Goal: Transaction & Acquisition: Subscribe to service/newsletter

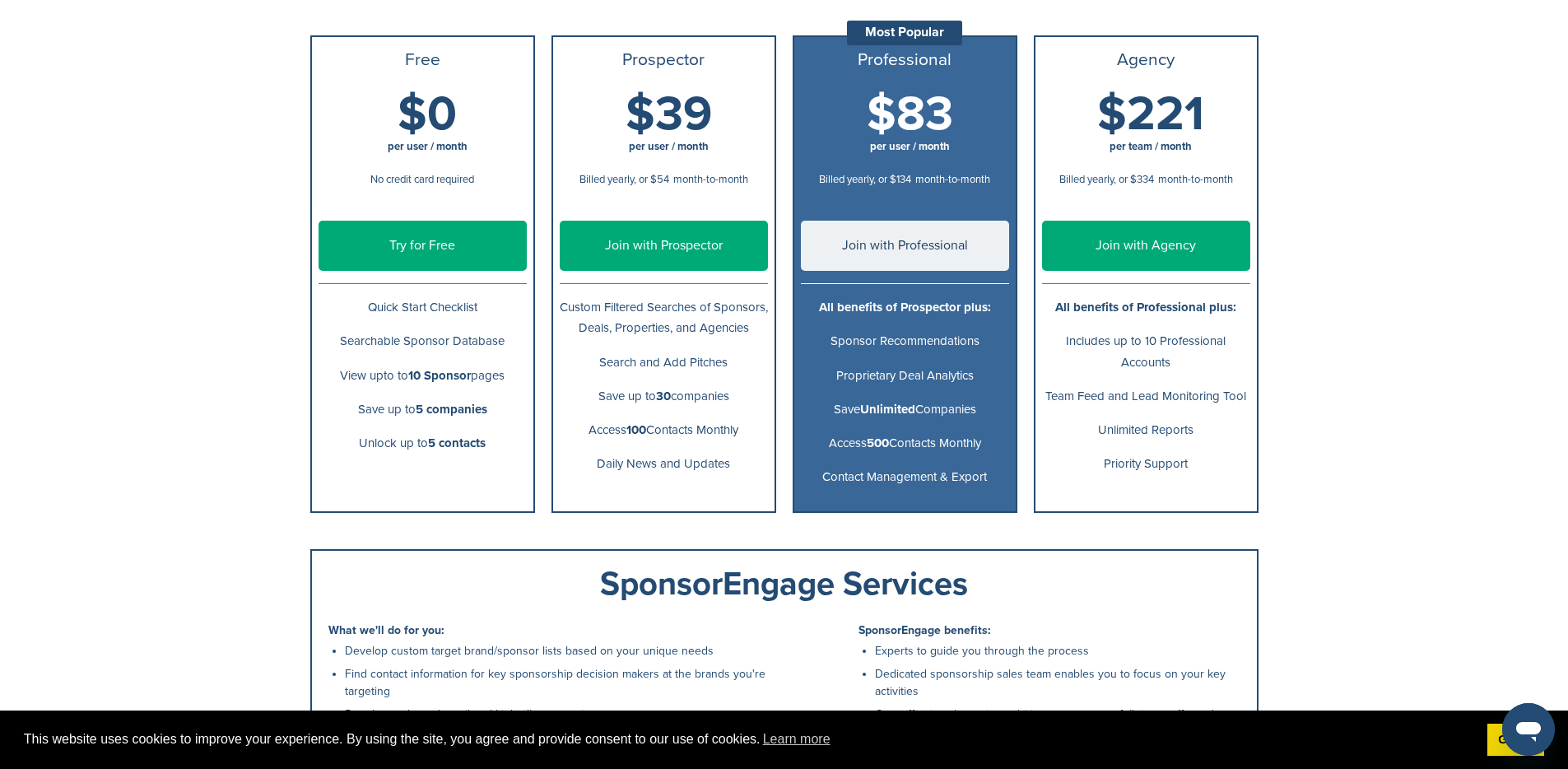
scroll to position [283, 0]
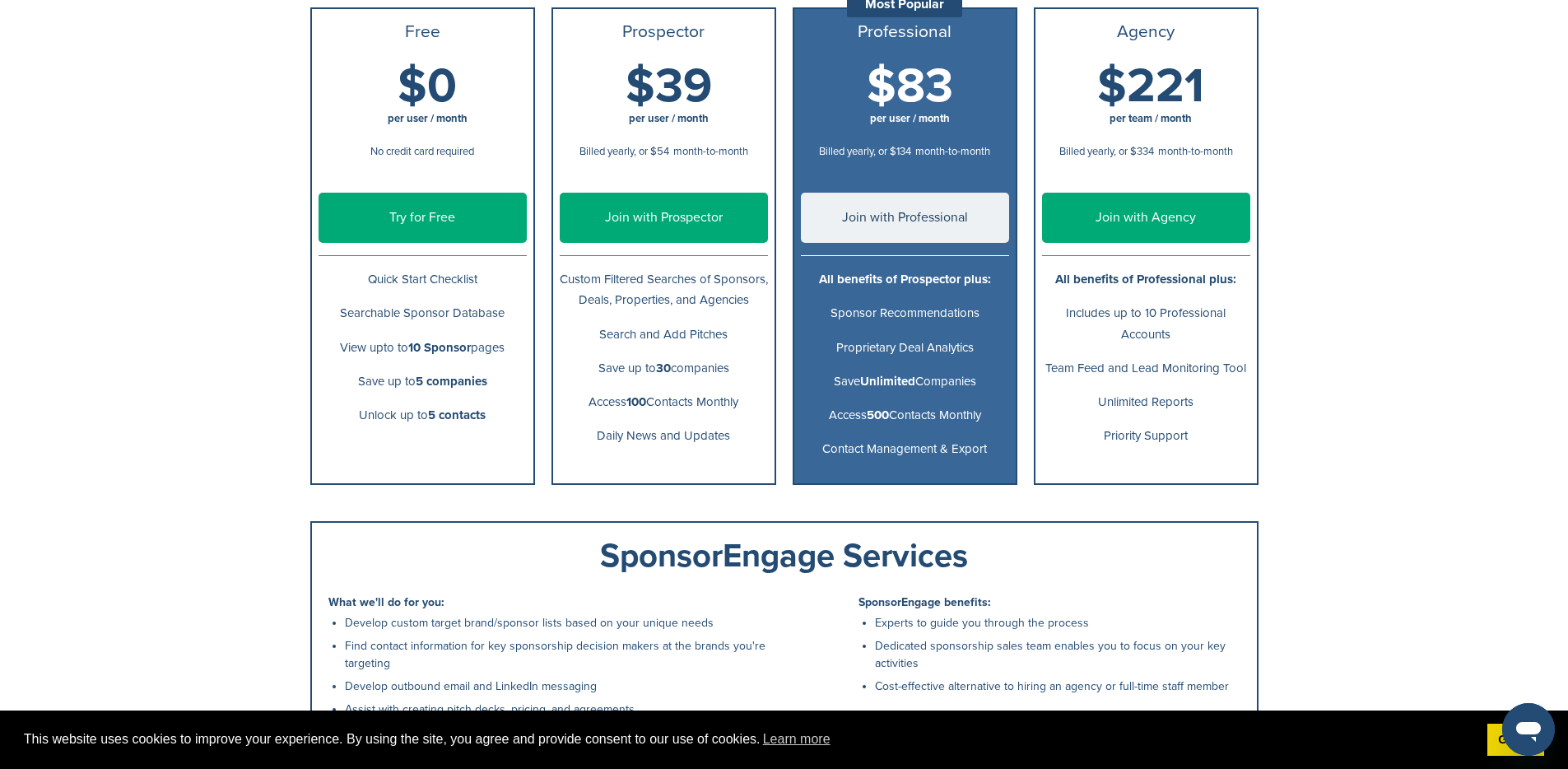
click at [402, 224] on link "Try for Free" at bounding box center [422, 218] width 208 height 50
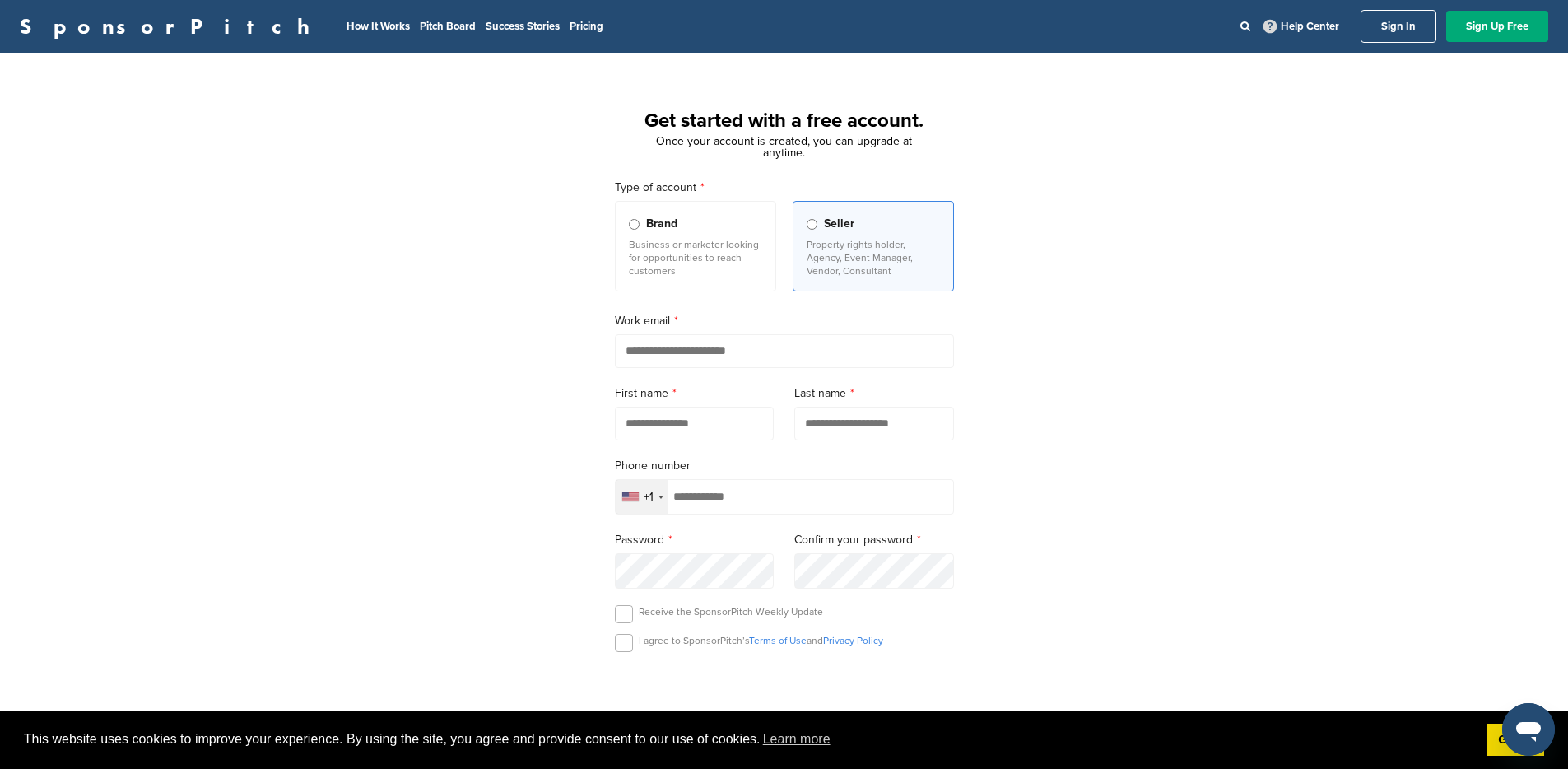
click at [651, 356] on input "email" at bounding box center [784, 351] width 339 height 34
type input "**********"
type input "********"
type input "*****"
type input "**********"
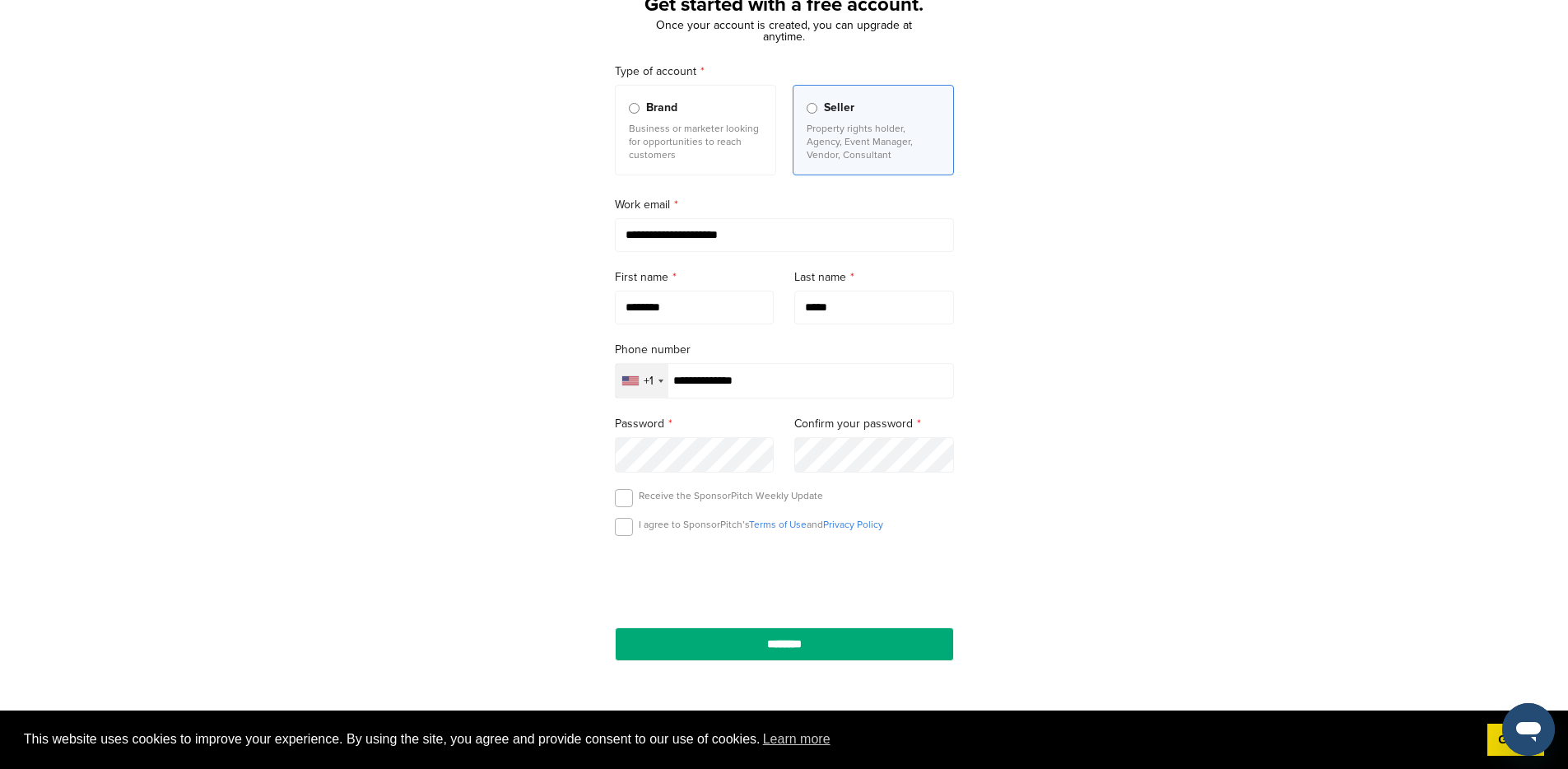
scroll to position [132, 0]
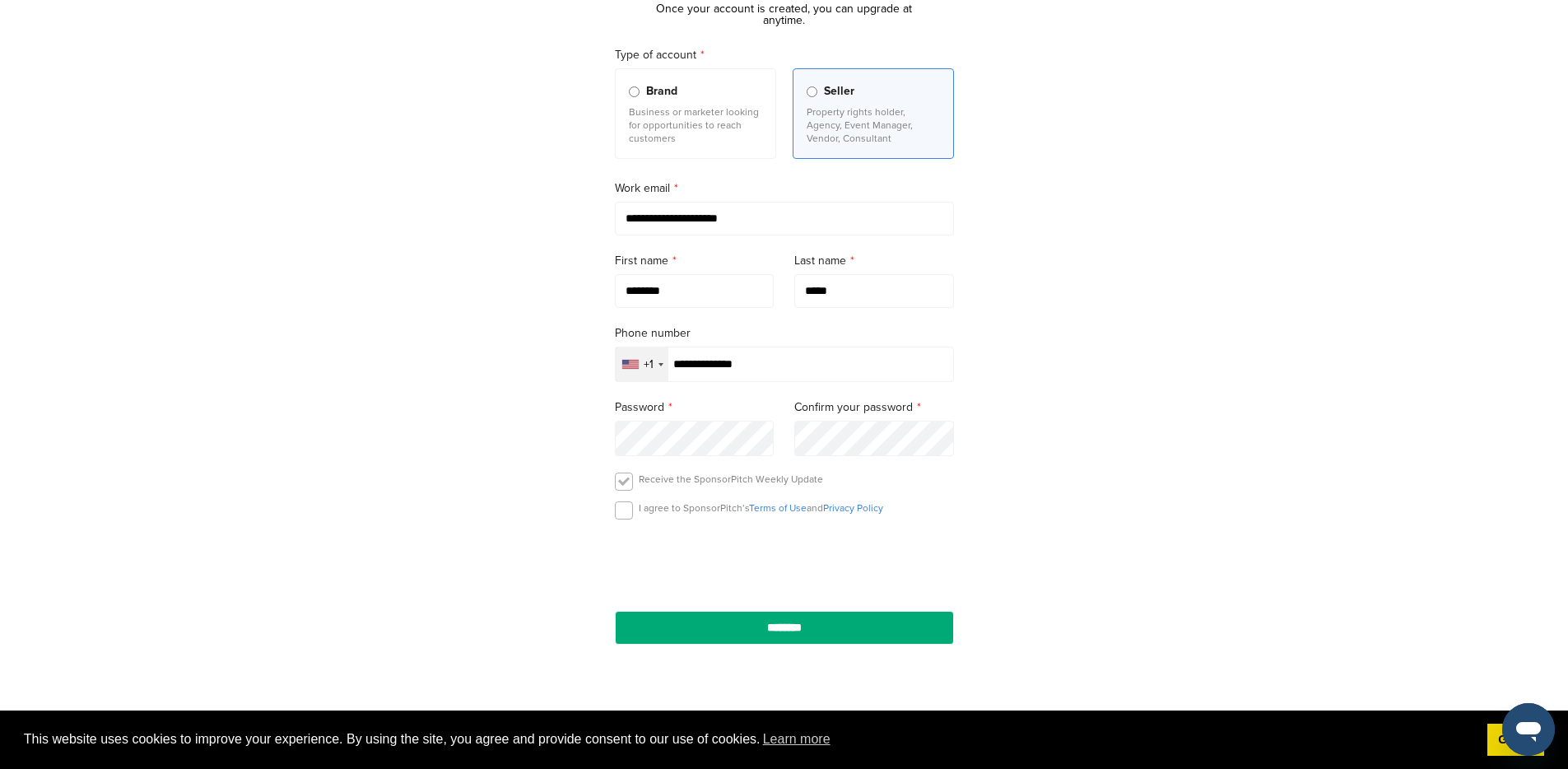
click at [620, 484] on label at bounding box center [623, 481] width 18 height 18
click at [624, 514] on label at bounding box center [623, 510] width 18 height 18
click at [803, 630] on input "********" at bounding box center [784, 627] width 339 height 34
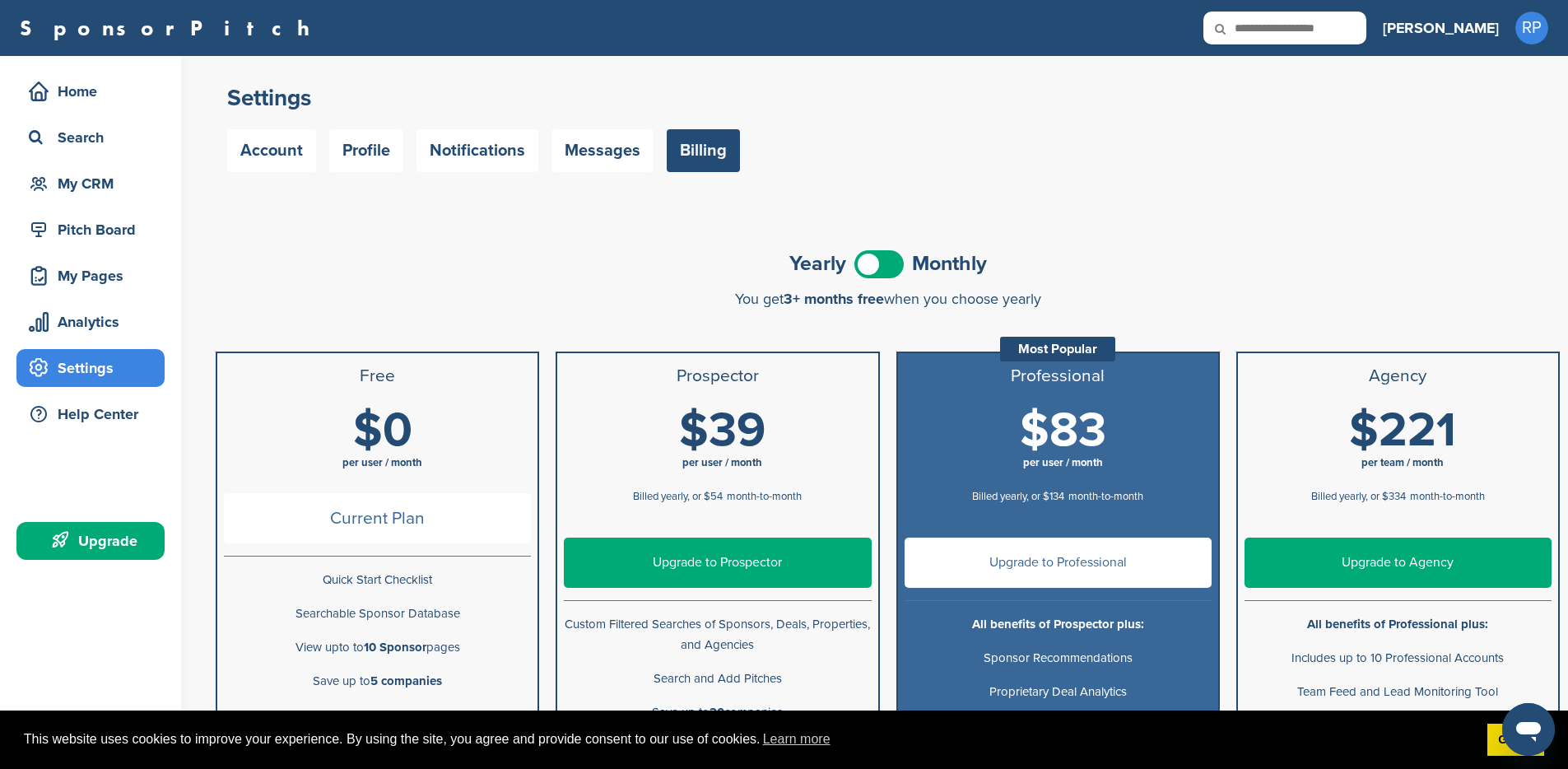
drag, startPoint x: 1314, startPoint y: 113, endPoint x: 1307, endPoint y: 105, distance: 10.6
click at [1314, 113] on div "Settings Account Profile Notifications Messages Billing" at bounding box center [888, 128] width 1321 height 89
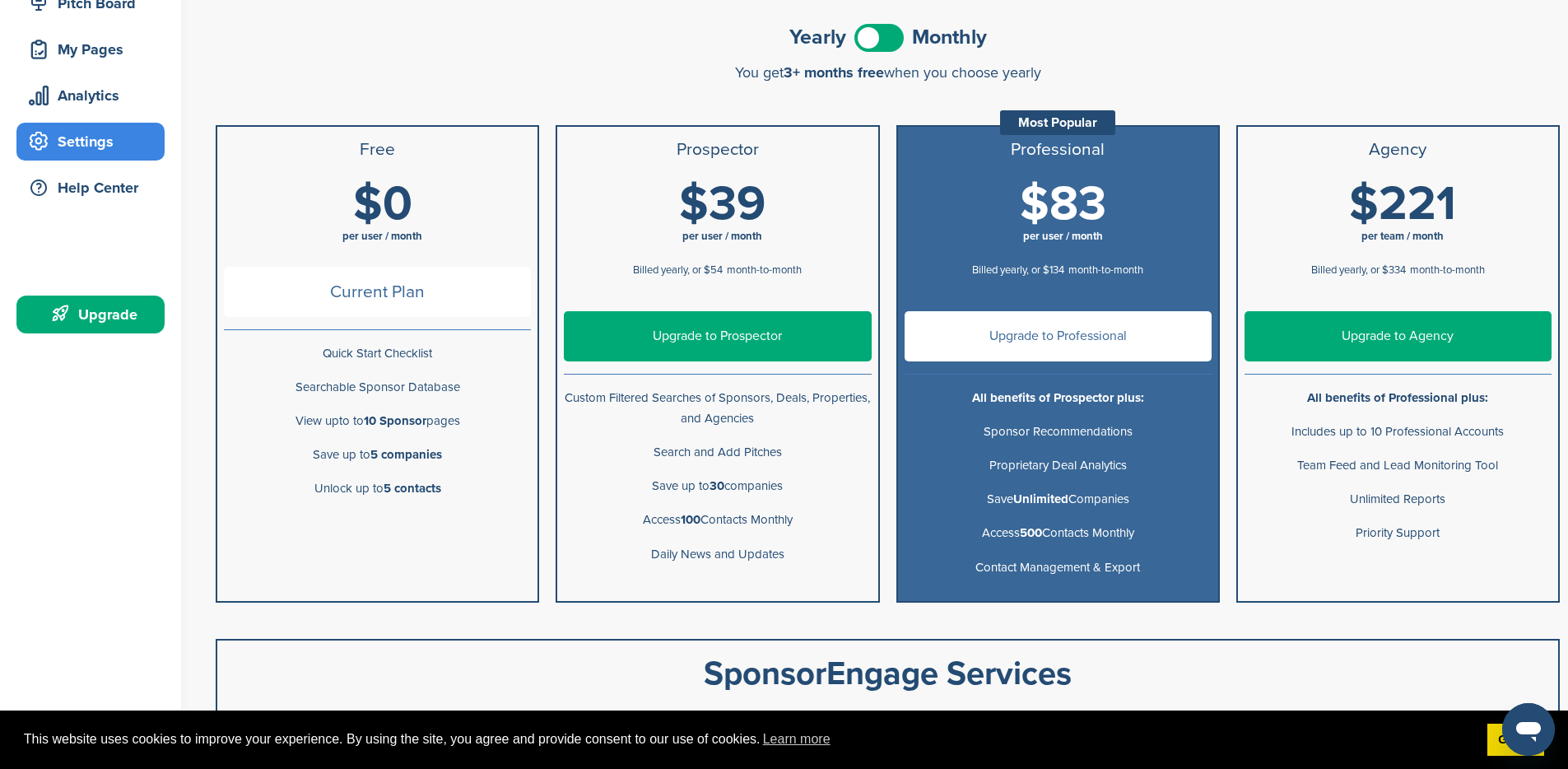
scroll to position [87, 0]
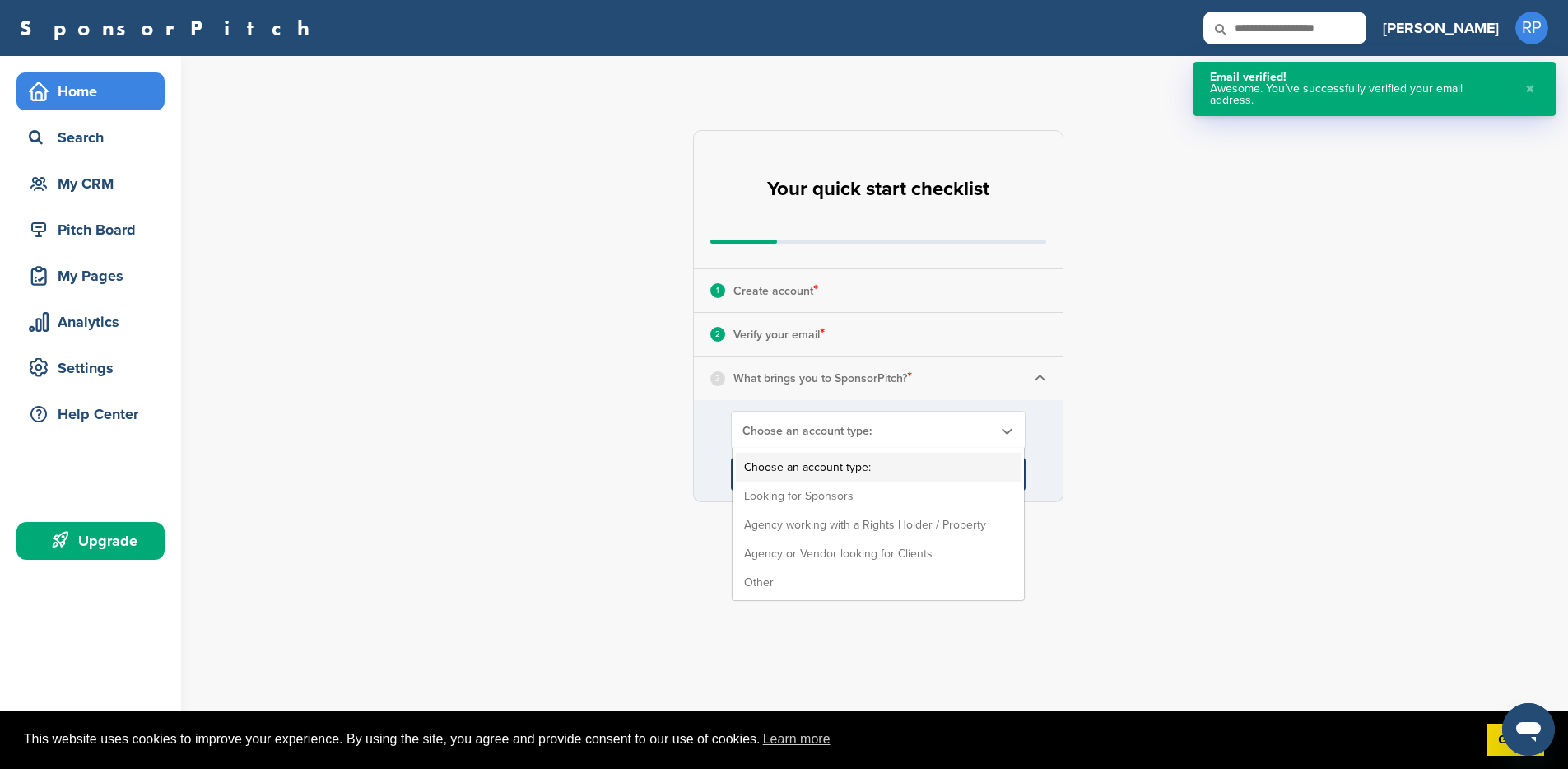
click at [817, 436] on span "Choose an account type:" at bounding box center [867, 431] width 250 height 14
click at [810, 490] on li "Looking for Sponsors" at bounding box center [878, 496] width 285 height 29
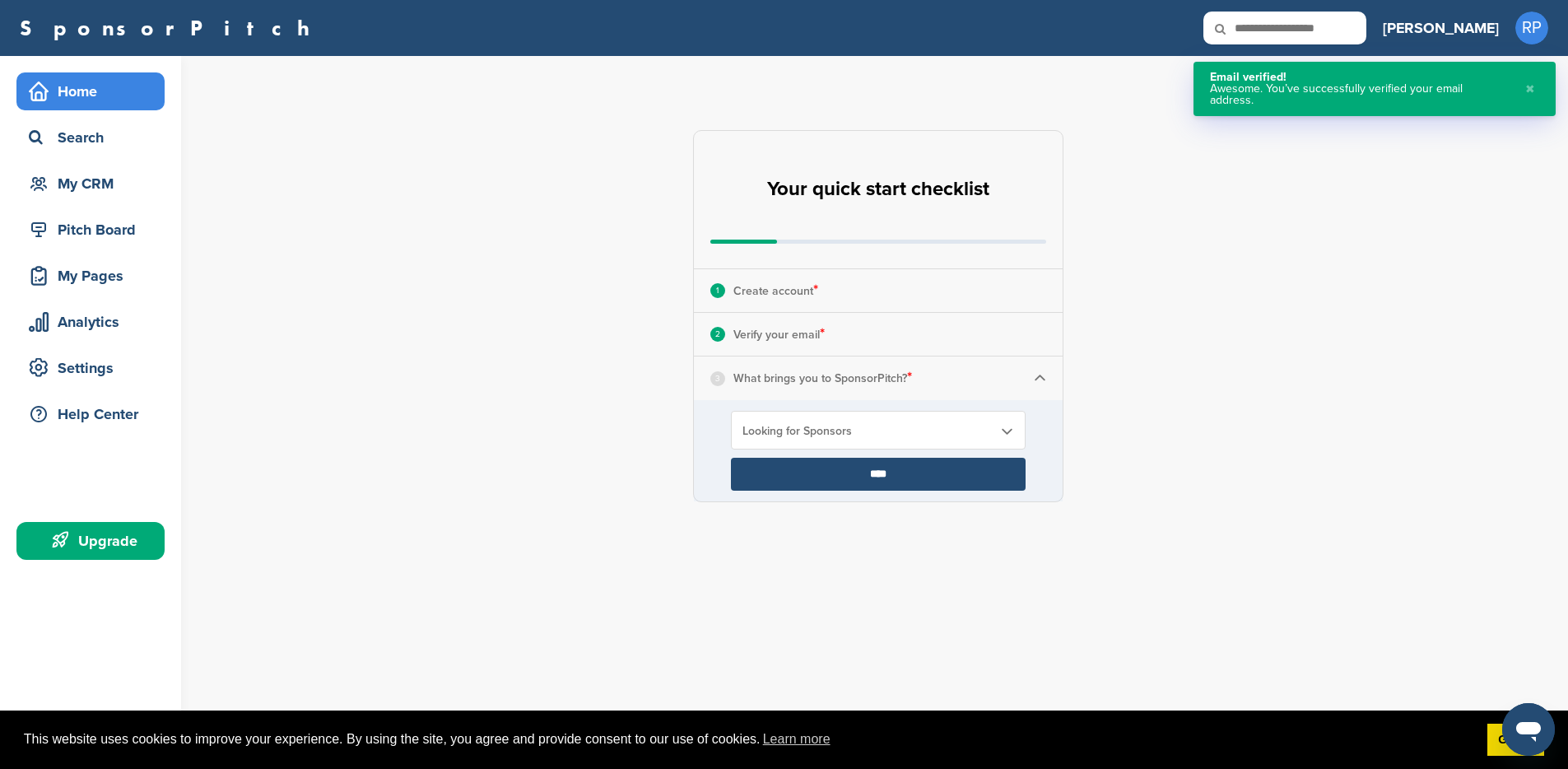
click at [839, 478] on input "****" at bounding box center [877, 474] width 294 height 33
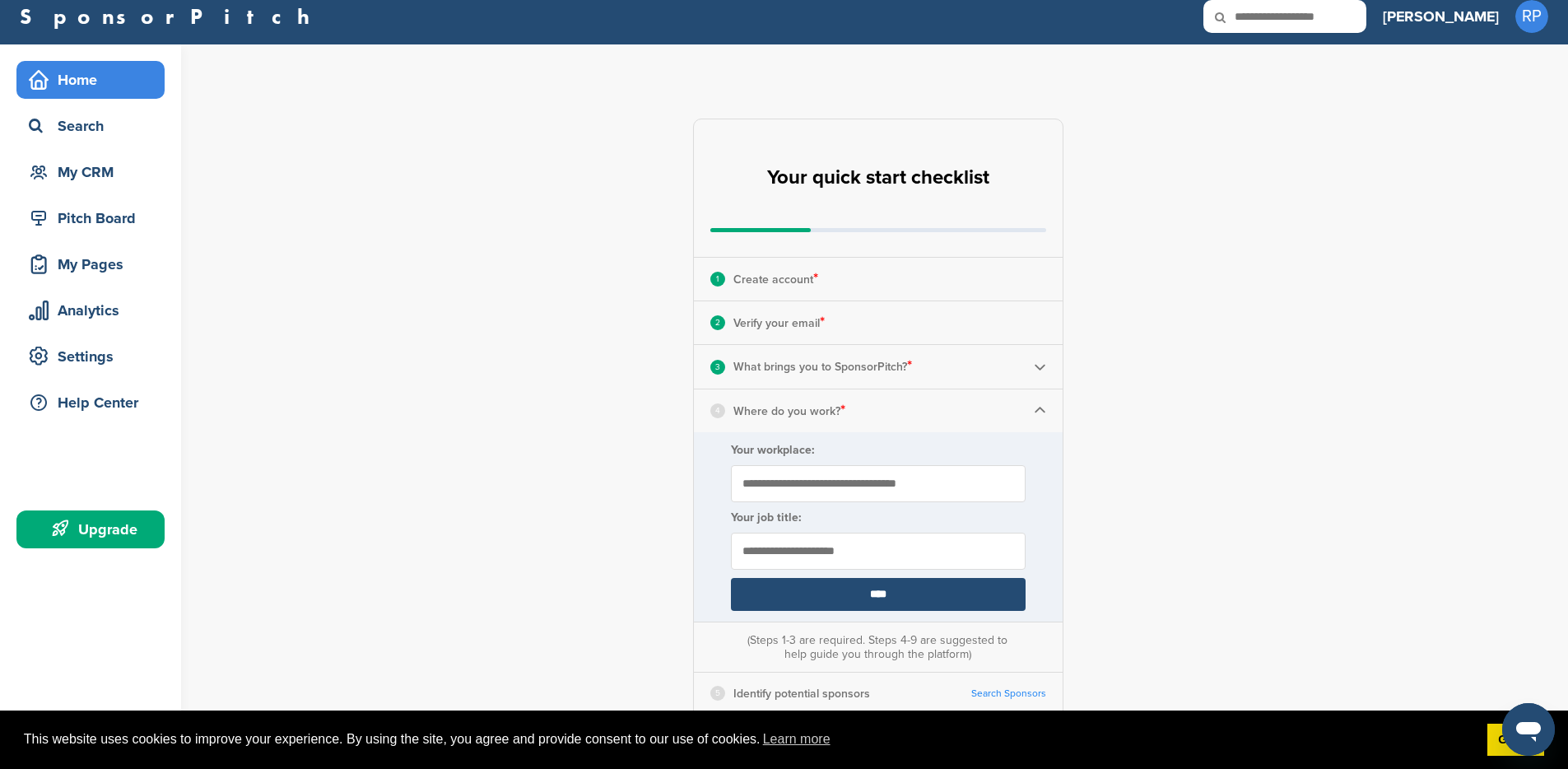
scroll to position [95, 0]
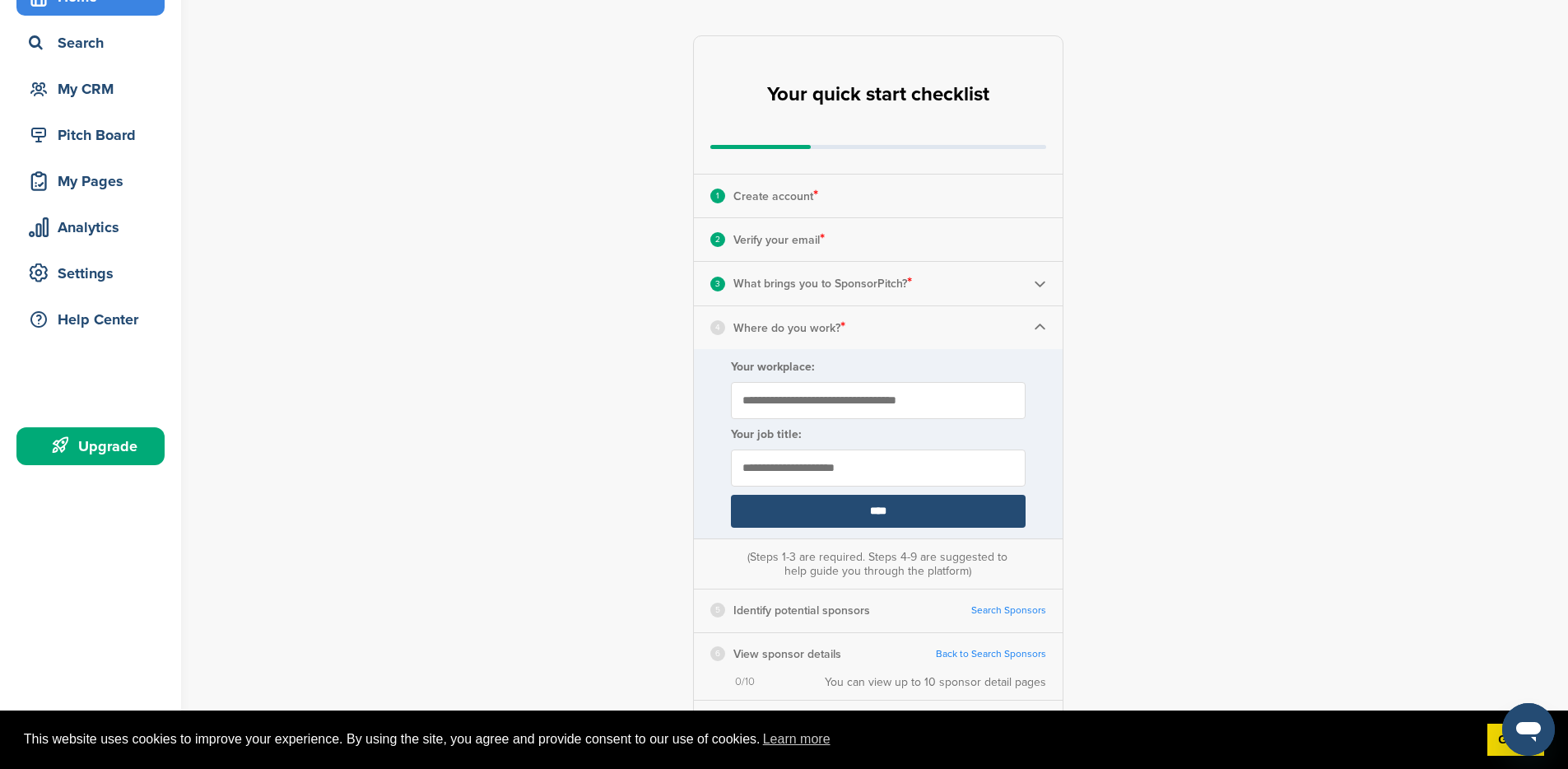
click at [827, 402] on input "Your workplace:" at bounding box center [877, 400] width 294 height 37
click at [826, 404] on input "**********" at bounding box center [877, 400] width 294 height 37
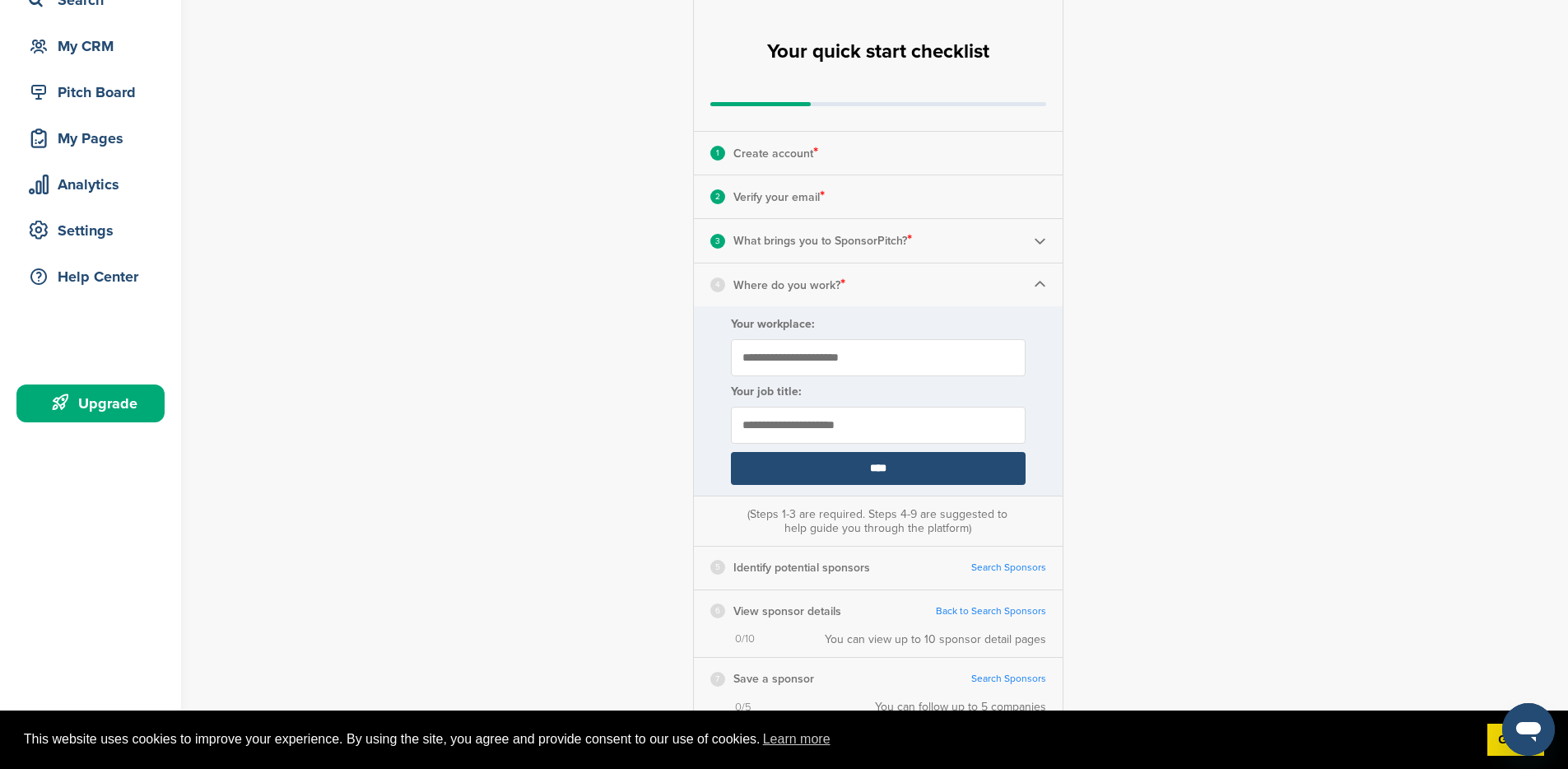
scroll to position [154, 0]
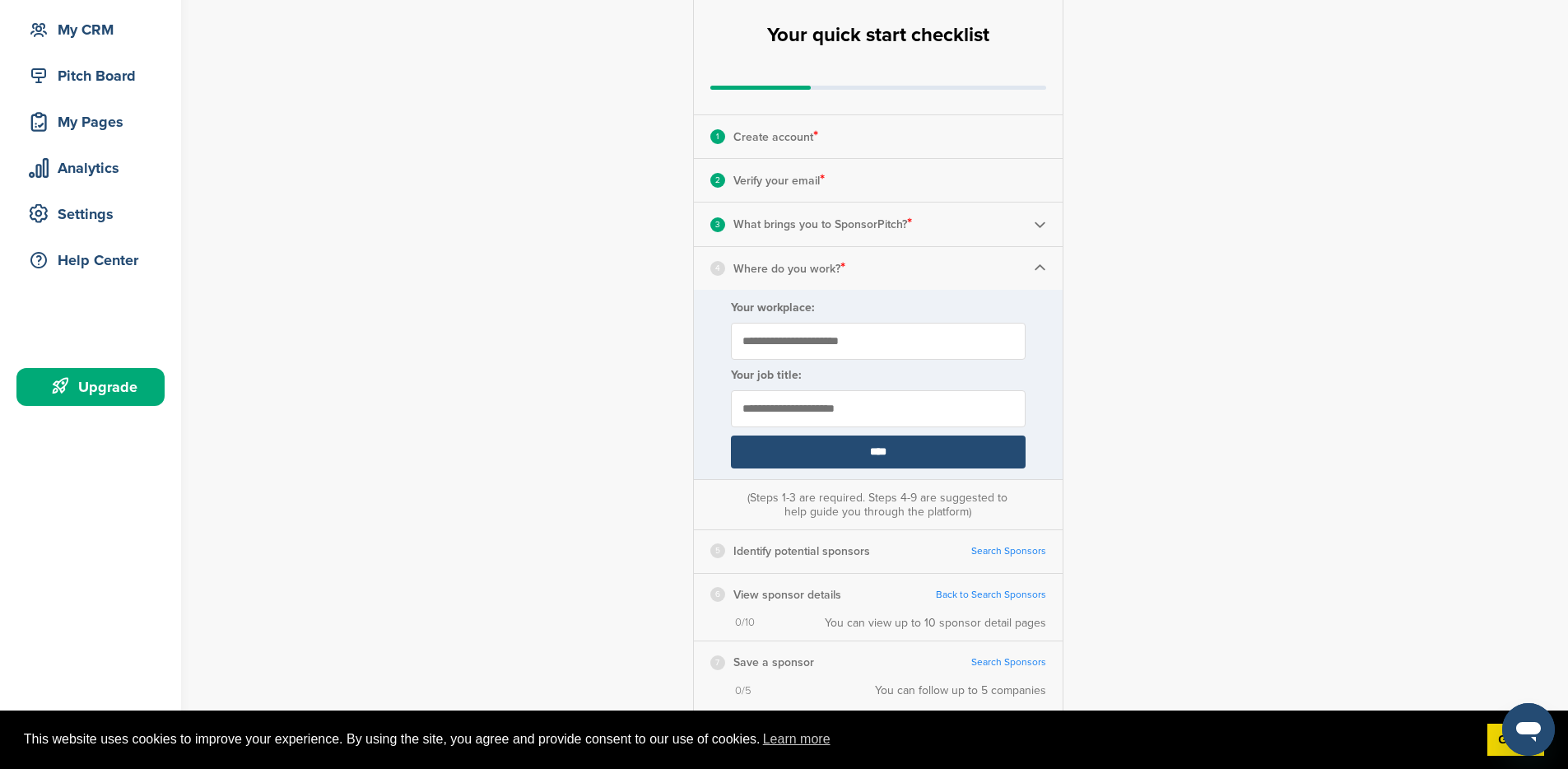
click at [826, 334] on input "**********" at bounding box center [877, 341] width 294 height 37
type input "***"
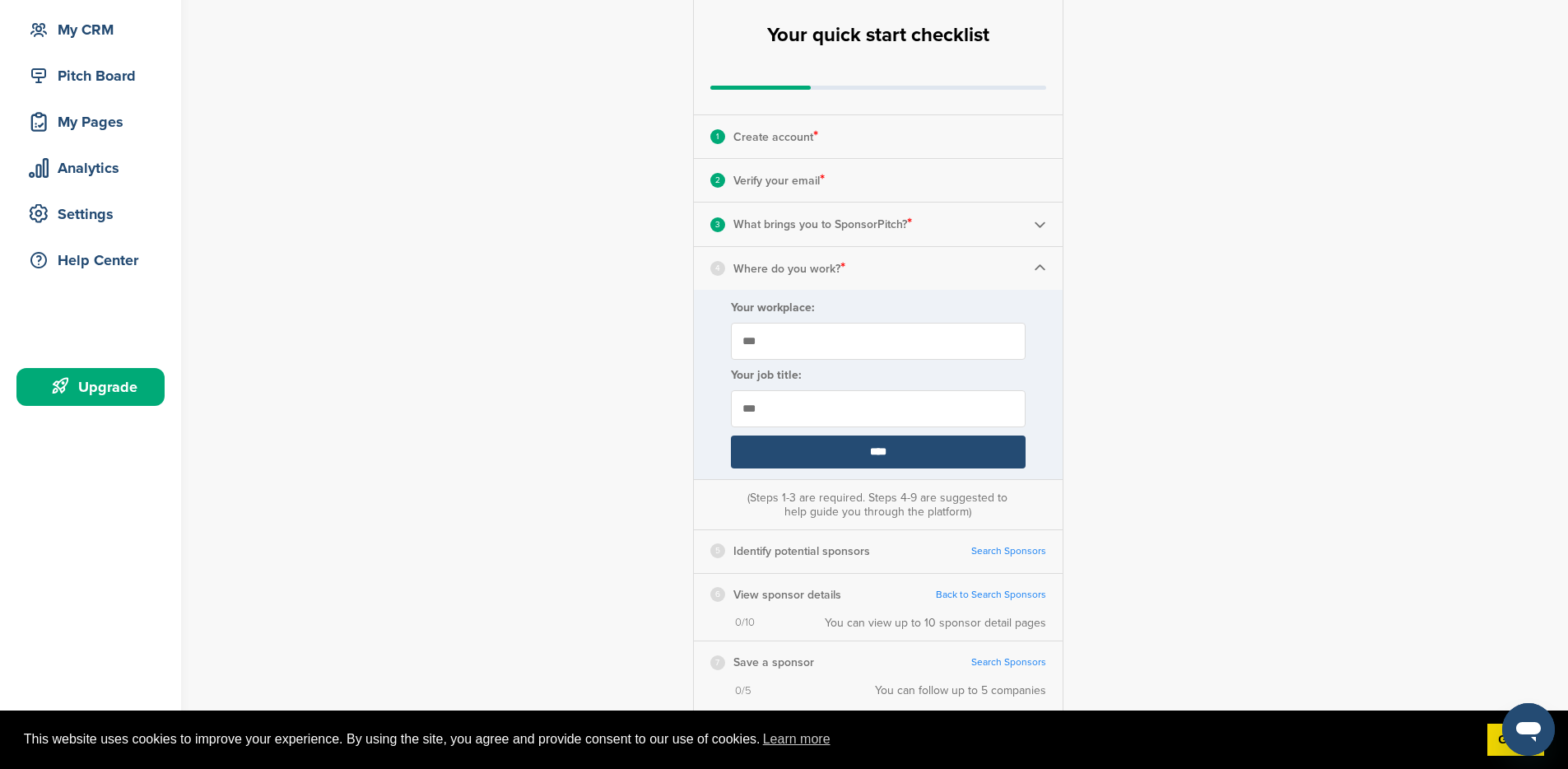
click at [880, 452] on input "****" at bounding box center [877, 452] width 294 height 33
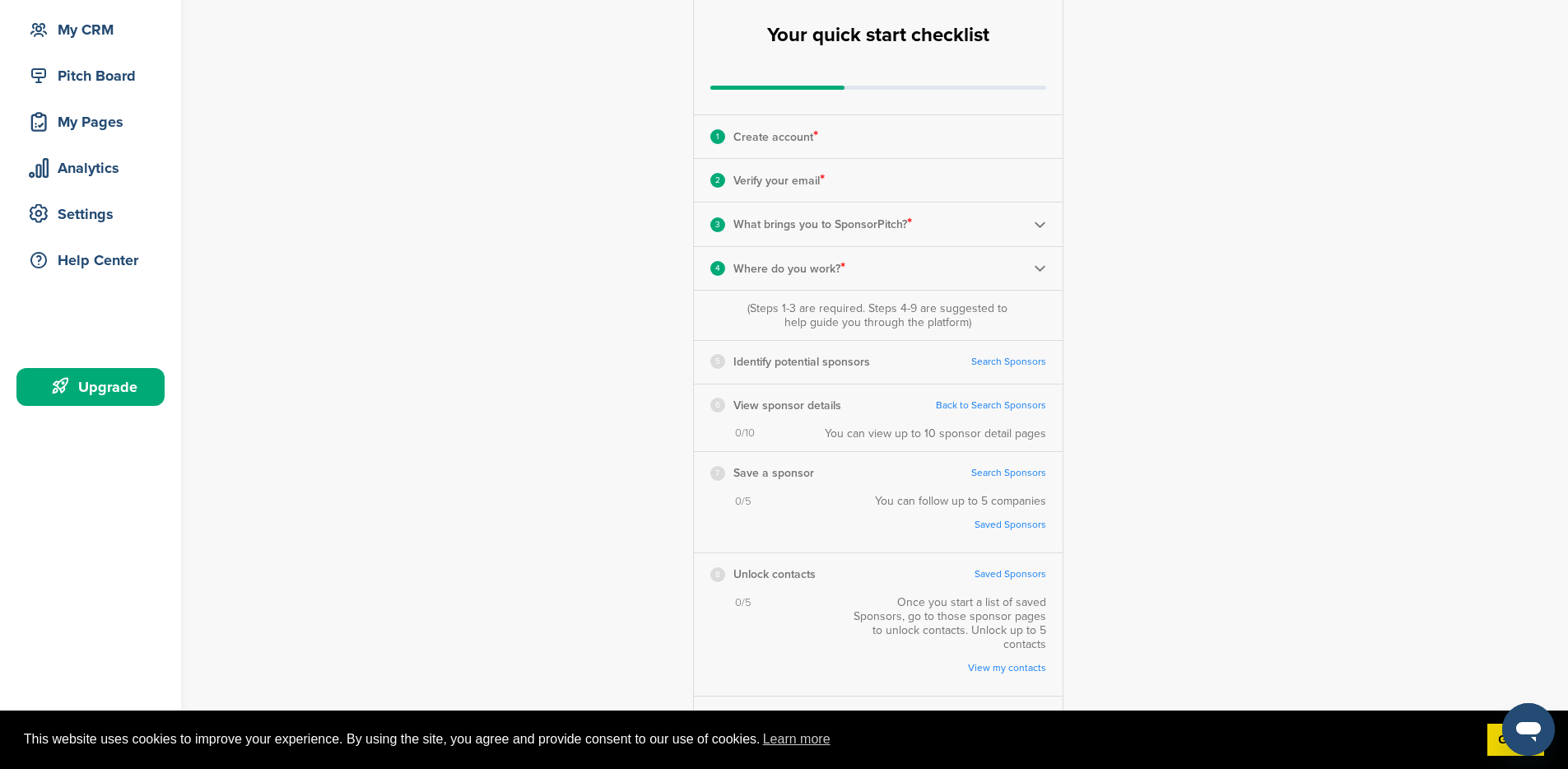
click at [987, 360] on link "Search Sponsors" at bounding box center [1008, 361] width 75 height 12
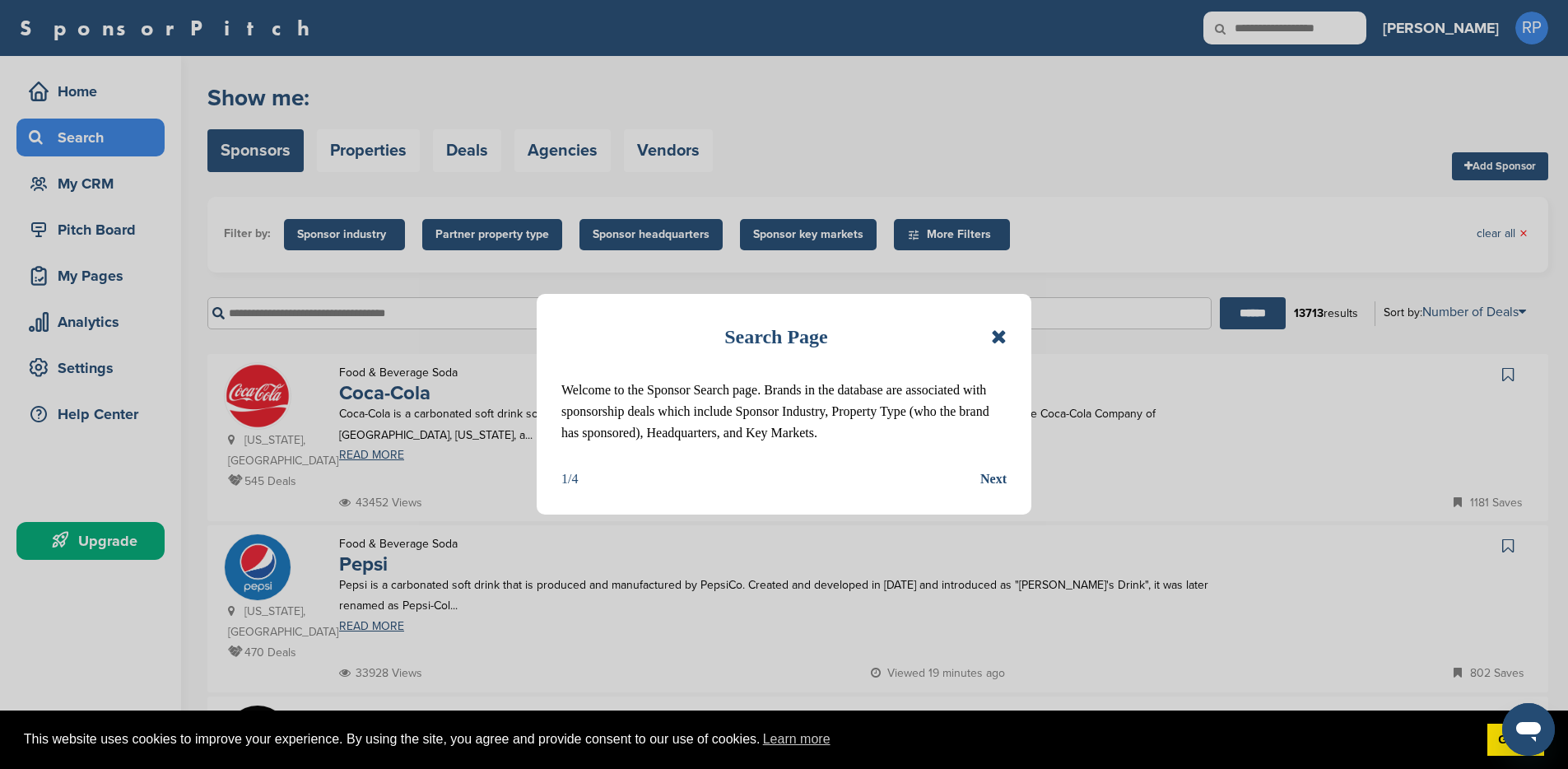
click at [1005, 335] on icon at bounding box center [999, 337] width 15 height 20
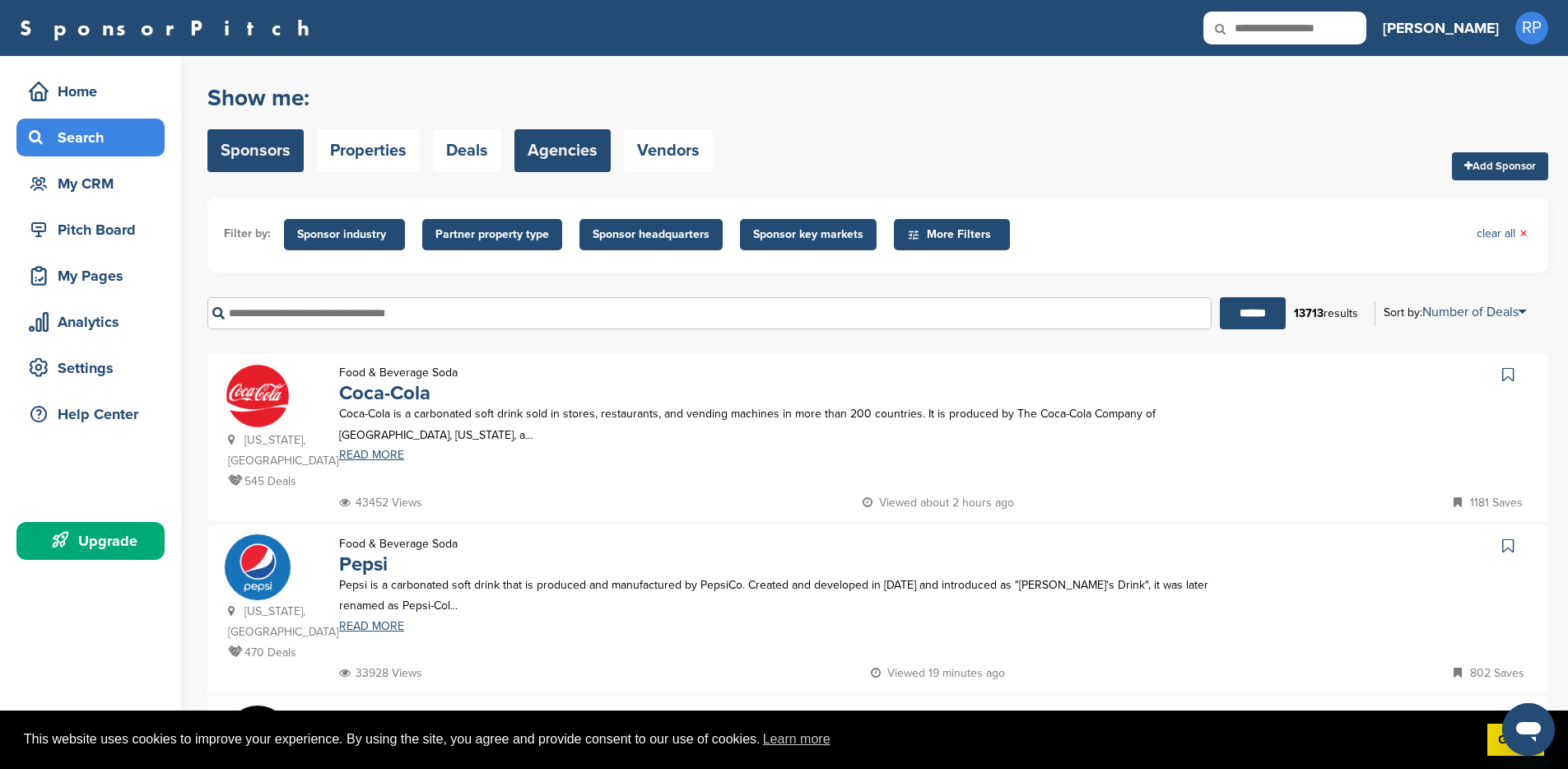
click at [563, 166] on link "Agencies" at bounding box center [563, 151] width 96 height 43
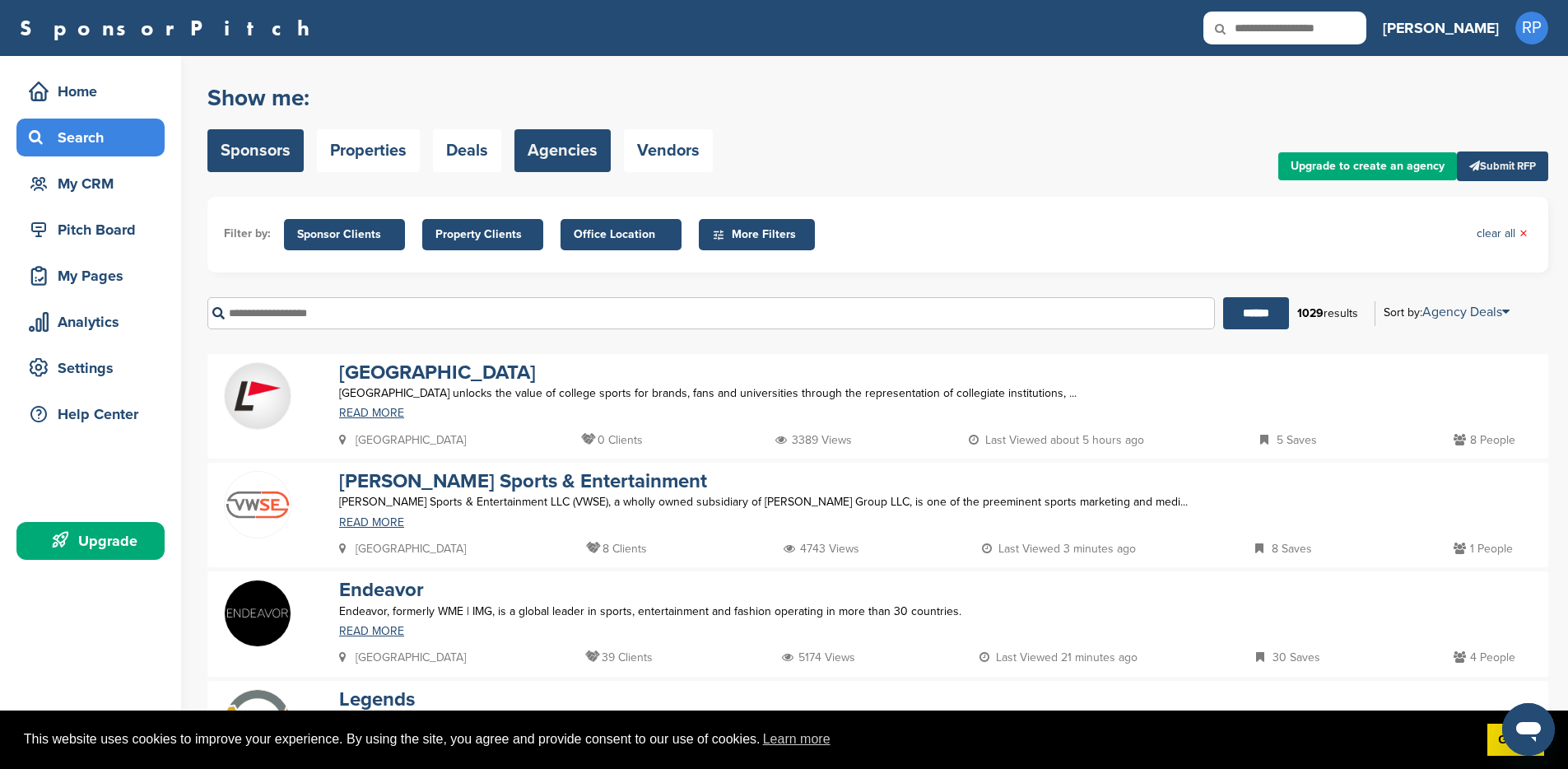
click at [286, 154] on link "Sponsors" at bounding box center [255, 151] width 96 height 43
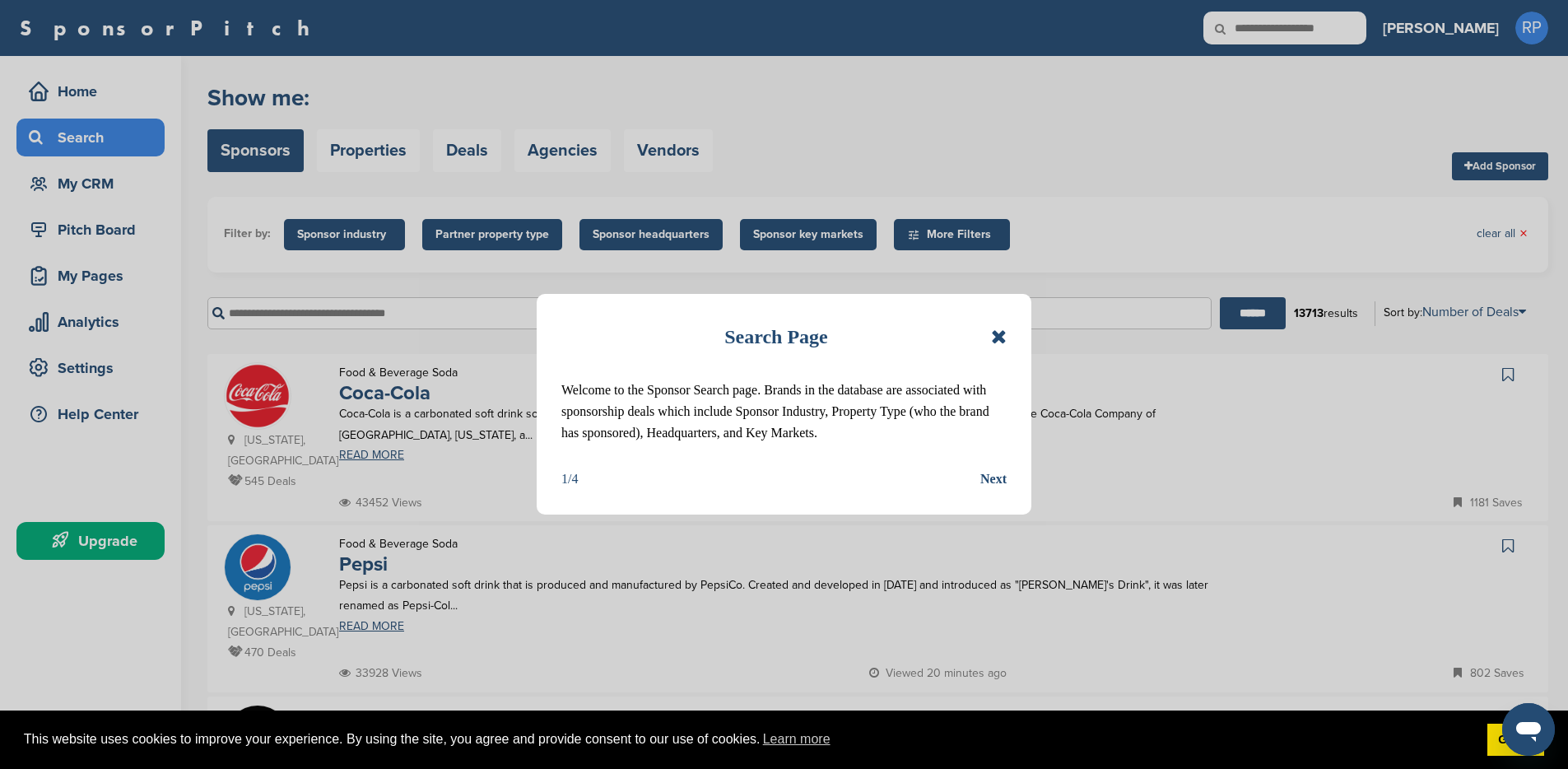
click at [1007, 332] on div "Search Page Welcome to the Sponsor Search page. Brands in the database are asso…" at bounding box center [784, 405] width 495 height 221
click at [998, 335] on icon at bounding box center [999, 337] width 15 height 20
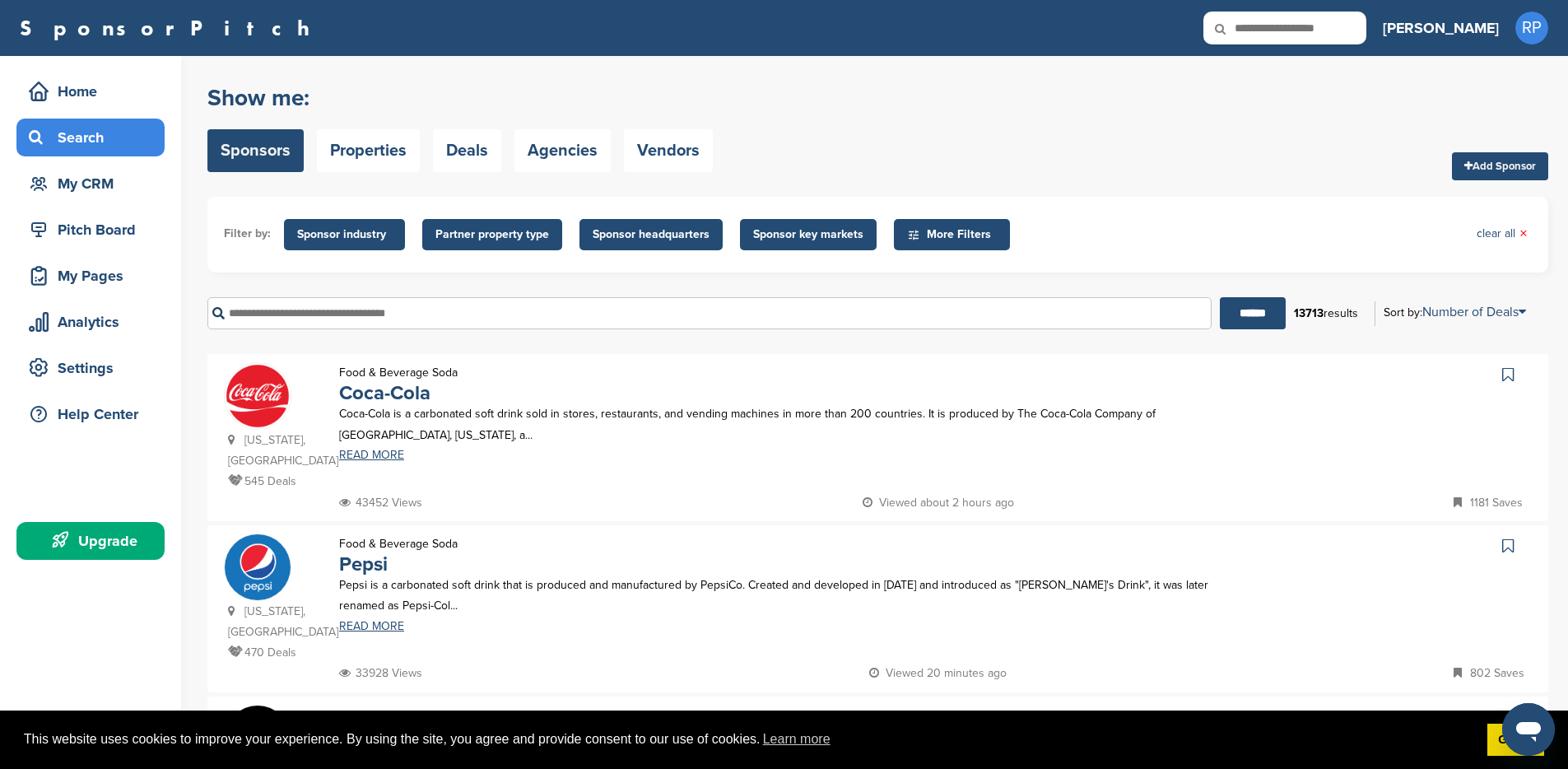
click at [918, 243] on span "More Filters" at bounding box center [954, 234] width 95 height 18
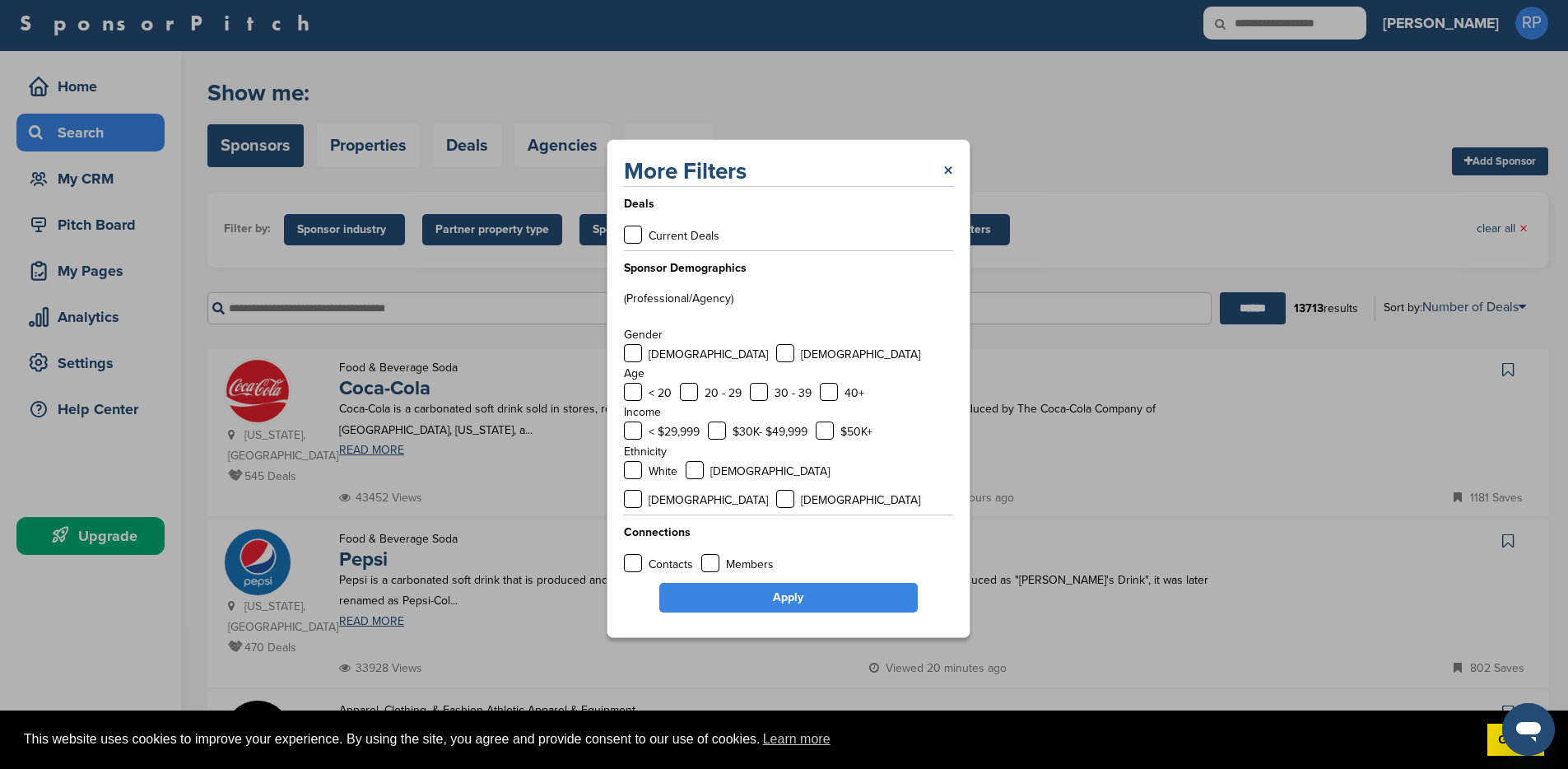
scroll to position [16, 0]
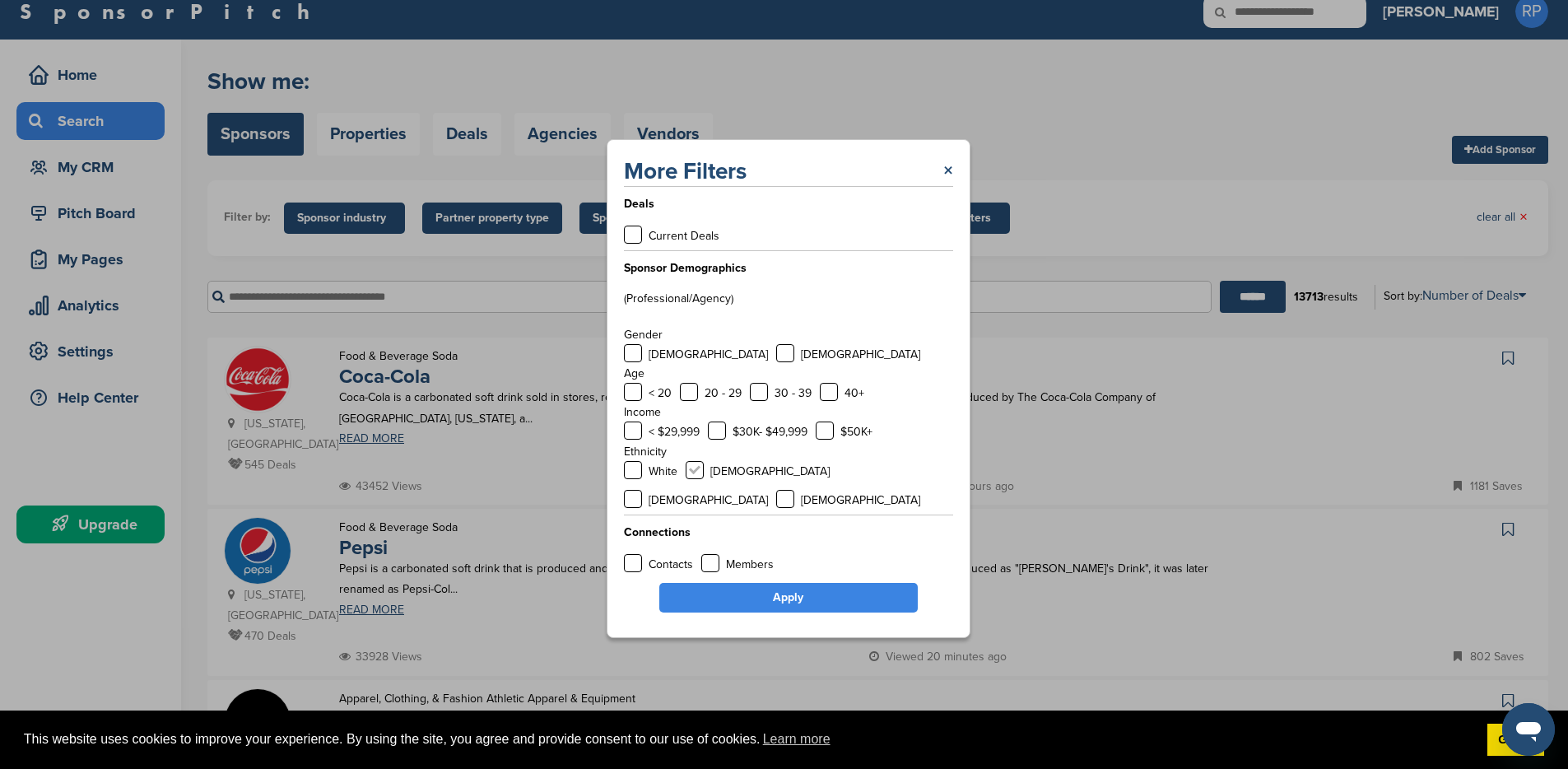
click at [690, 479] on label at bounding box center [694, 470] width 18 height 18
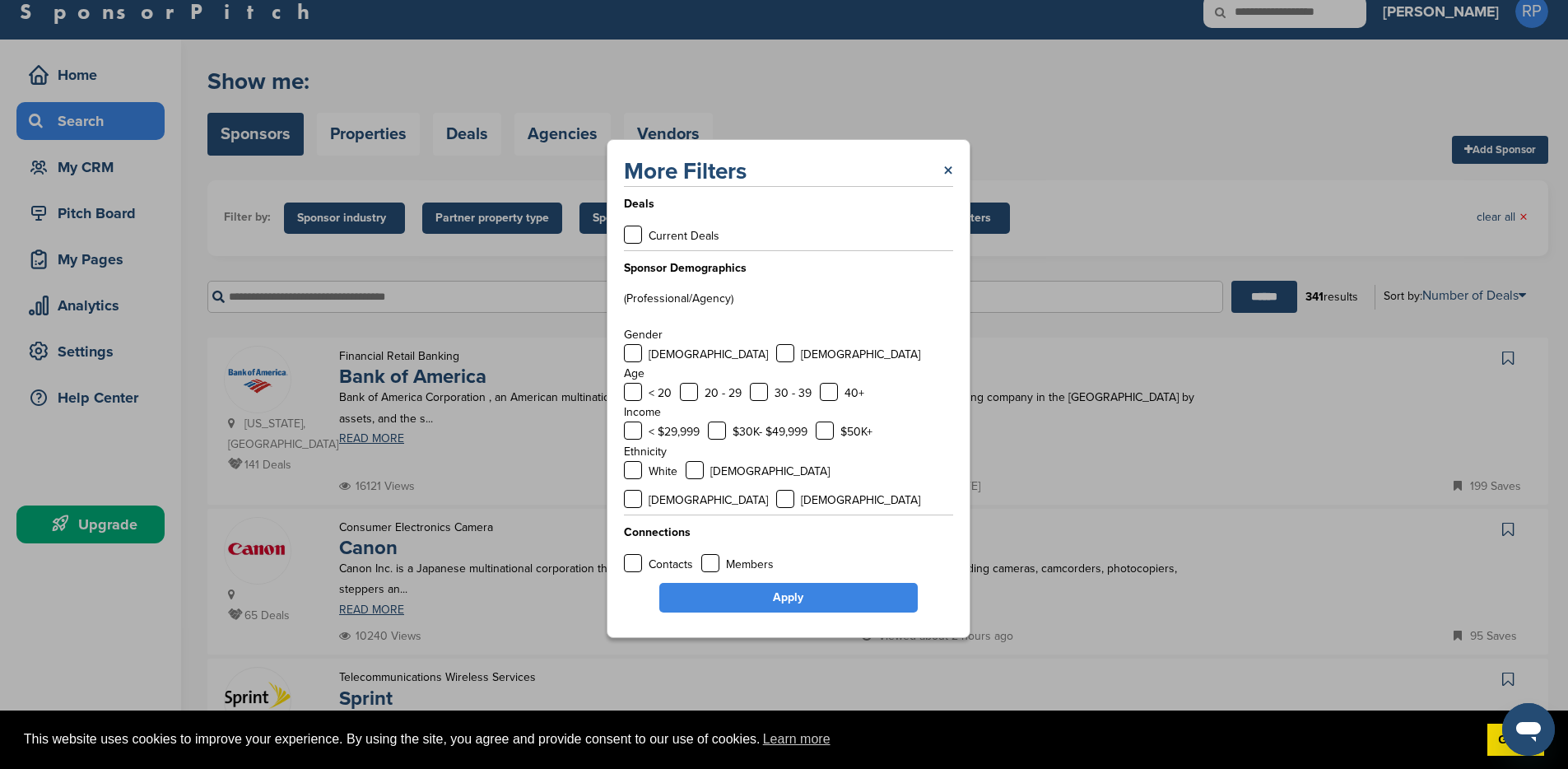
scroll to position [0, 0]
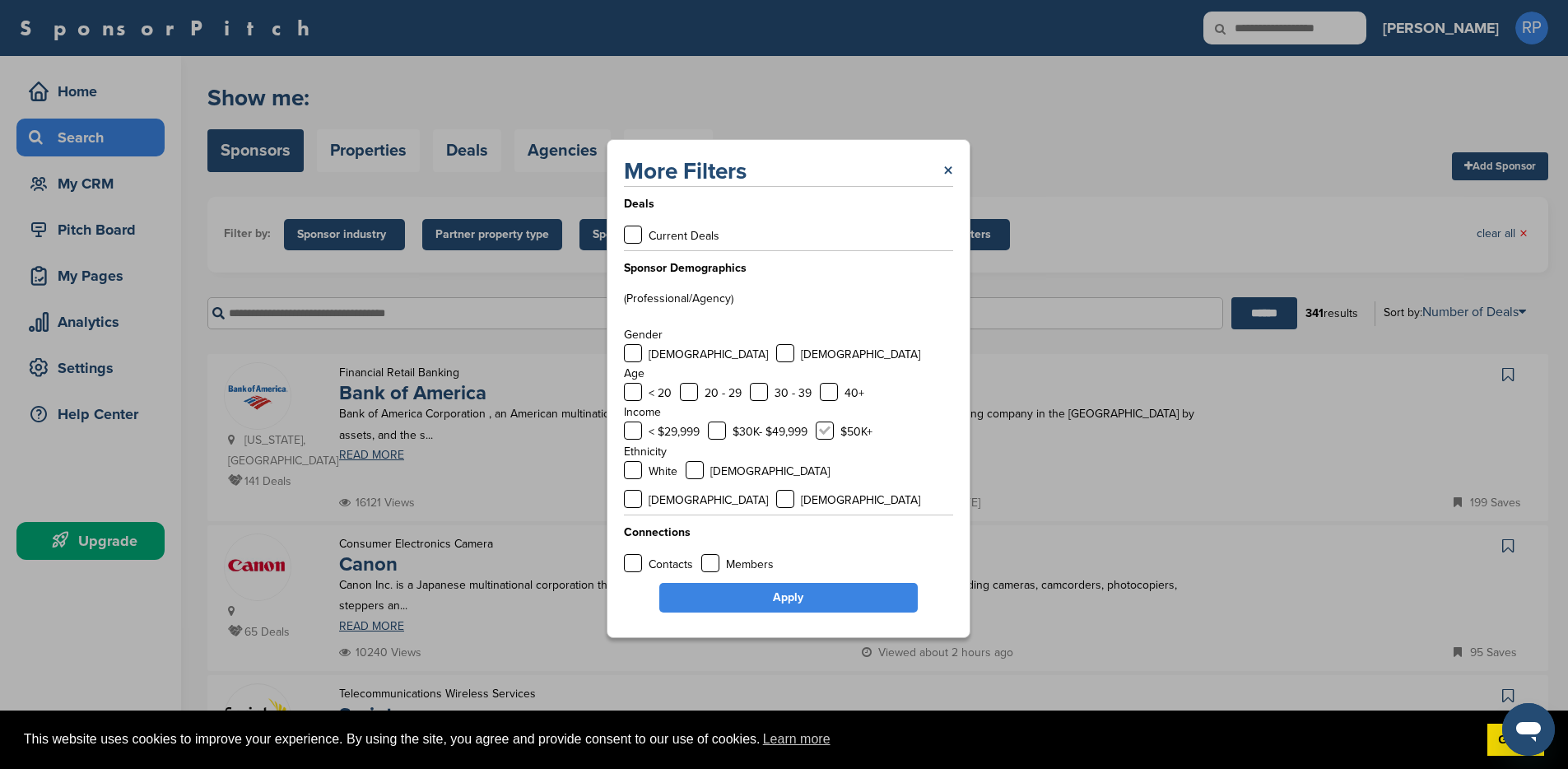
click at [826, 440] on label at bounding box center [824, 431] width 18 height 18
click at [829, 401] on label at bounding box center [828, 391] width 18 height 18
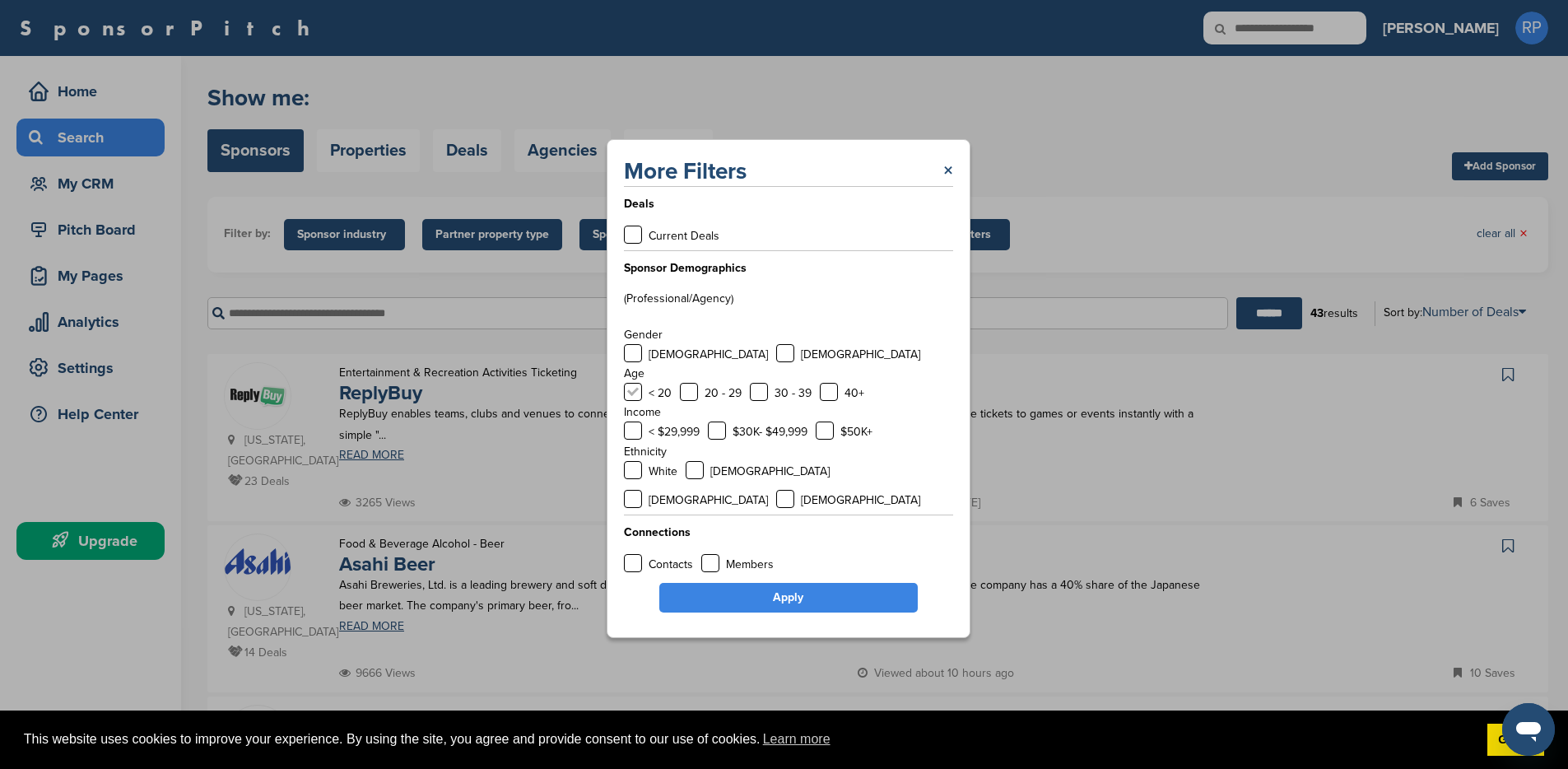
click at [637, 401] on label at bounding box center [633, 391] width 18 height 18
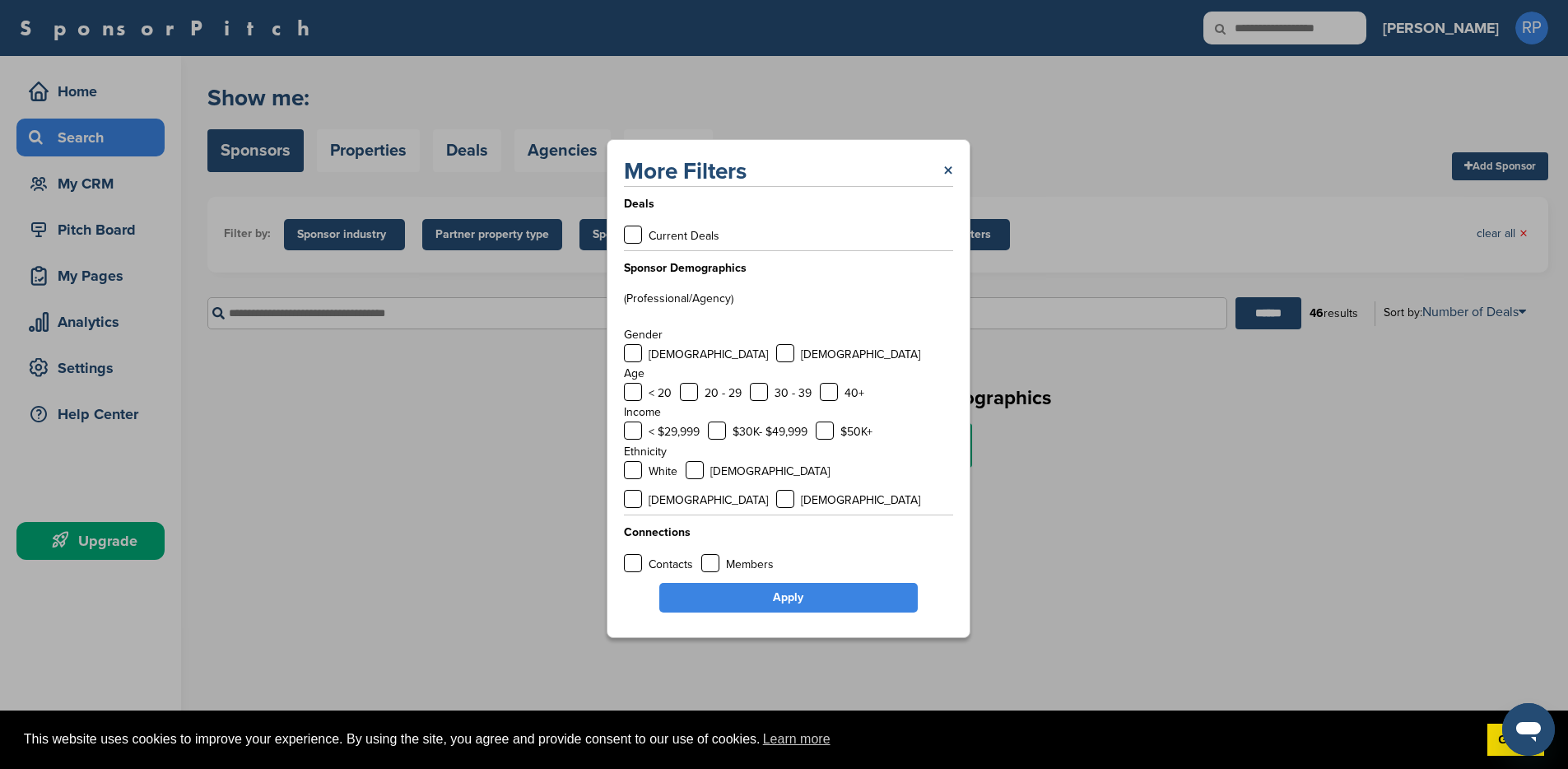
drag, startPoint x: 632, startPoint y: 407, endPoint x: 641, endPoint y: 407, distance: 9.0
click at [632, 401] on label at bounding box center [633, 391] width 18 height 18
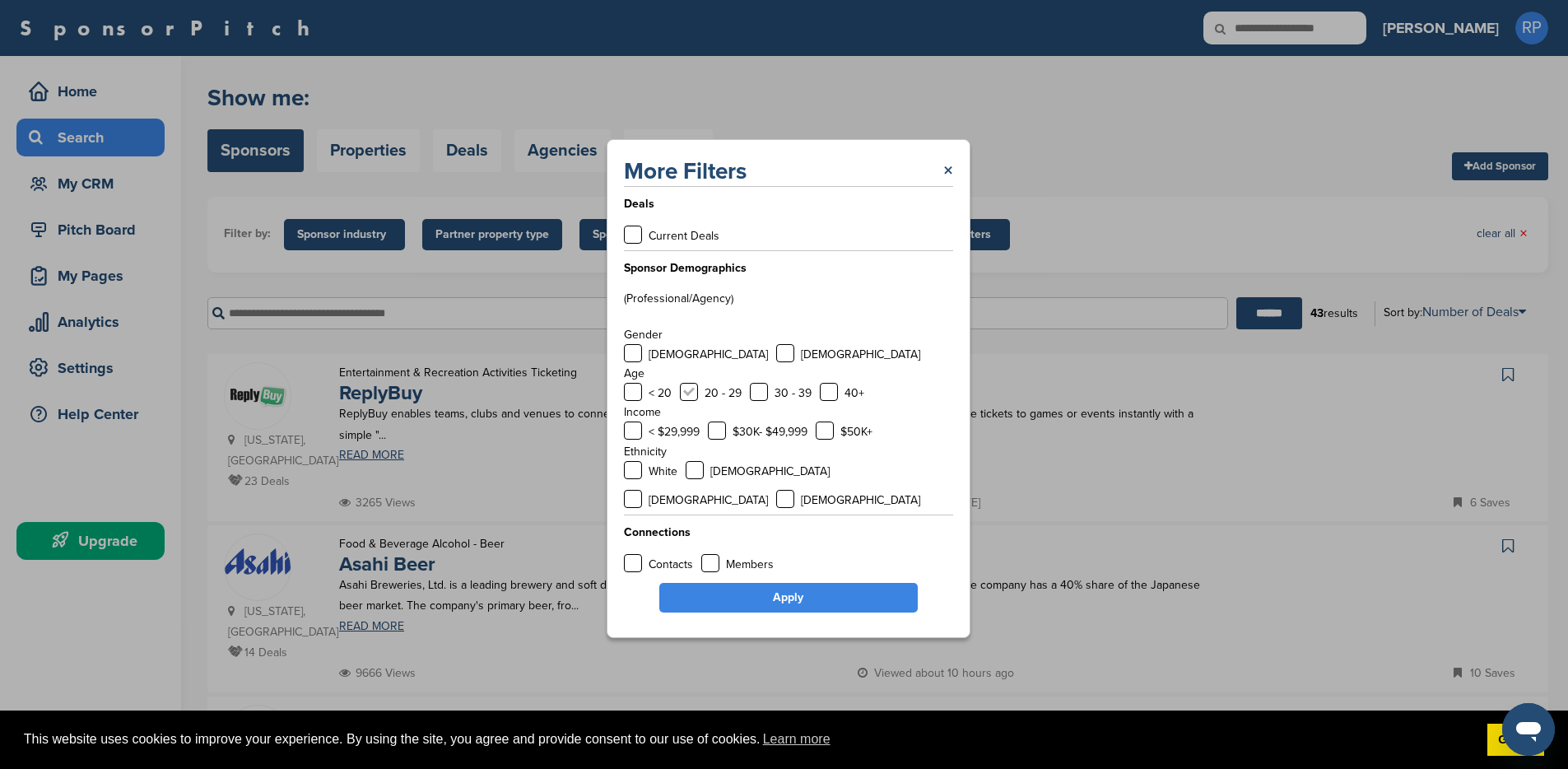
click at [688, 401] on label at bounding box center [688, 391] width 18 height 18
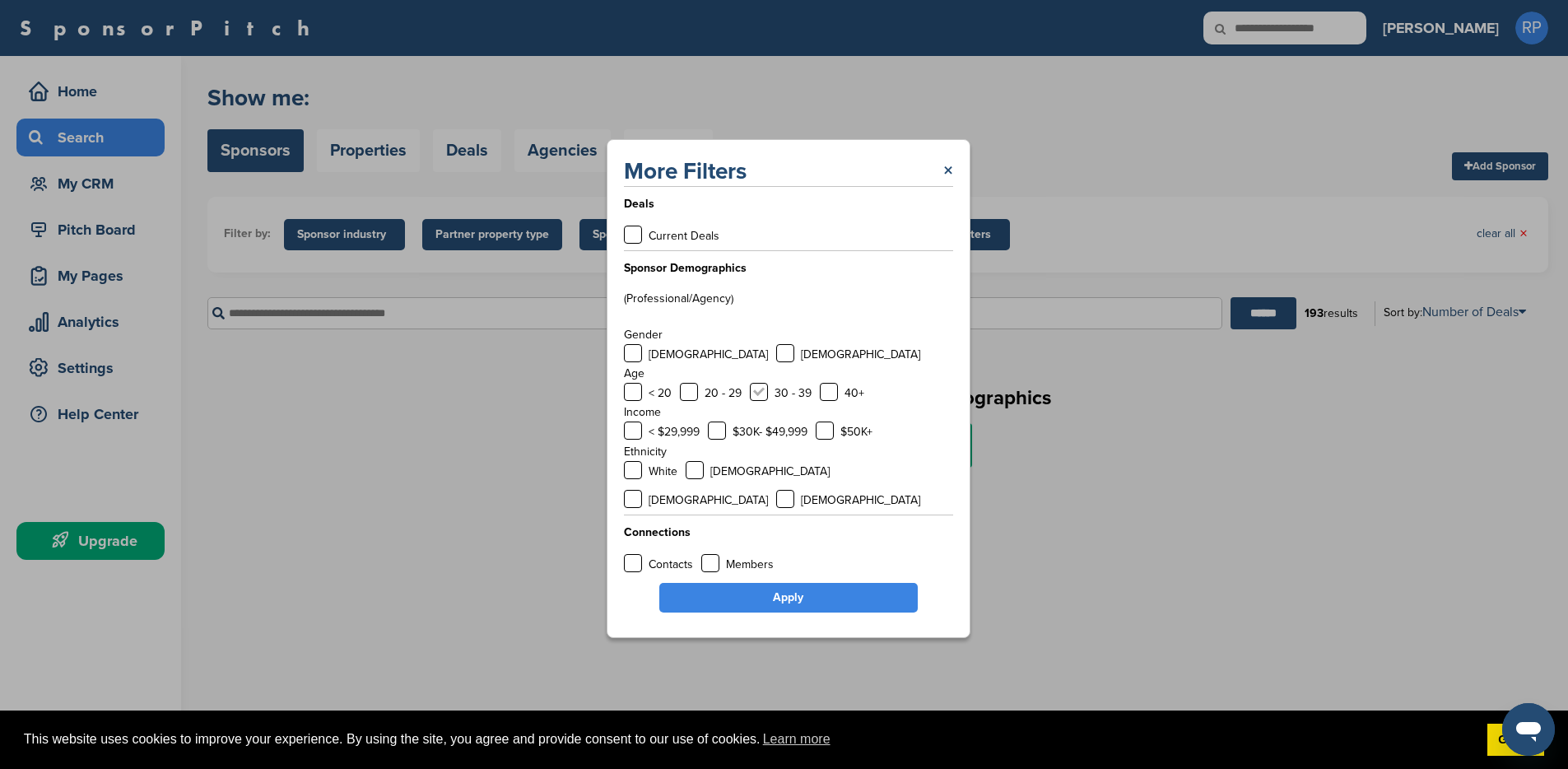
click at [756, 401] on label at bounding box center [758, 391] width 18 height 18
click at [634, 362] on label at bounding box center [633, 353] width 18 height 18
click at [776, 362] on label at bounding box center [785, 353] width 18 height 18
click at [634, 362] on label at bounding box center [633, 353] width 18 height 18
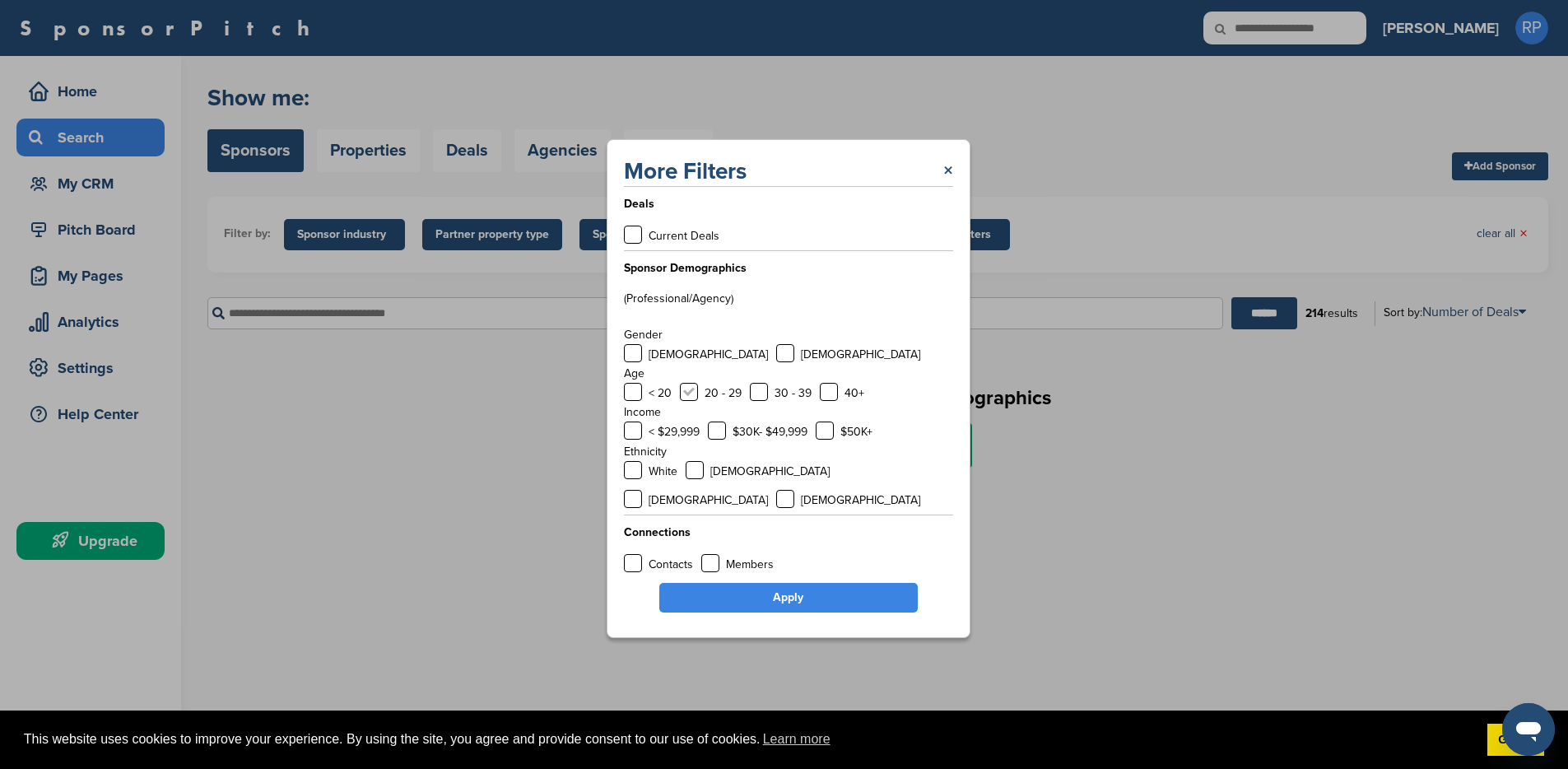
click at [686, 401] on label at bounding box center [688, 391] width 18 height 18
click at [757, 401] on label at bounding box center [758, 391] width 18 height 18
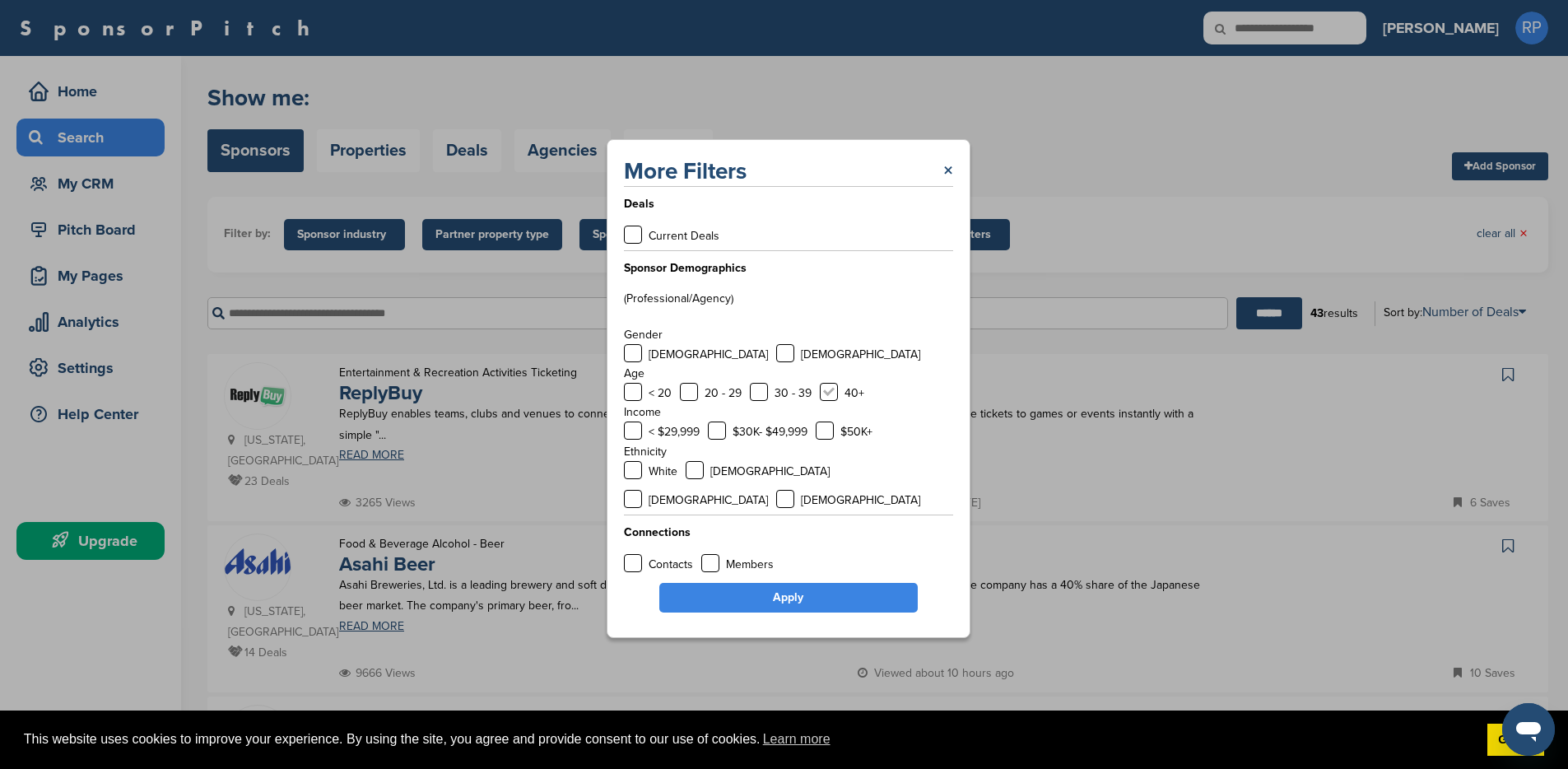
click at [827, 401] on label at bounding box center [828, 391] width 18 height 18
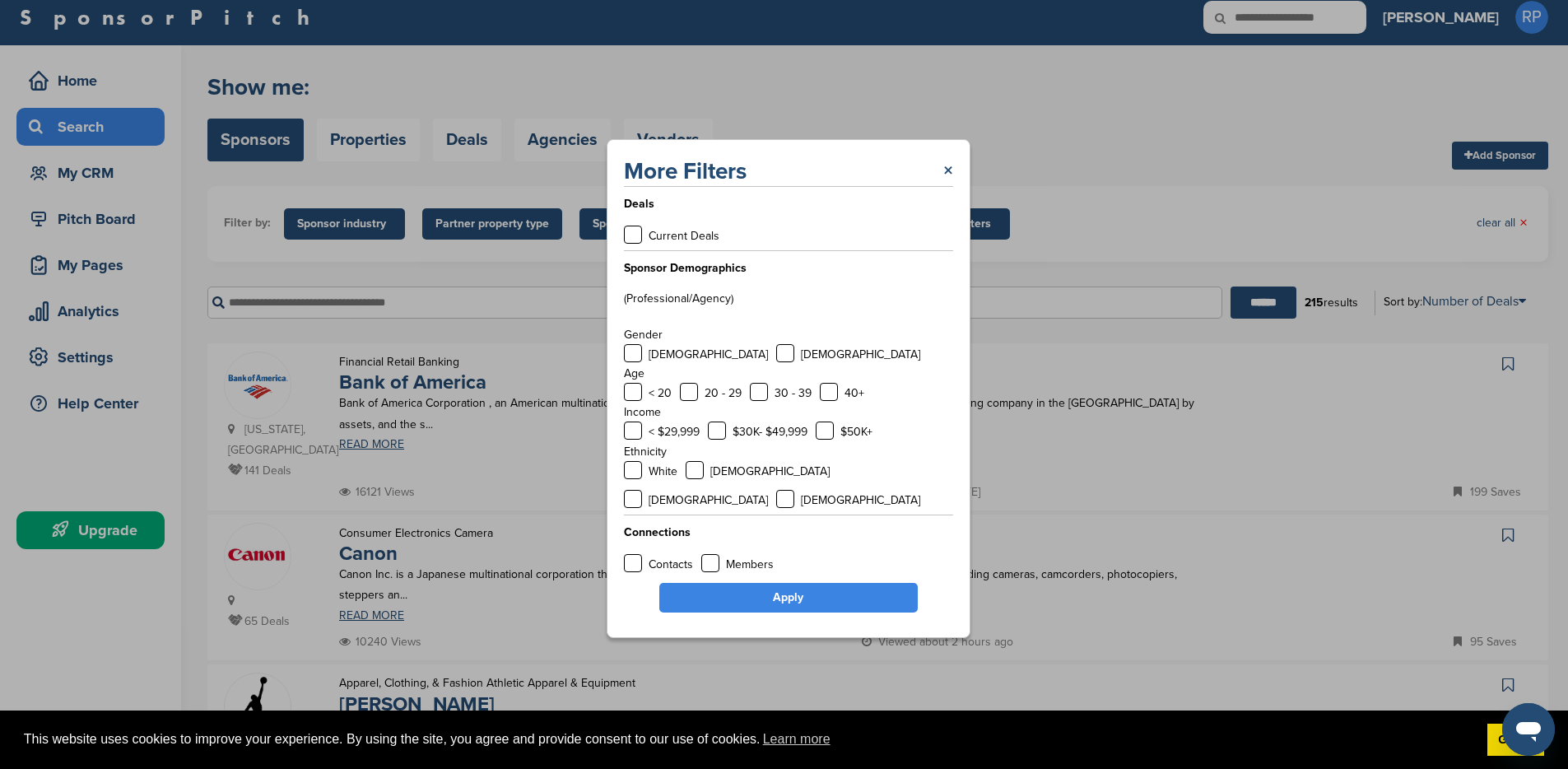
scroll to position [81, 0]
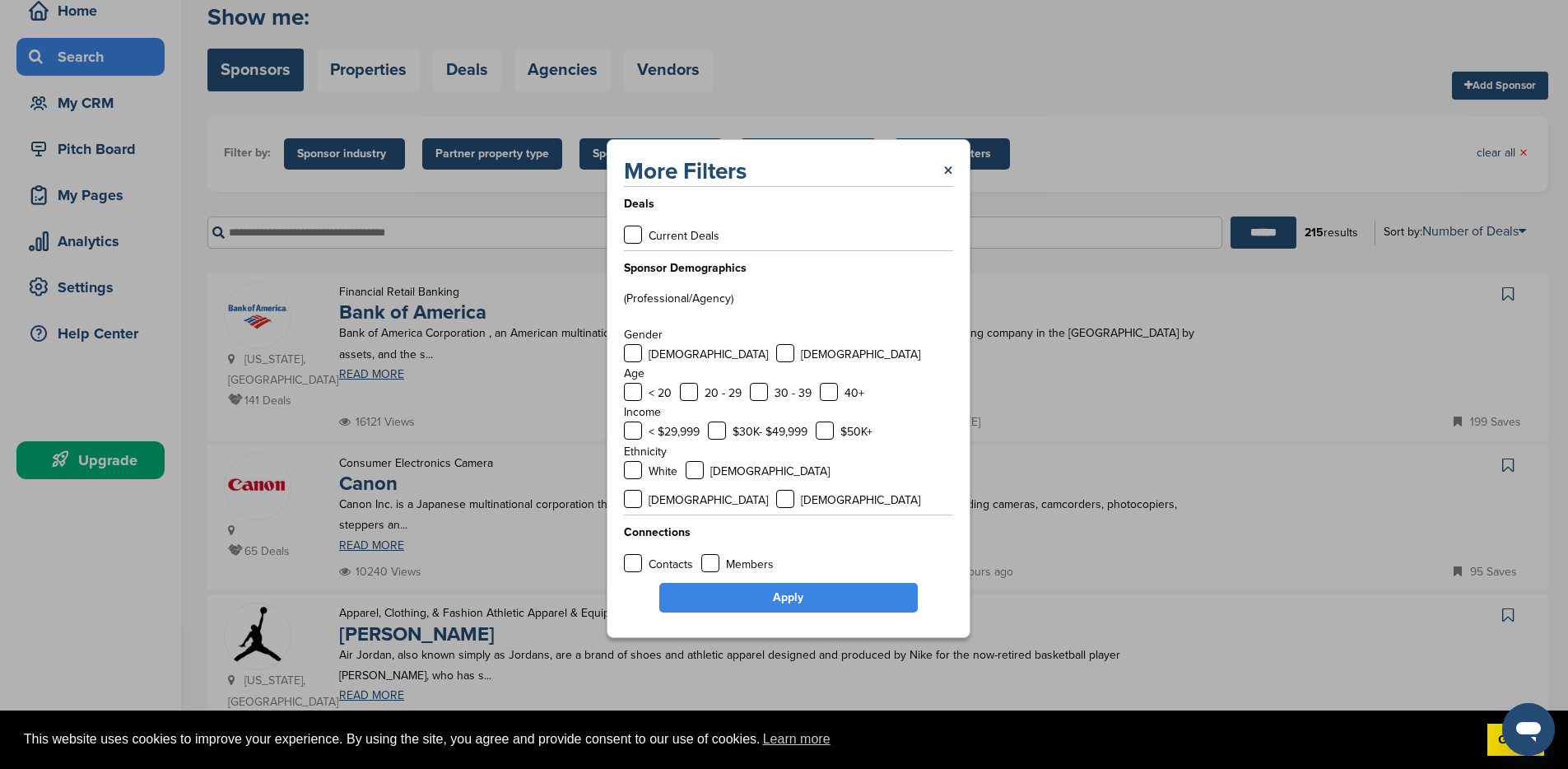
click at [632, 238] on div "Deals Current Deals Sponsor Demographics (Professional/Agency) Gender Male Fema…" at bounding box center [788, 380] width 329 height 388
click at [635, 244] on label at bounding box center [633, 234] width 18 height 18
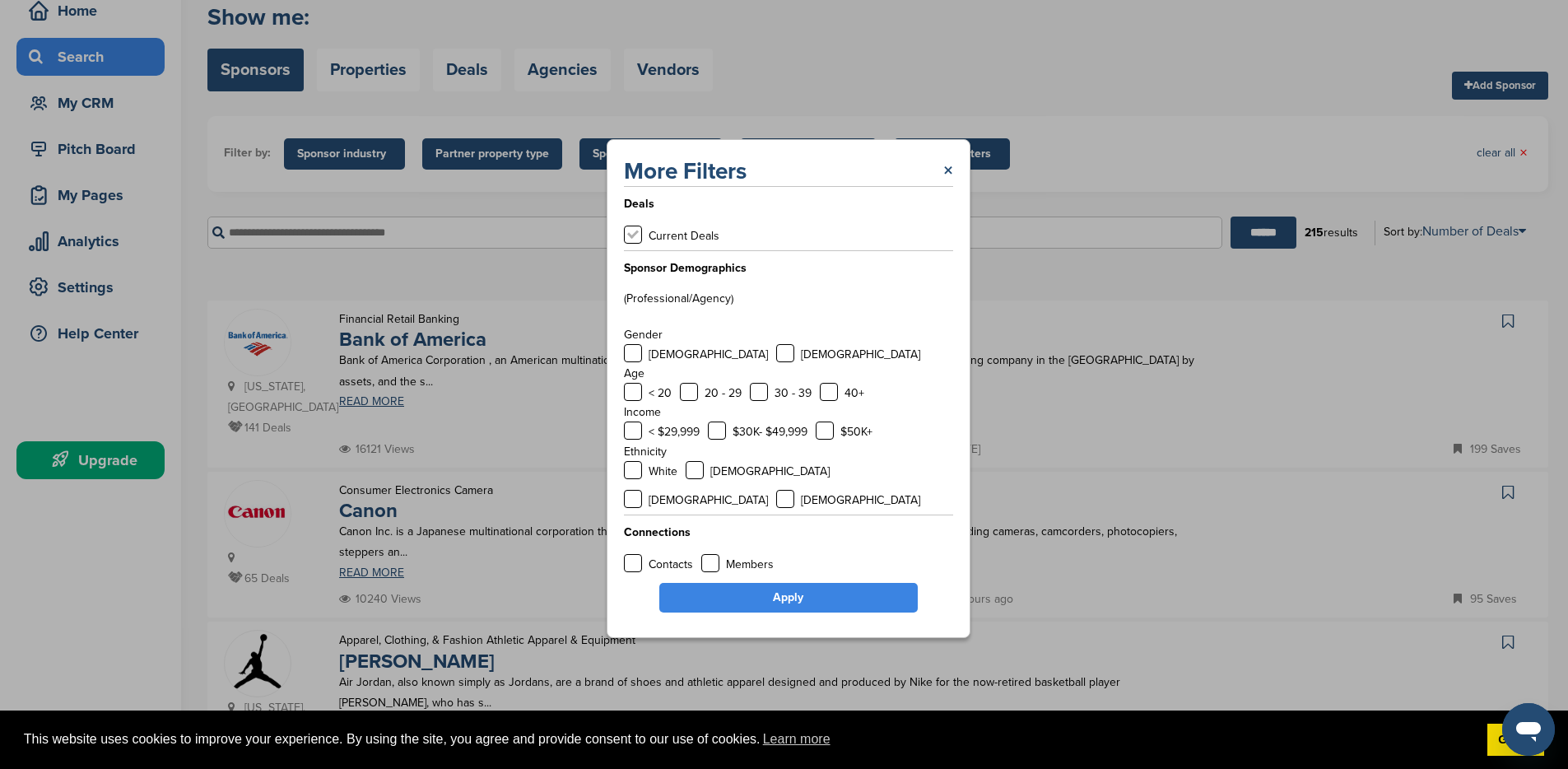
scroll to position [0, 0]
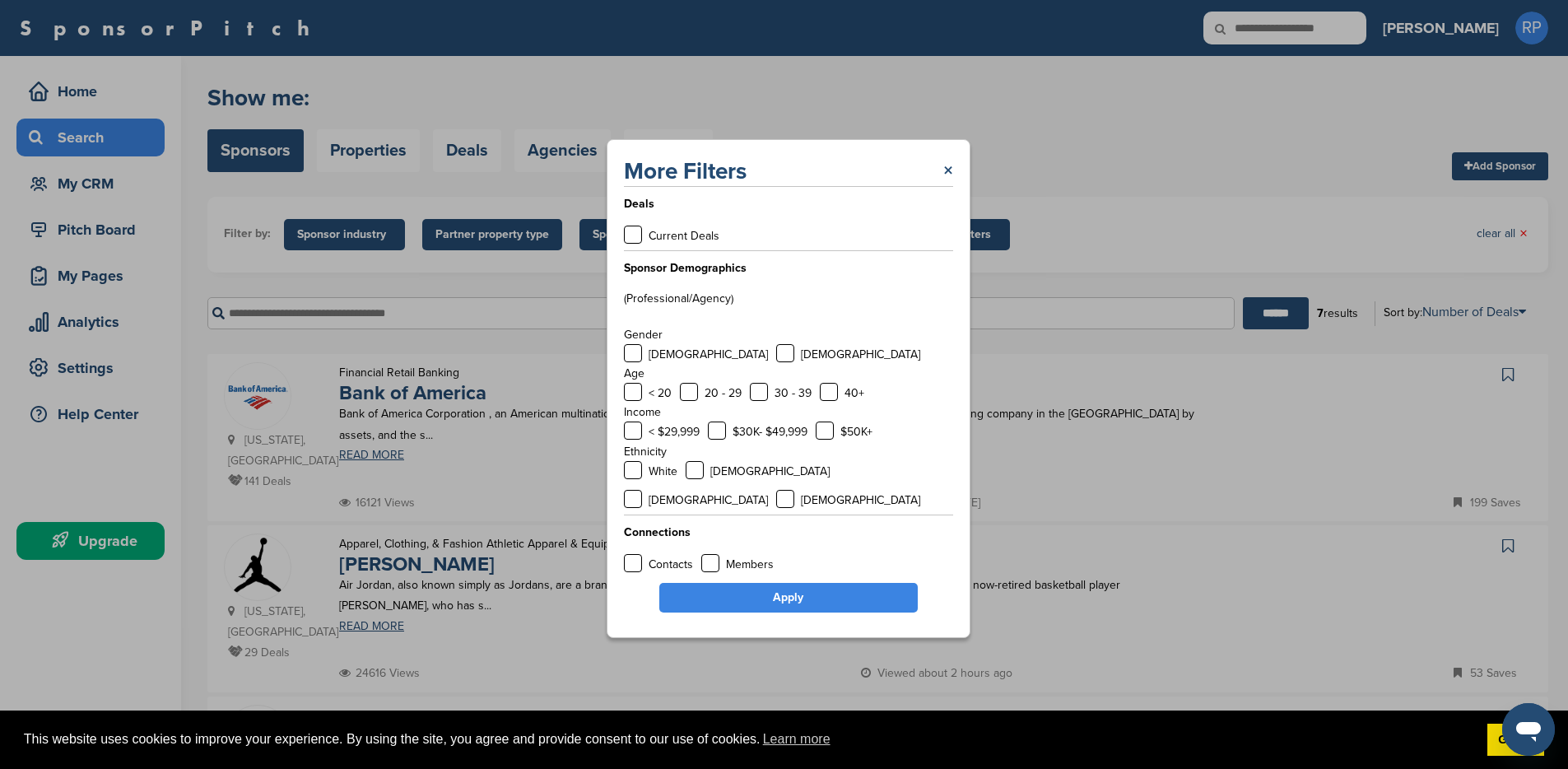
click at [781, 583] on link "Apply" at bounding box center [789, 597] width 259 height 30
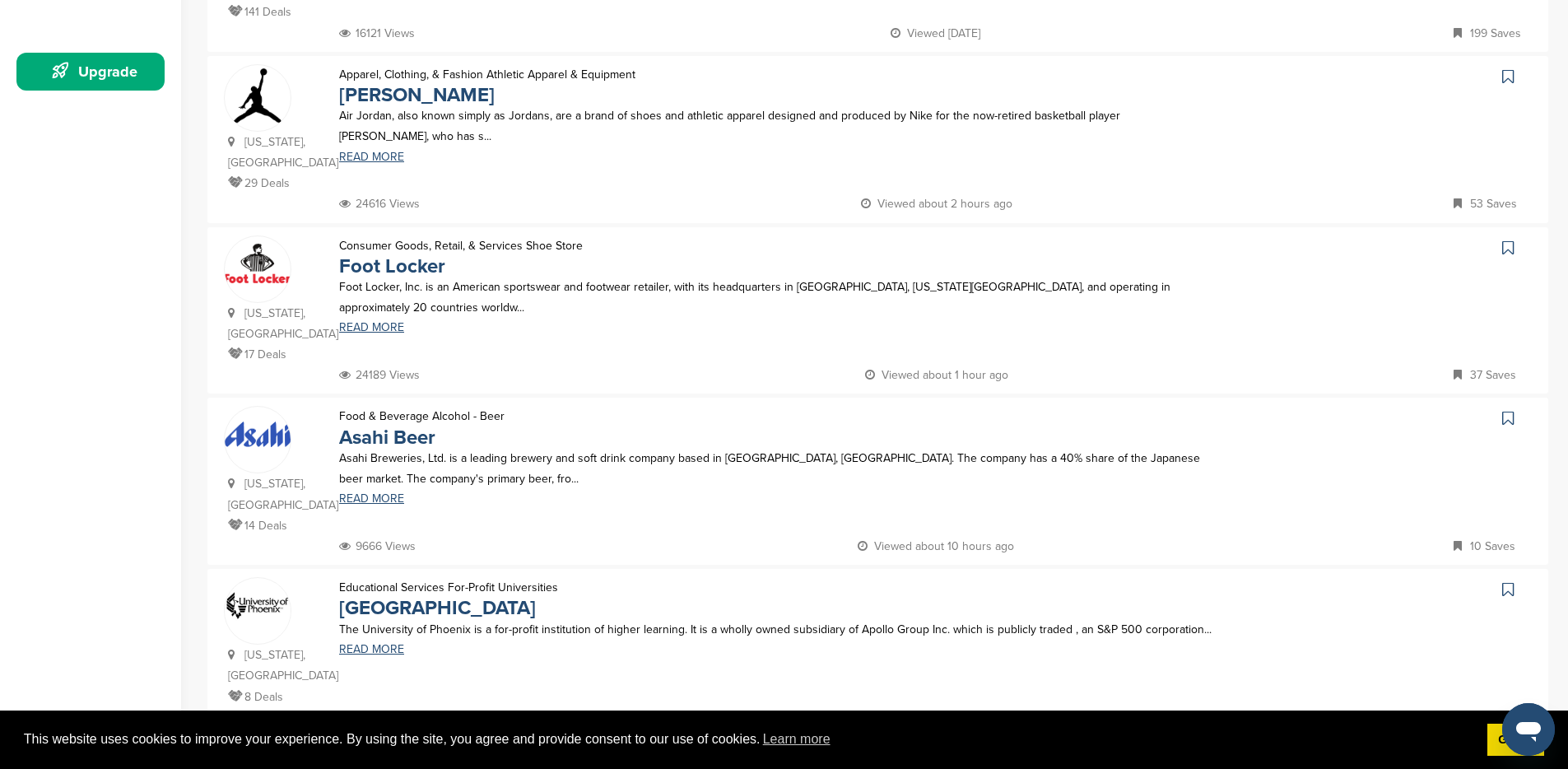
scroll to position [498, 0]
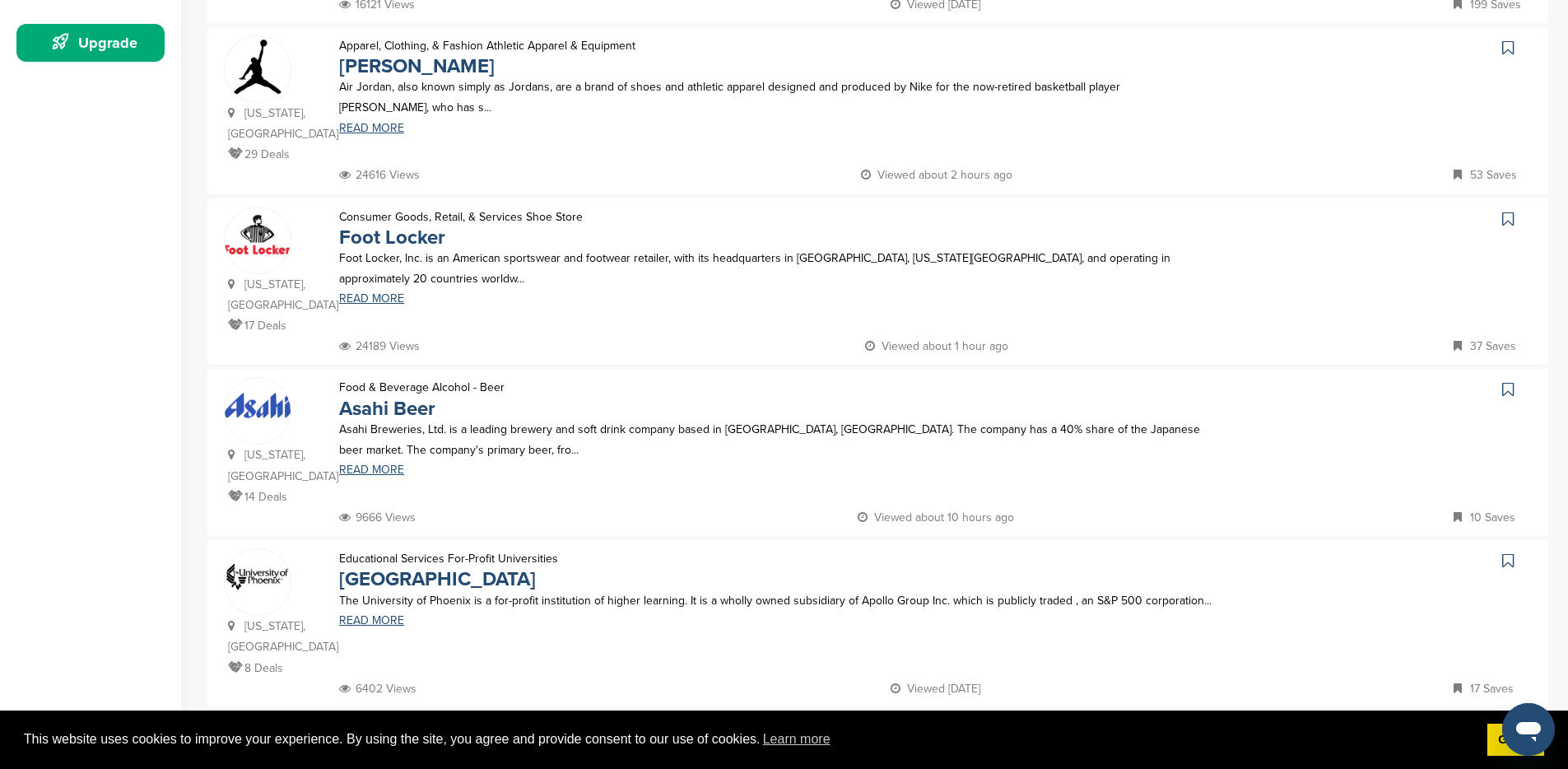
click at [270, 393] on img at bounding box center [257, 406] width 66 height 26
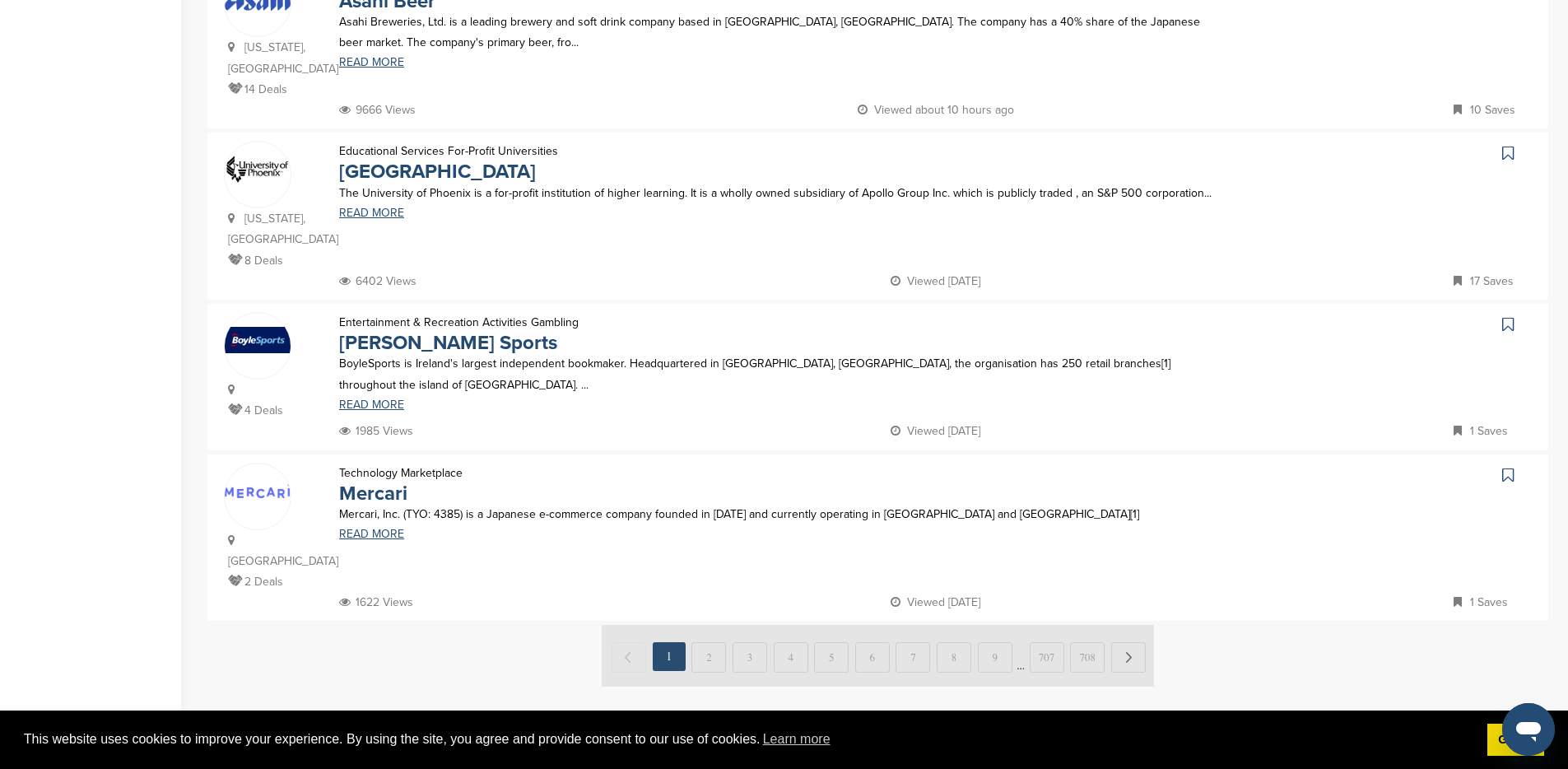
scroll to position [921, 0]
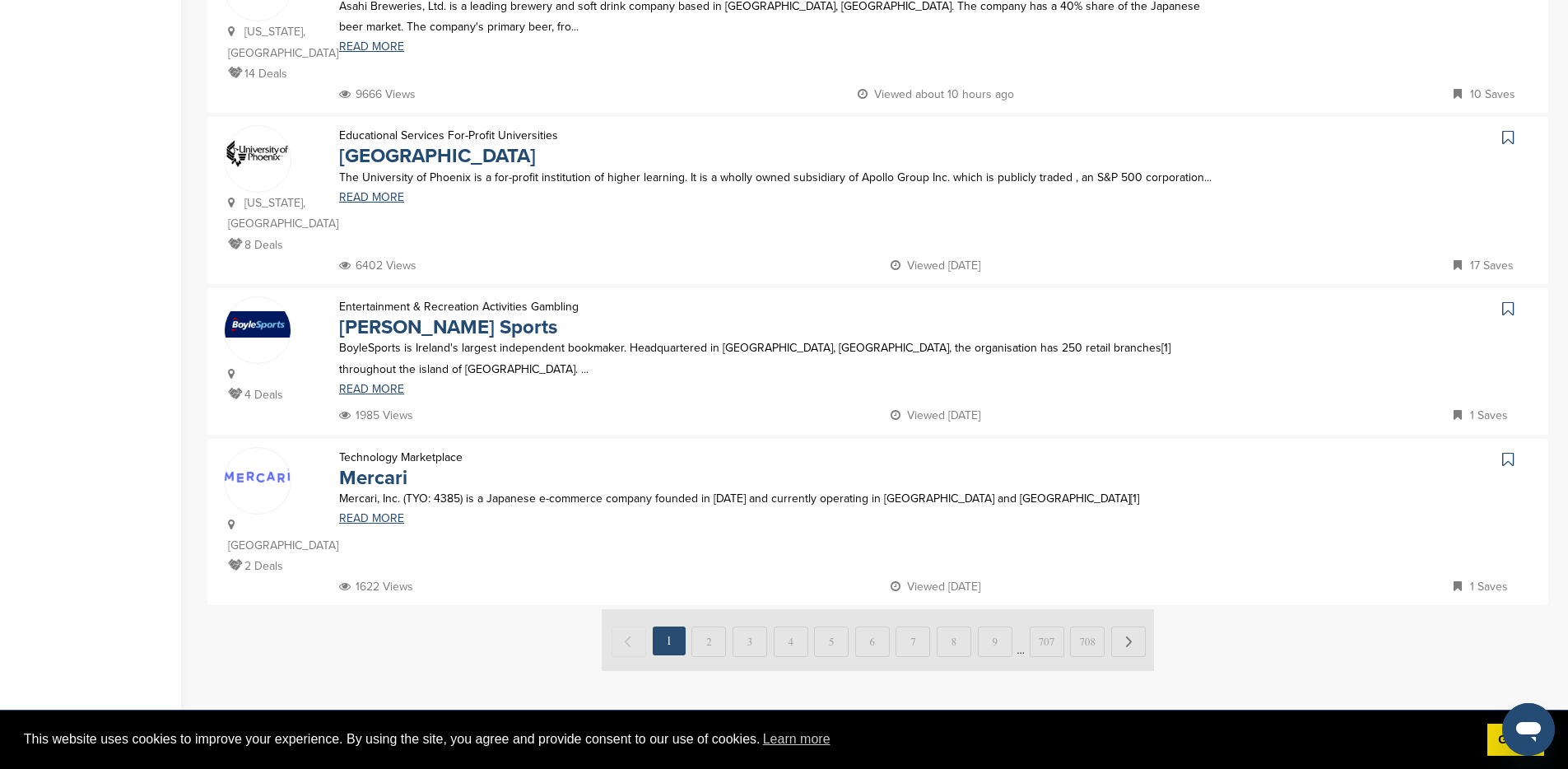
click at [713, 609] on img at bounding box center [878, 640] width 552 height 61
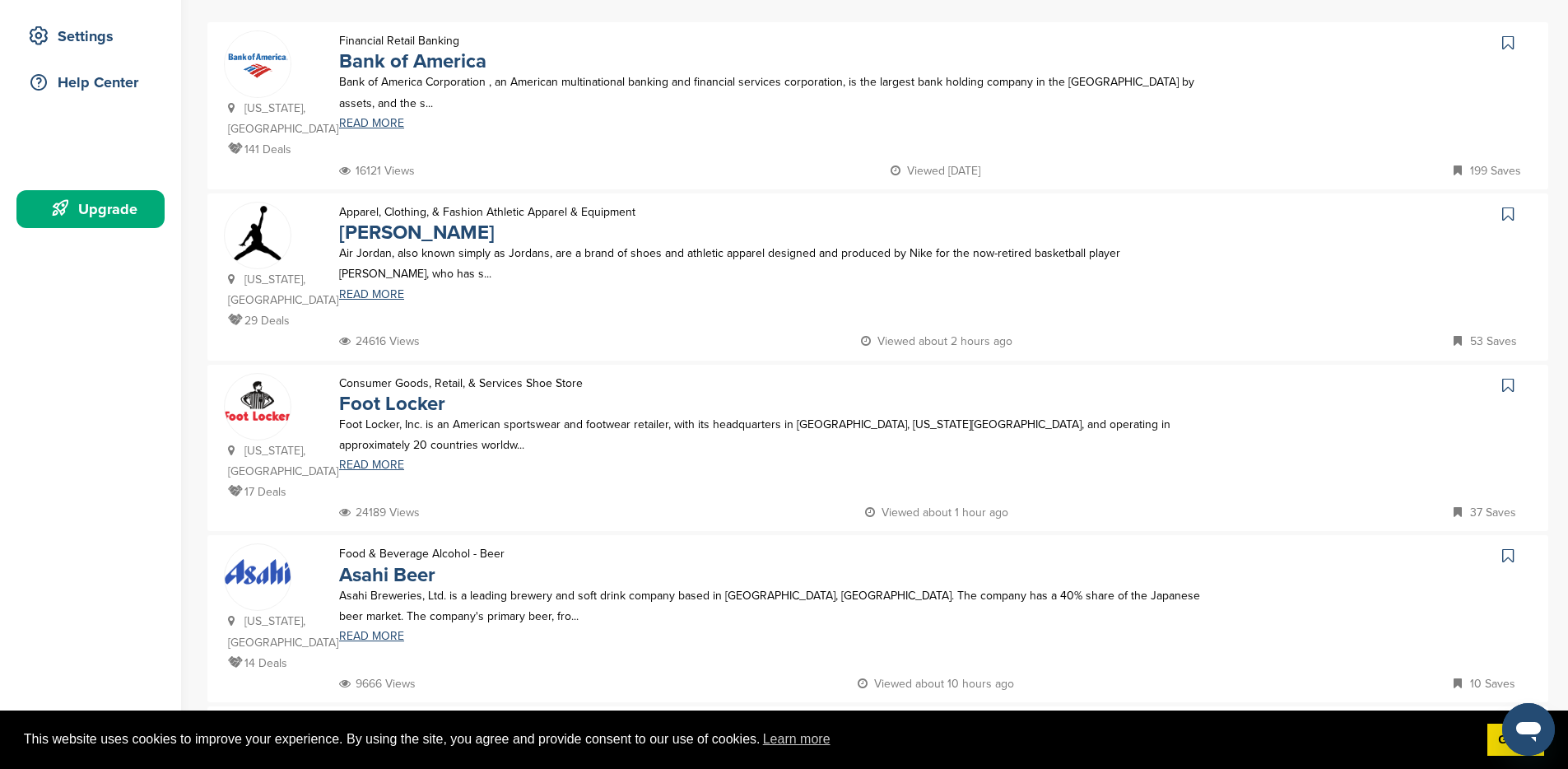
scroll to position [270, 0]
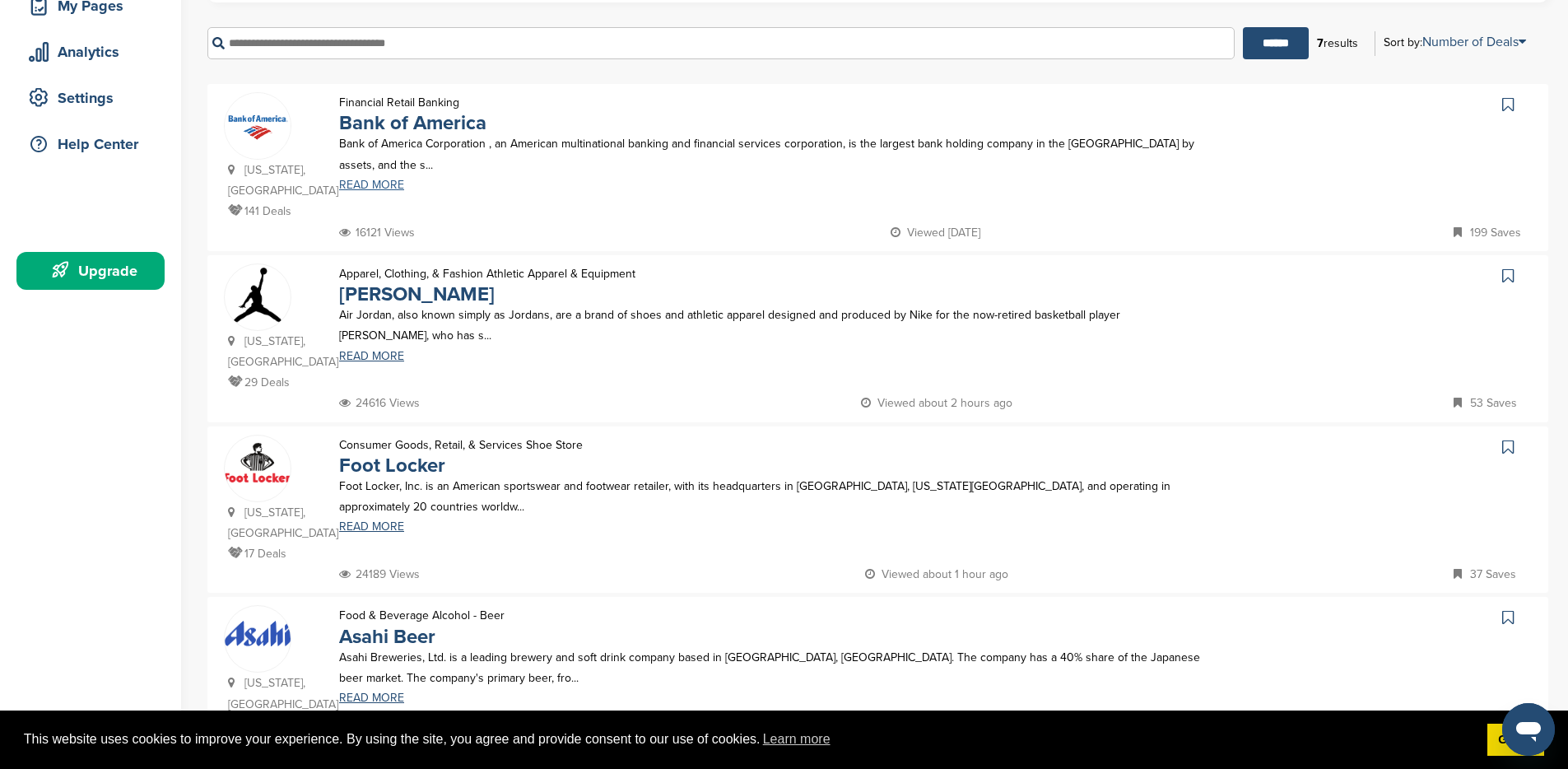
click at [358, 189] on link "READ MORE" at bounding box center [776, 185] width 874 height 12
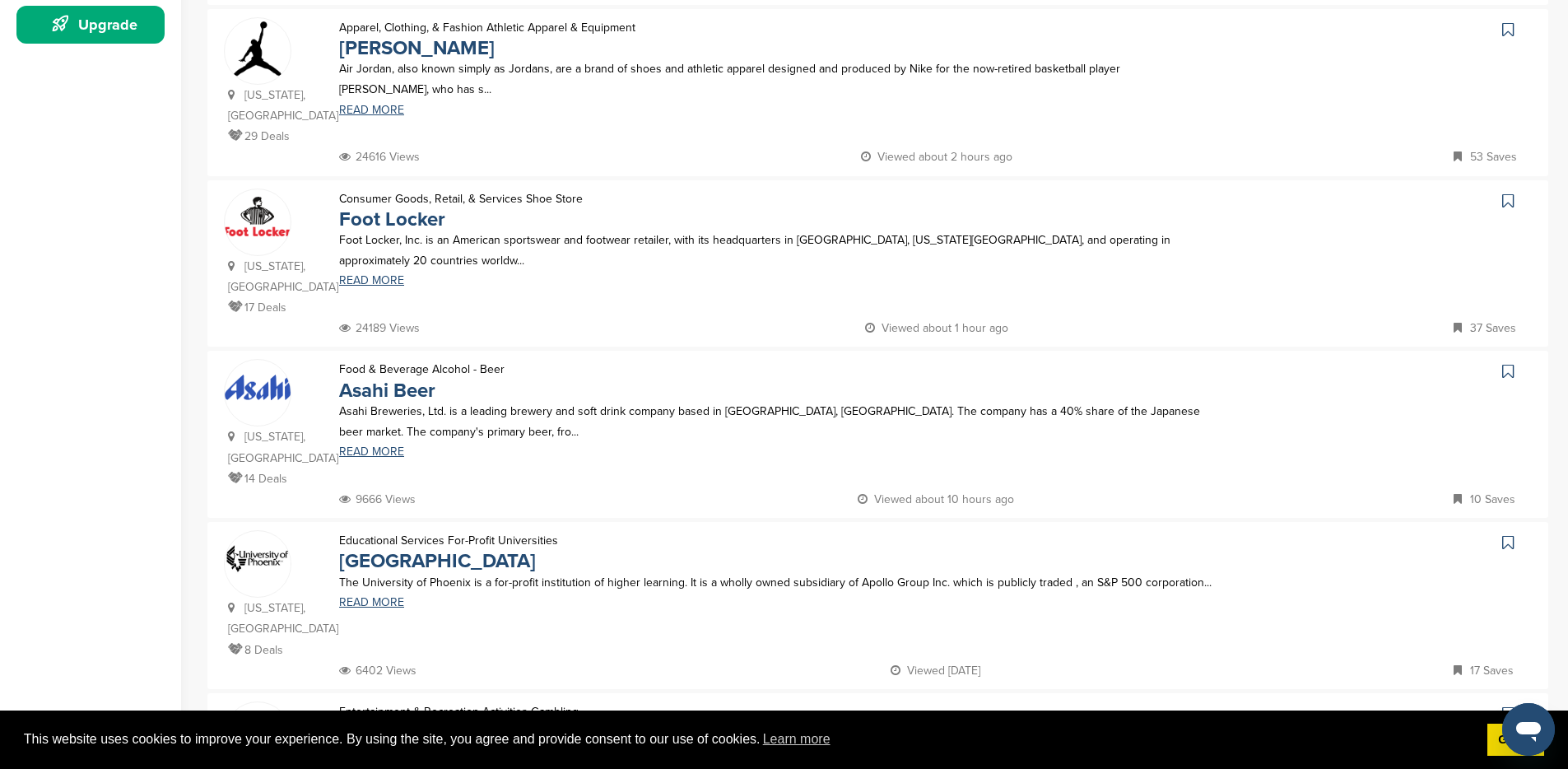
scroll to position [247, 0]
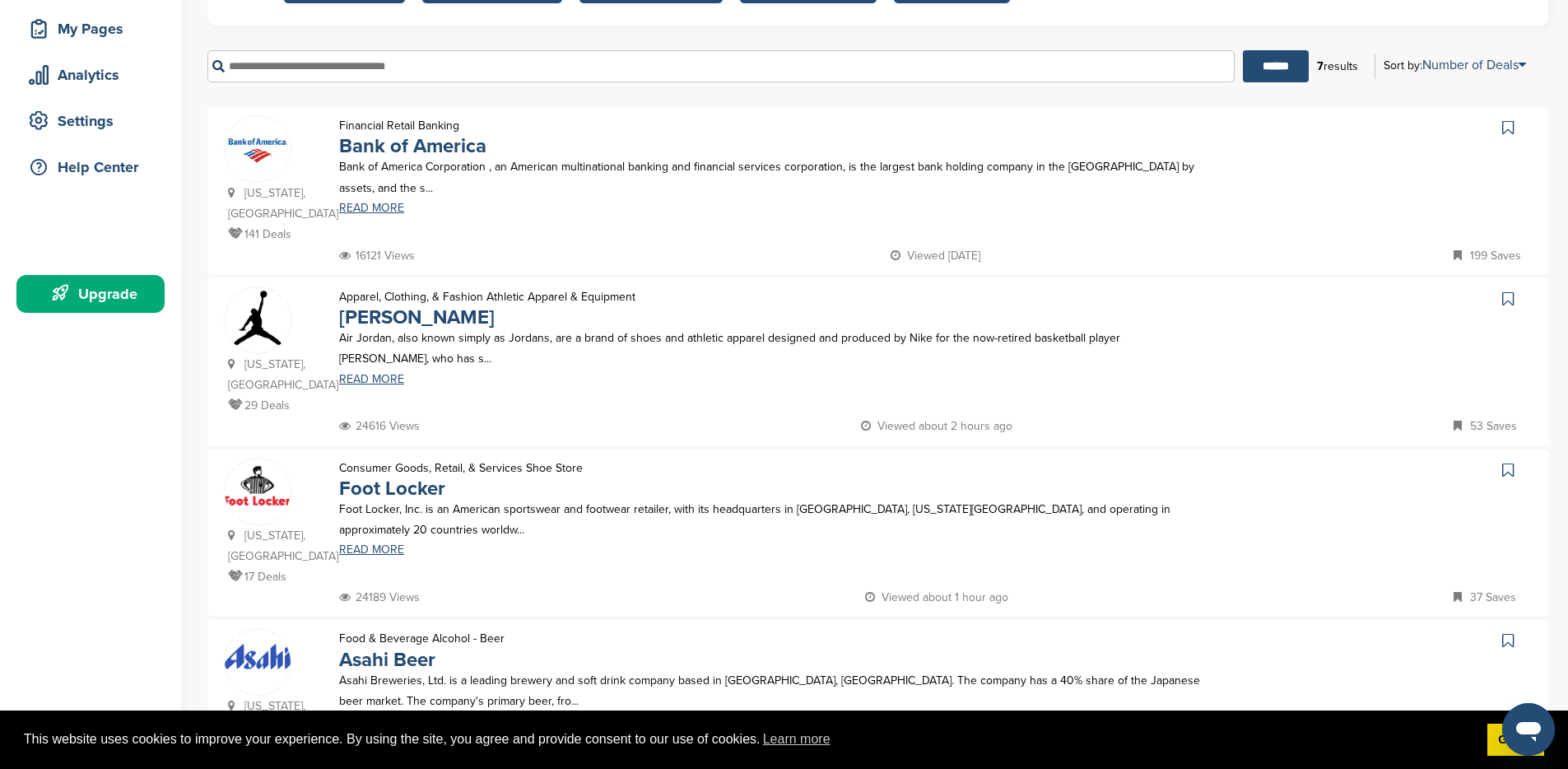
click at [1505, 125] on icon at bounding box center [1508, 128] width 12 height 16
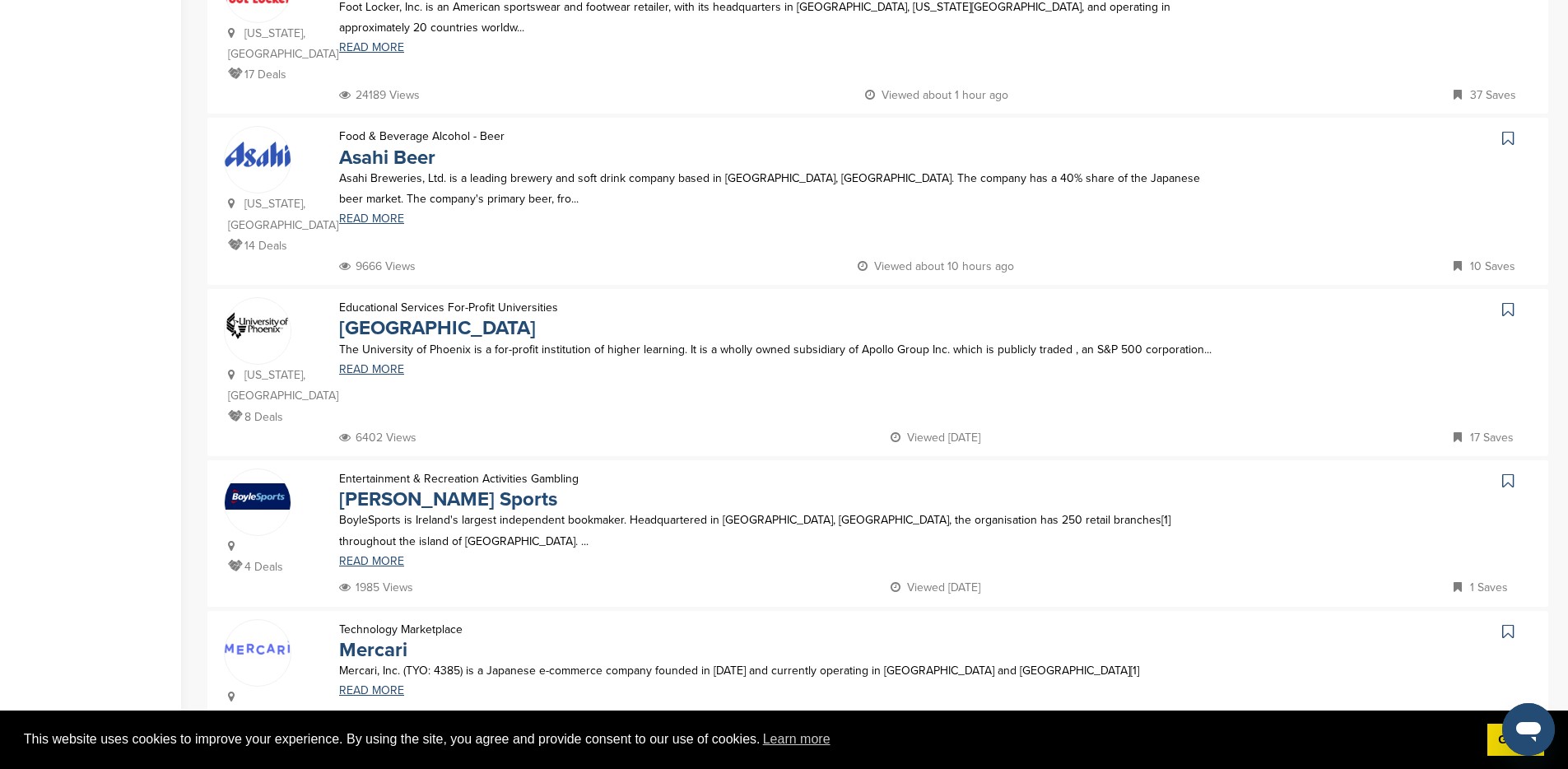
scroll to position [758, 0]
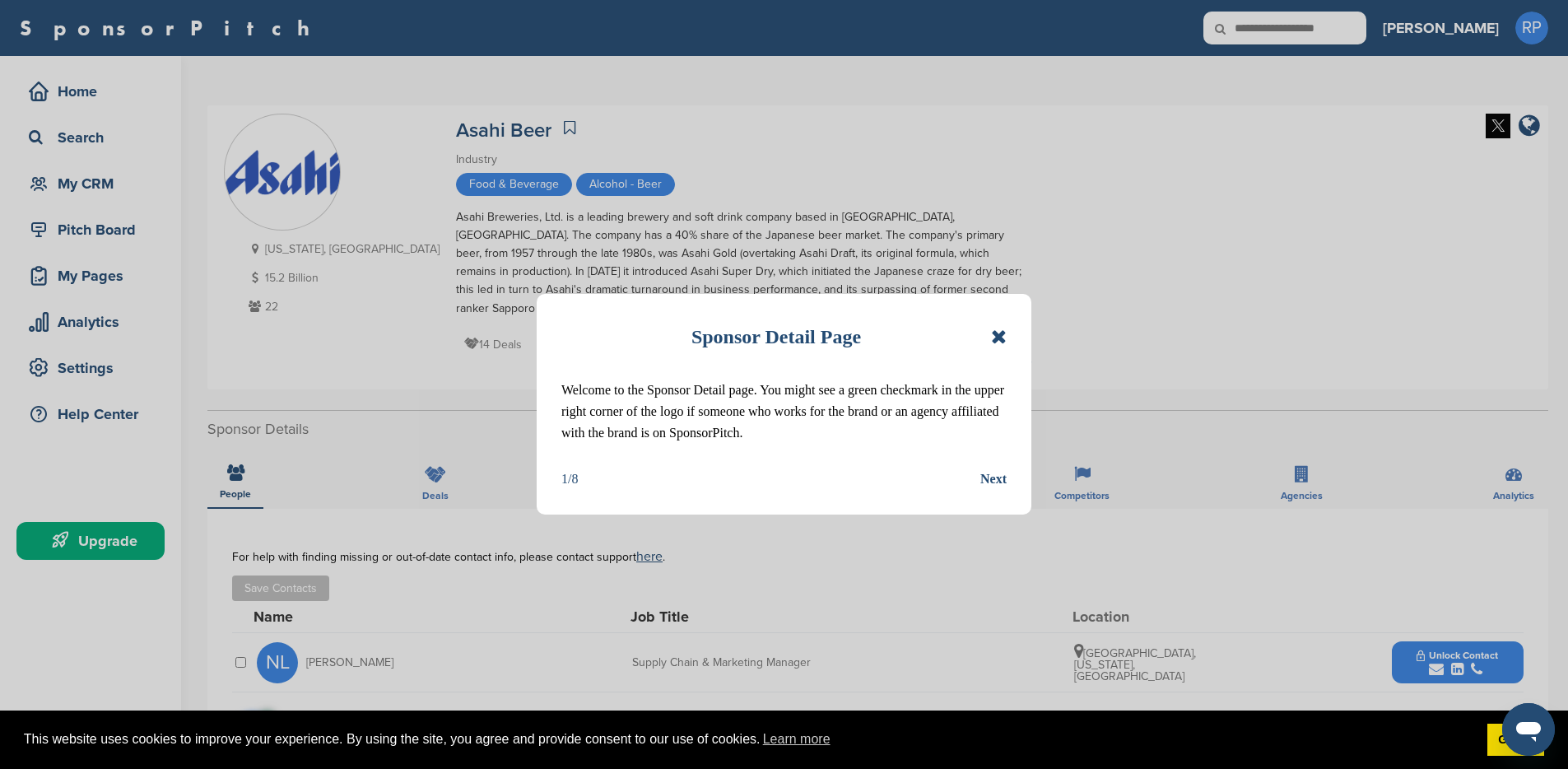
click at [998, 338] on icon at bounding box center [999, 337] width 15 height 20
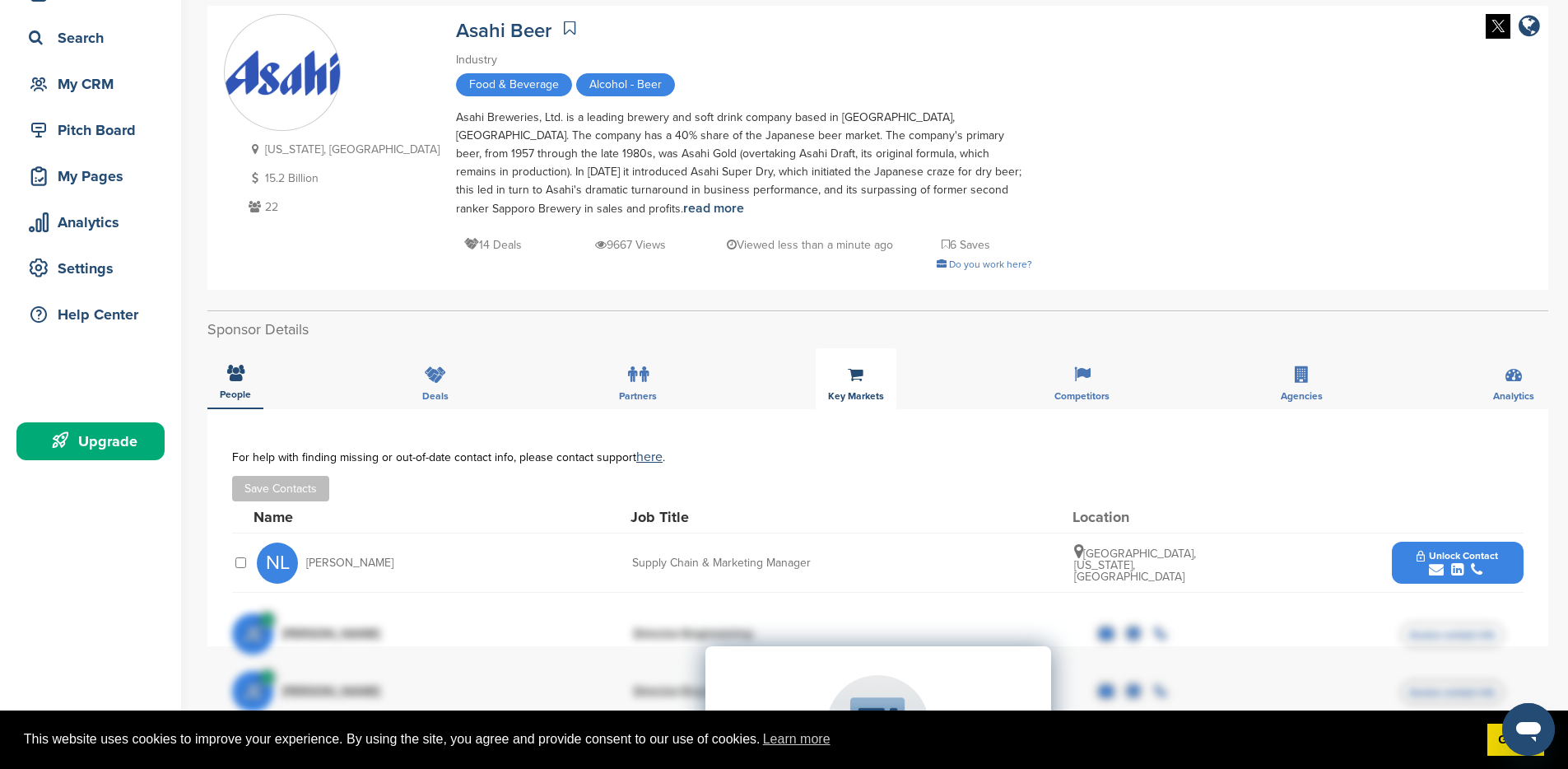
scroll to position [75, 0]
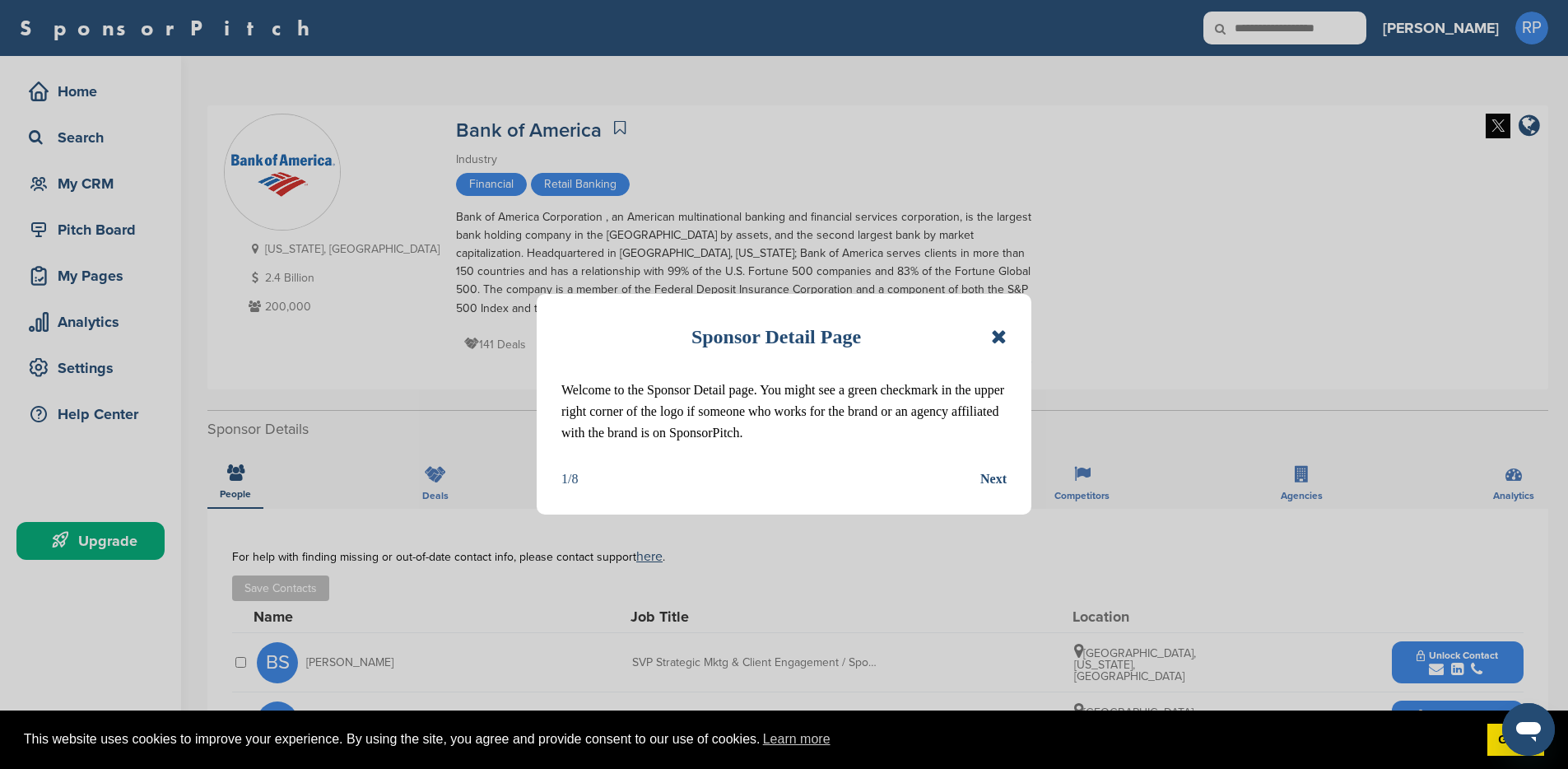
click at [1006, 334] on div "Sponsor Detail Page Welcome to the Sponsor Detail page. You might see a green c…" at bounding box center [784, 405] width 495 height 221
click at [999, 338] on icon at bounding box center [999, 337] width 15 height 20
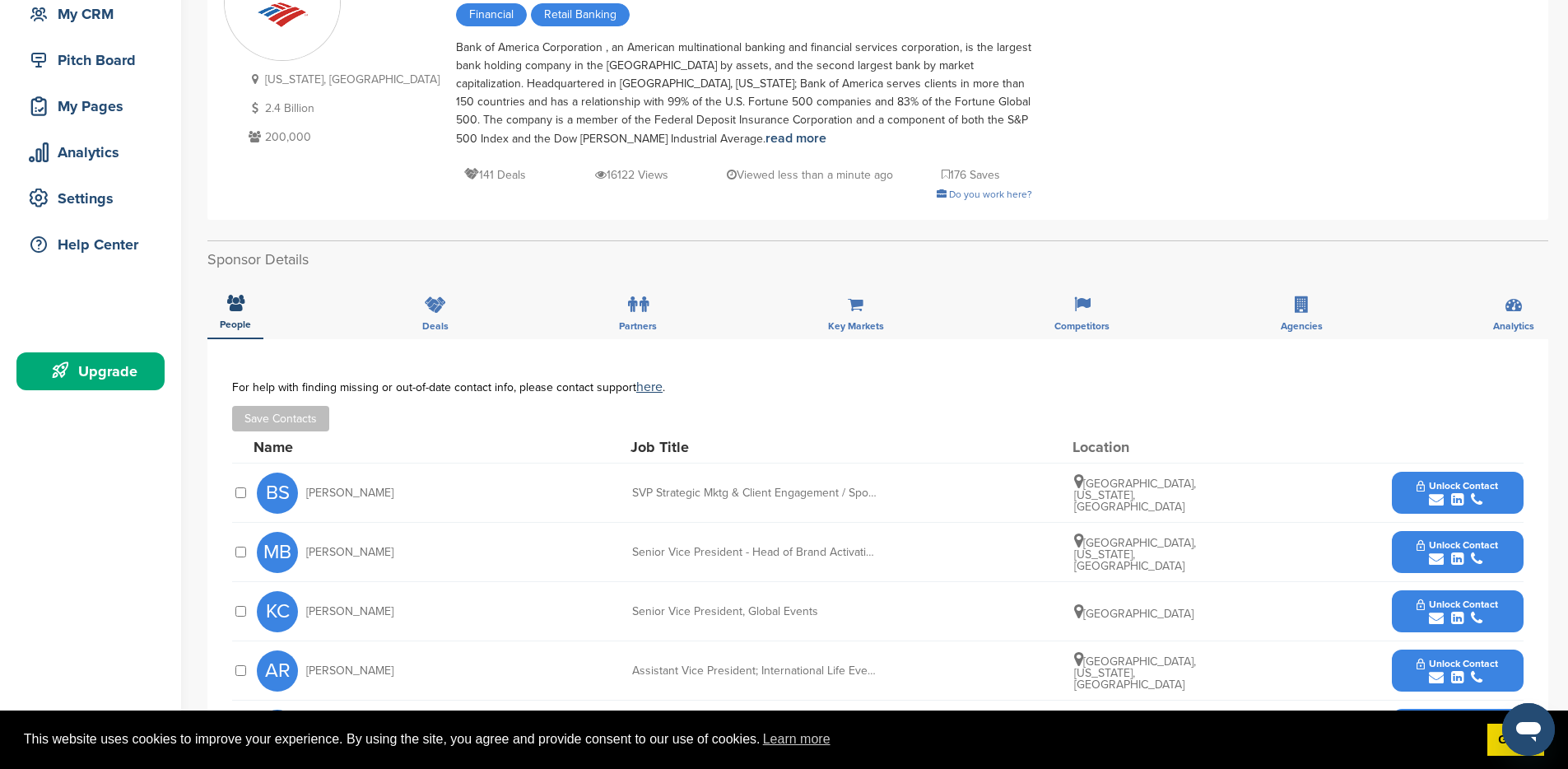
scroll to position [168, 0]
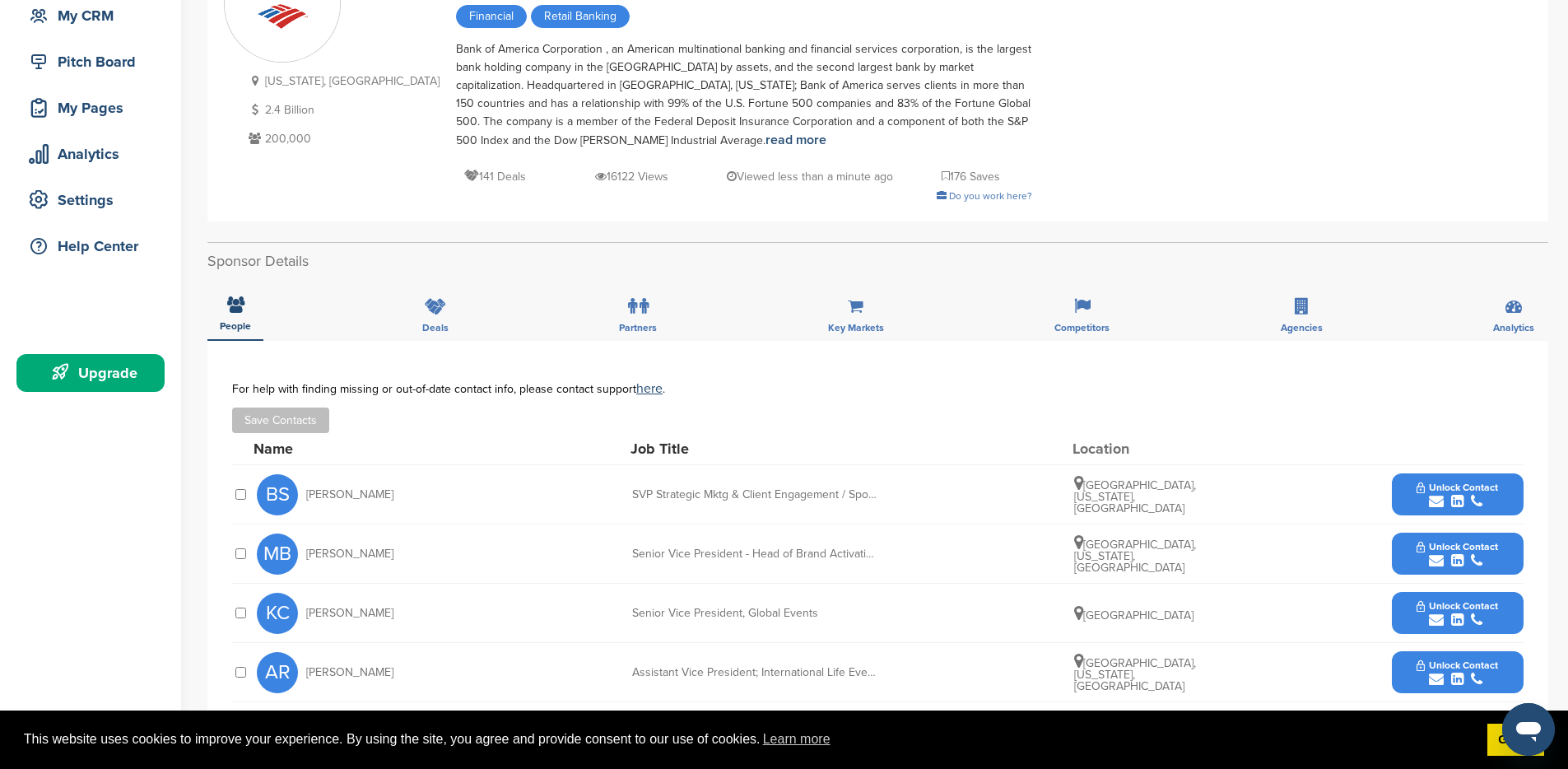
click at [1455, 544] on span "Unlock Contact" at bounding box center [1457, 547] width 81 height 12
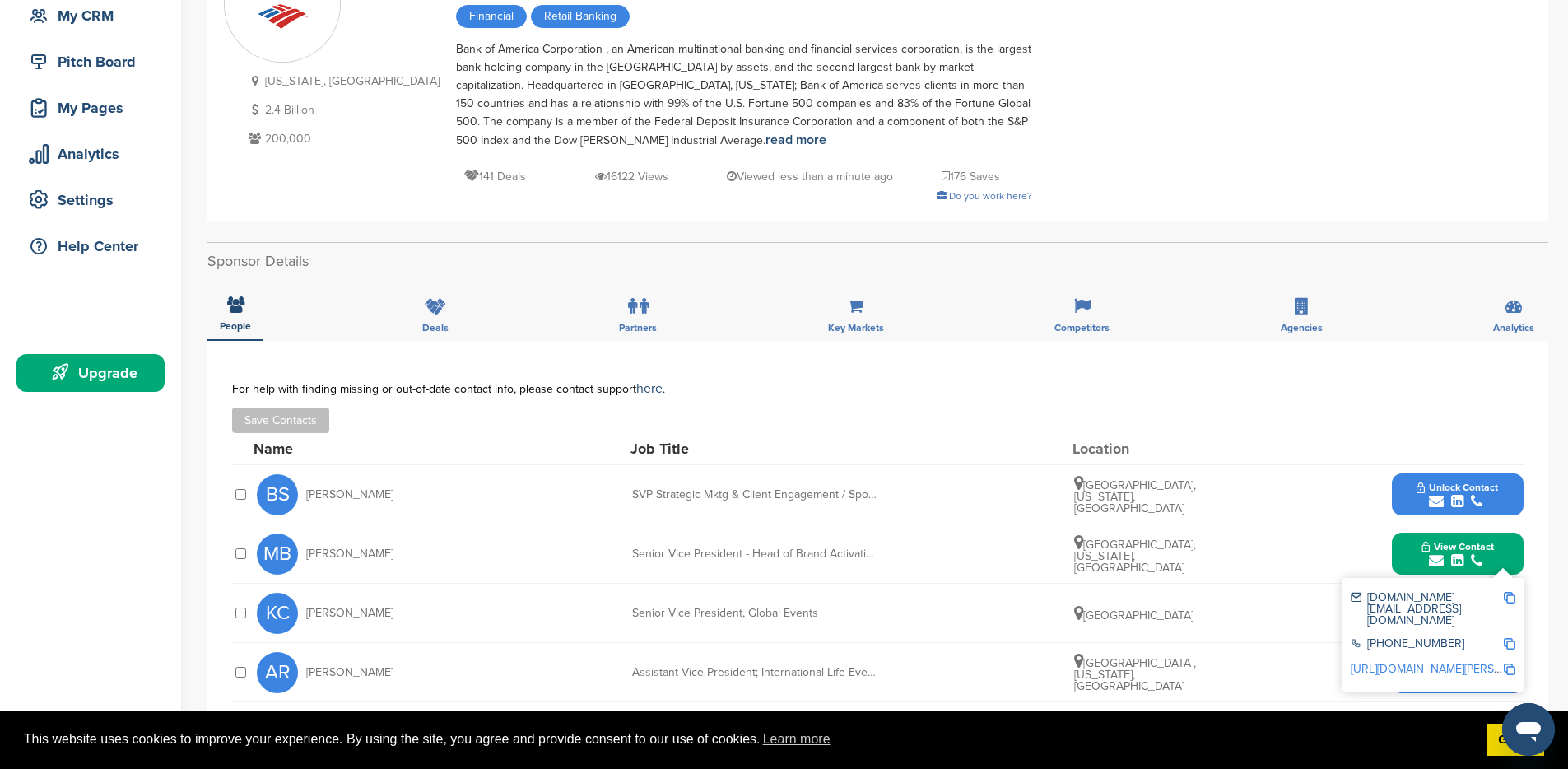
click at [1442, 662] on link "[URL][DOMAIN_NAME][PERSON_NAME]" at bounding box center [1451, 668] width 201 height 14
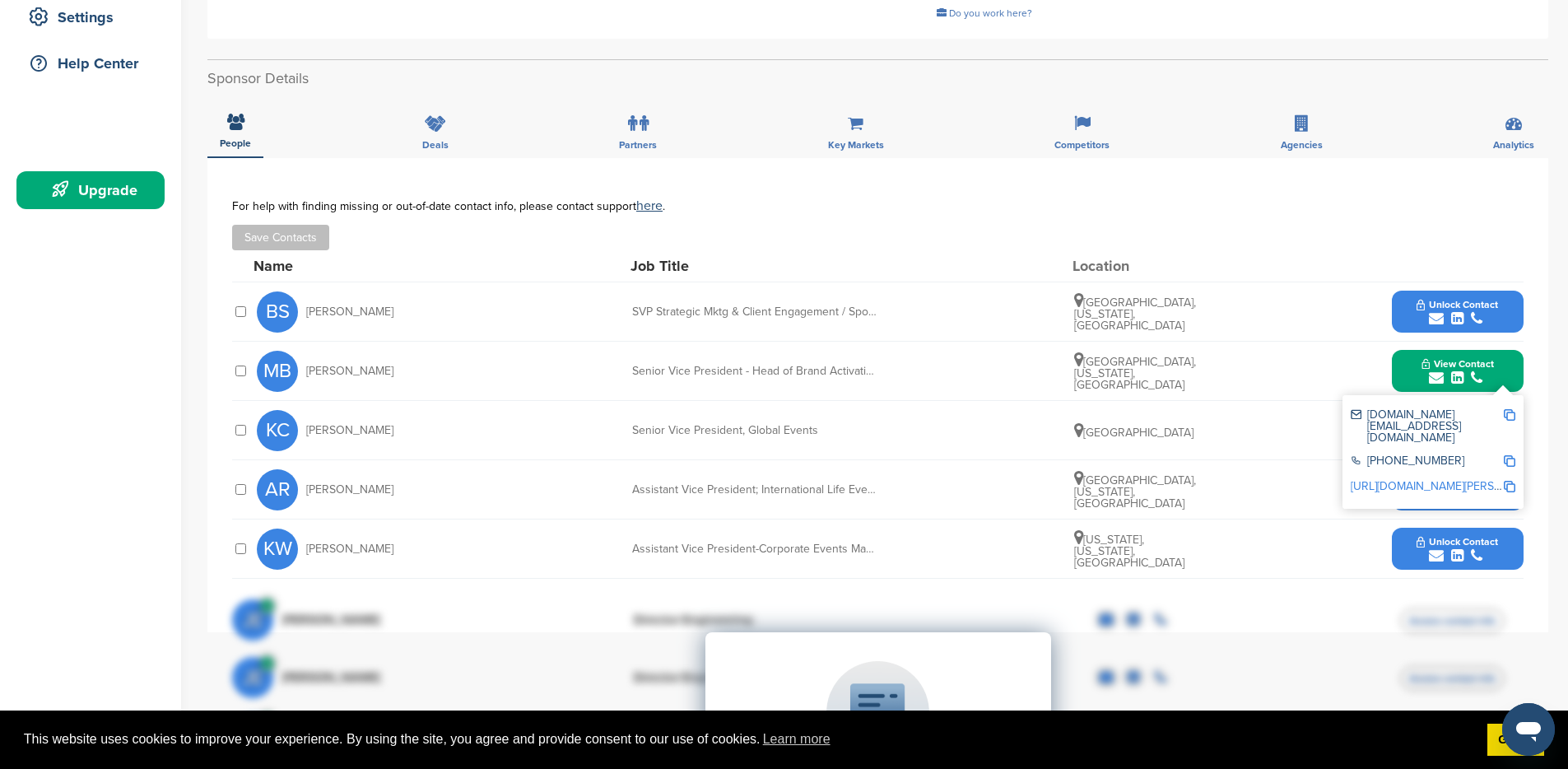
scroll to position [355, 0]
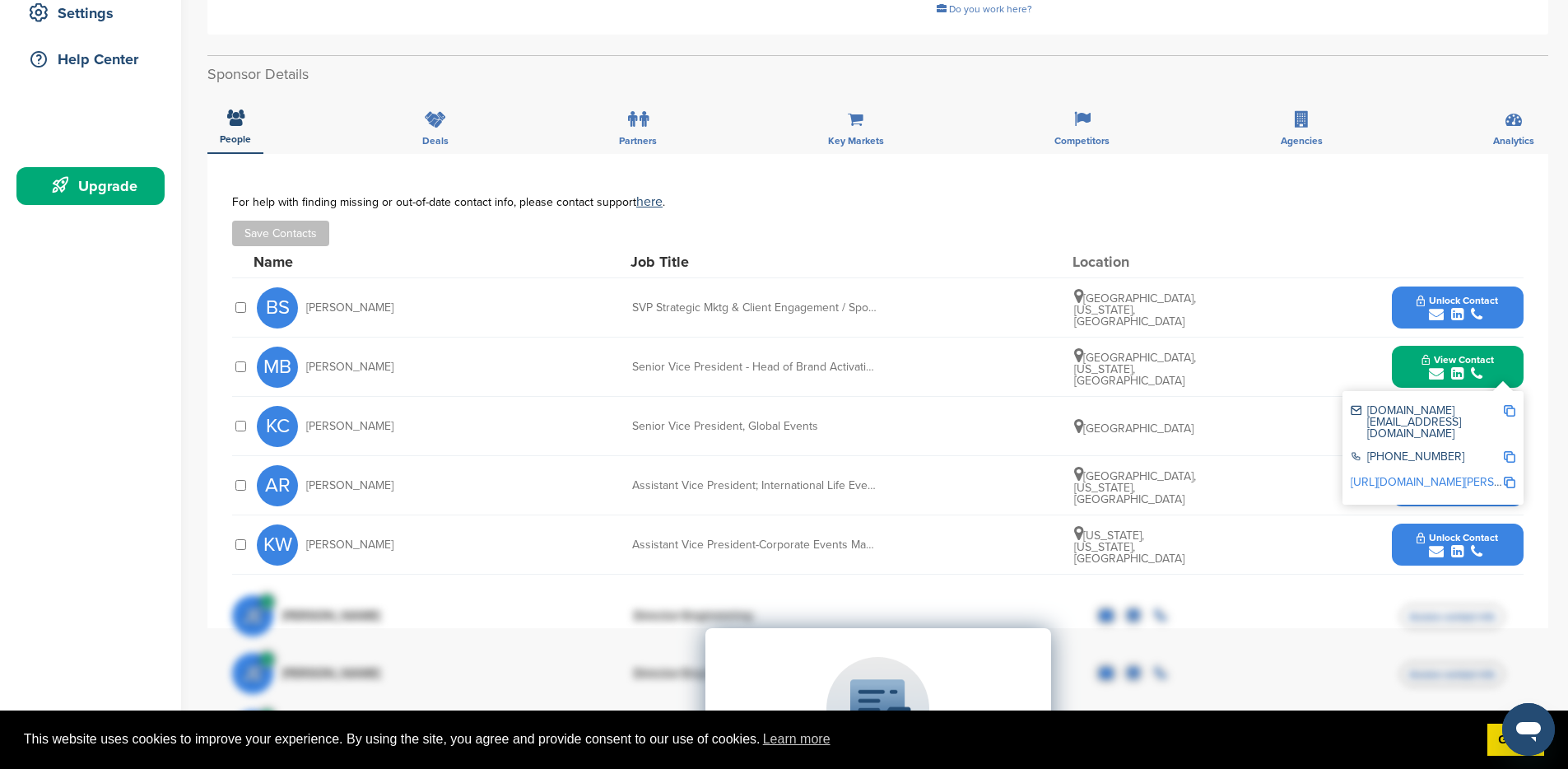
click at [1441, 535] on span "Unlock Contact" at bounding box center [1457, 538] width 81 height 12
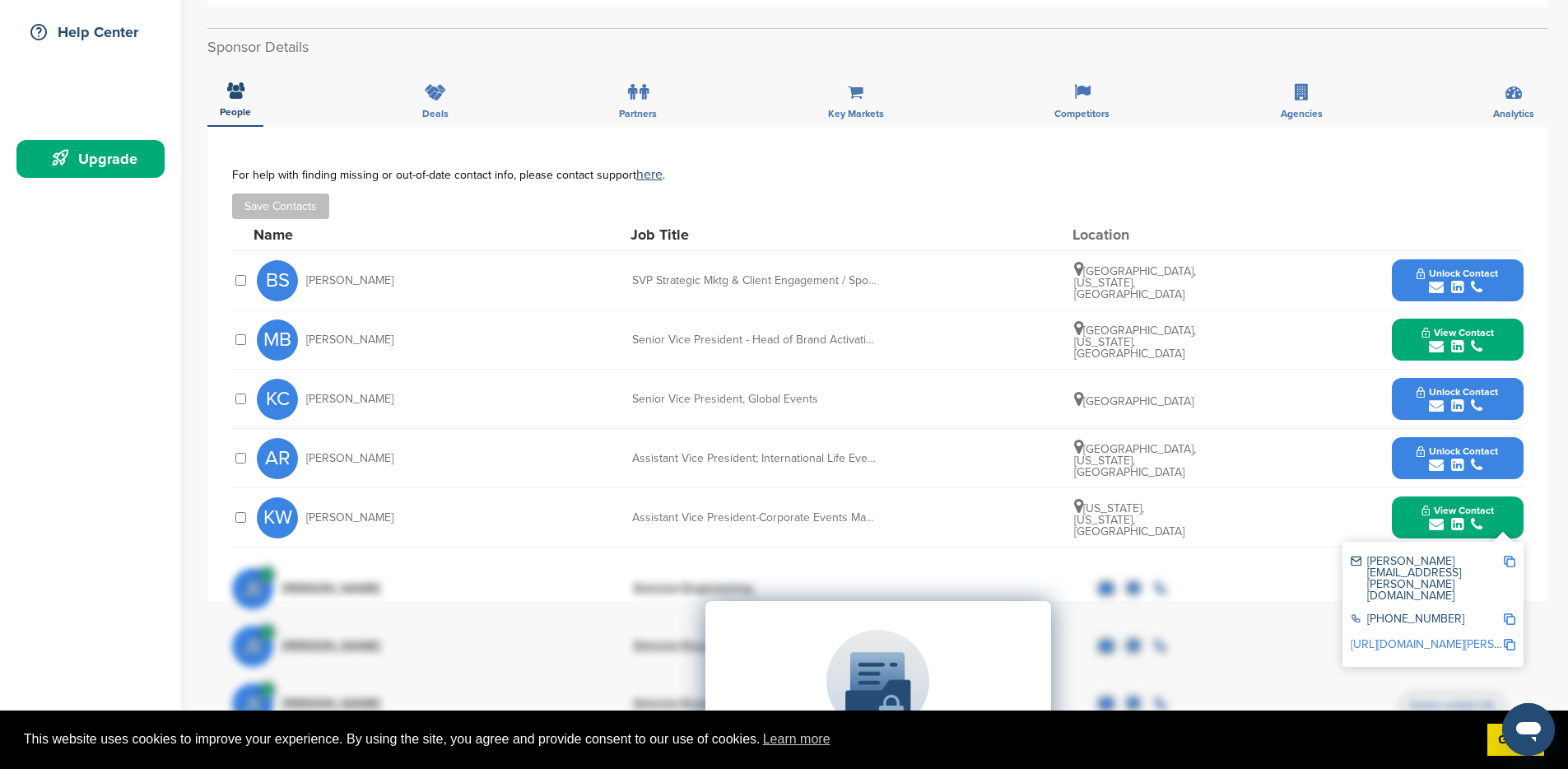
scroll to position [455, 0]
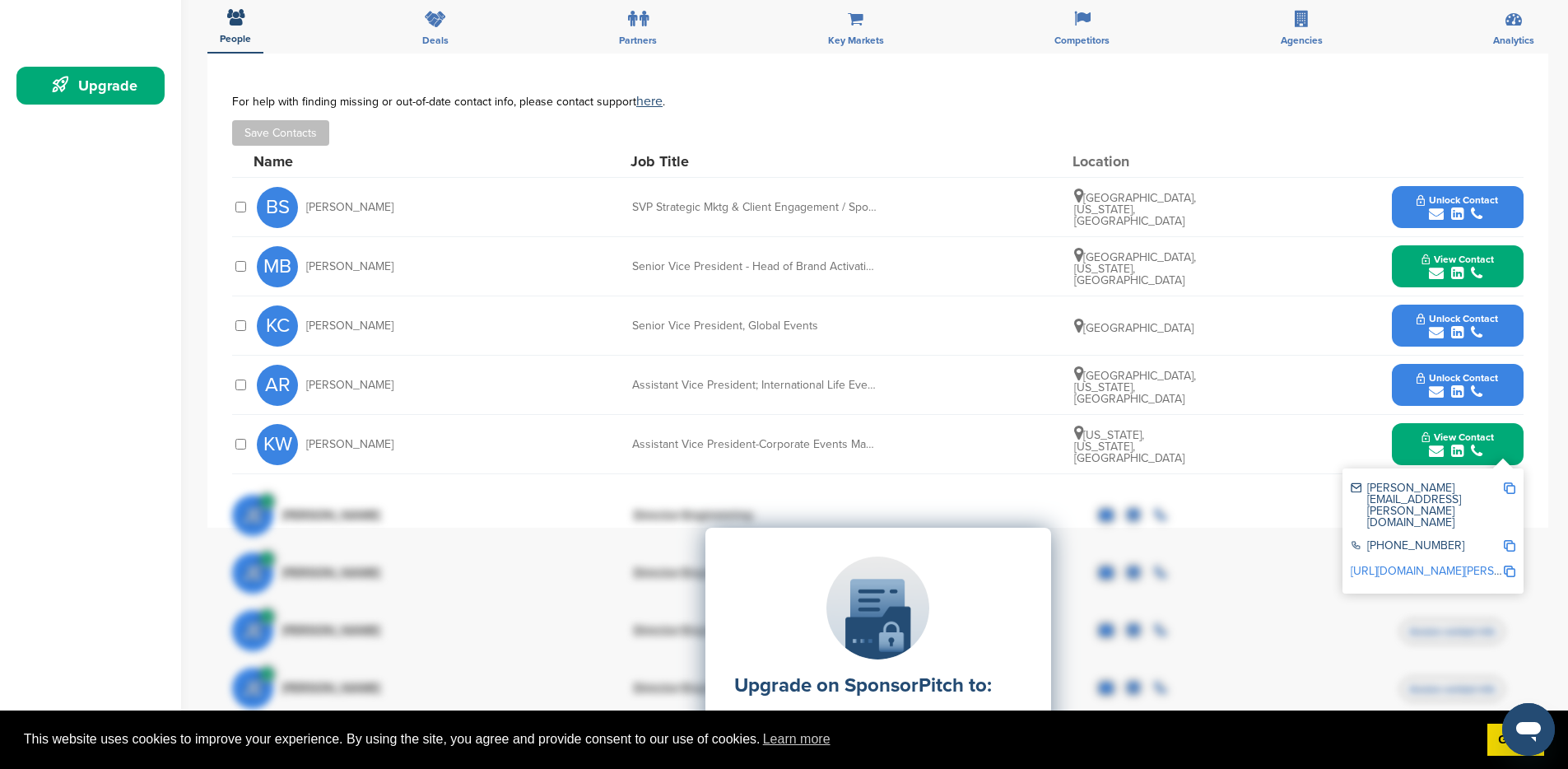
click at [1499, 539] on div "Upgrade on SponsorPitch to: Filter 10,000+ Active Sponsors Unlock Unique Sponso…" at bounding box center [877, 691] width 1291 height 411
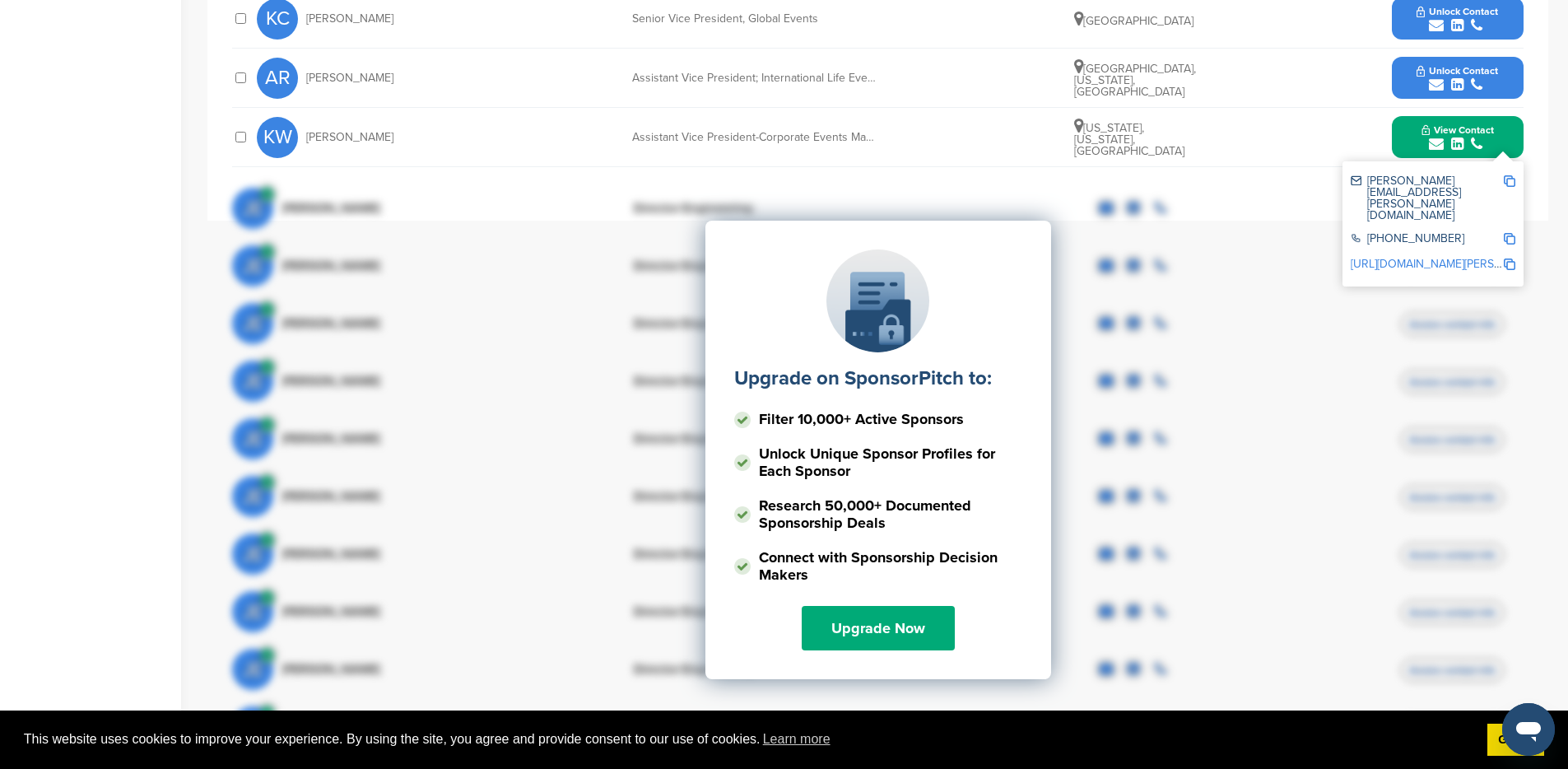
scroll to position [742, 0]
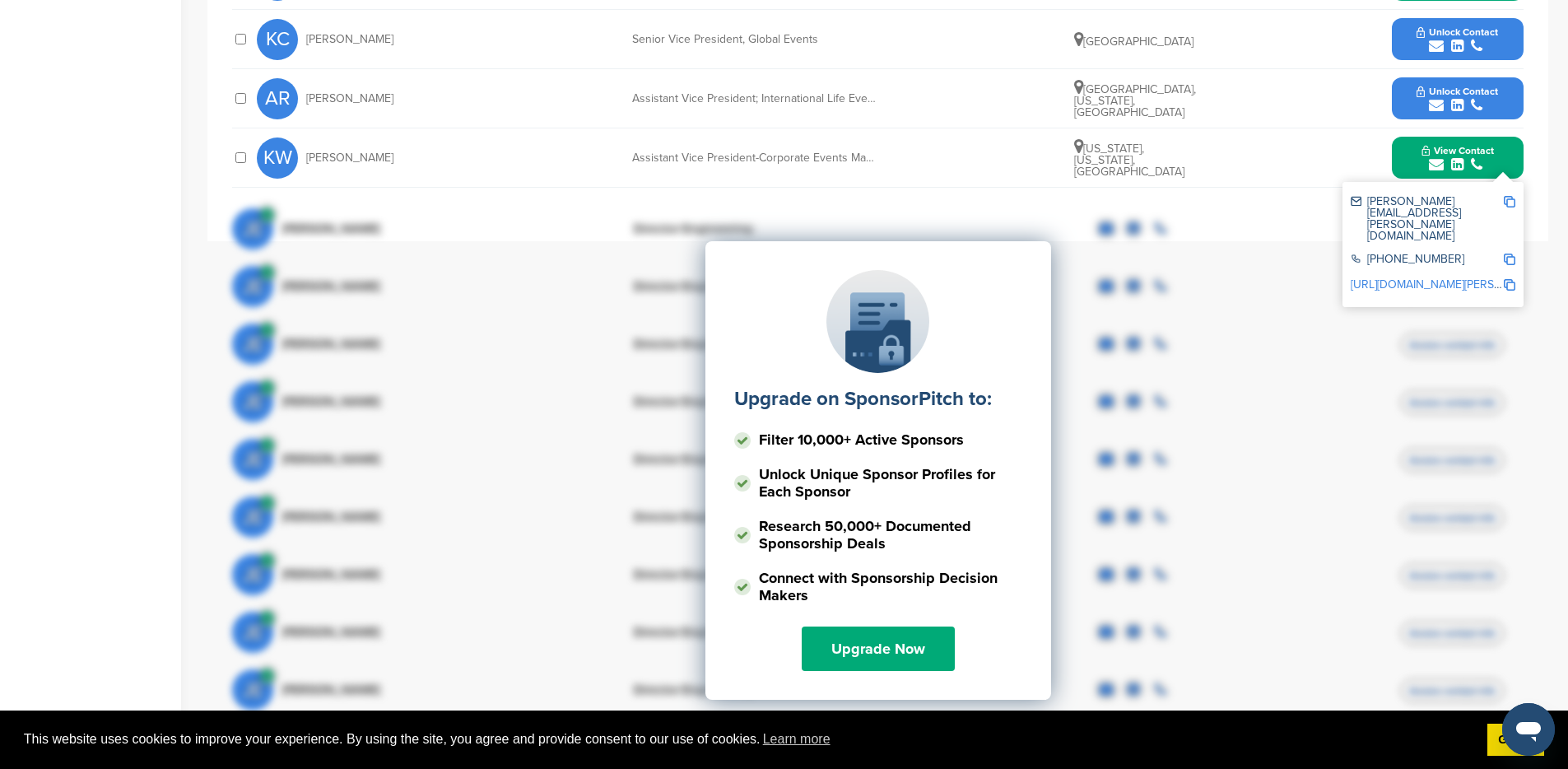
click at [1401, 253] on div "Upgrade on SponsorPitch to: Filter 10,000+ Active Sponsors Unlock Unique Sponso…" at bounding box center [877, 406] width 1291 height 411
drag, startPoint x: 380, startPoint y: 159, endPoint x: 308, endPoint y: 155, distance: 72.1
click at [308, 155] on div "KW [PERSON_NAME]" at bounding box center [347, 157] width 181 height 41
copy span "[PERSON_NAME]"
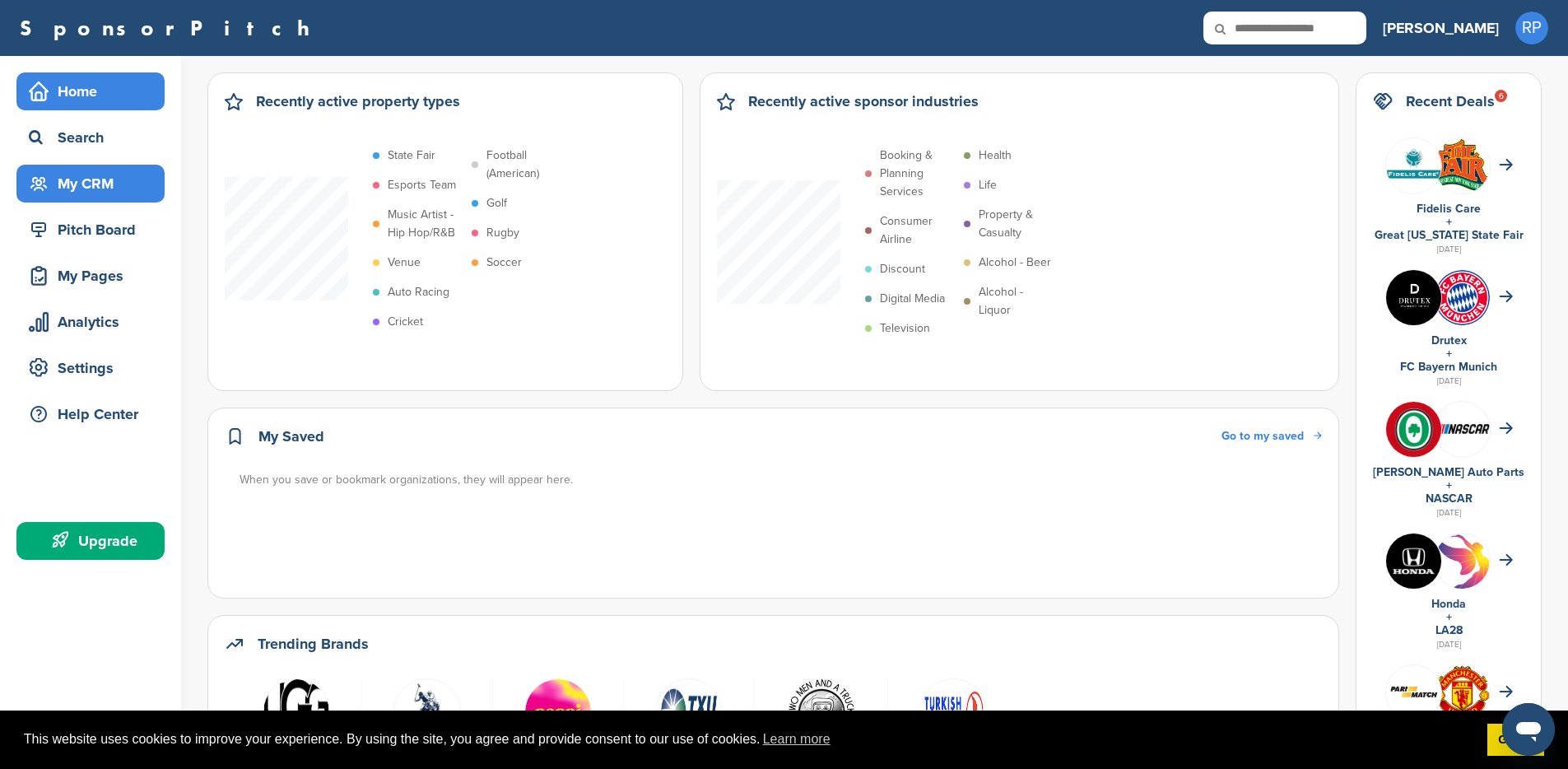
click at [82, 186] on div "My CRM" at bounding box center [95, 183] width 140 height 30
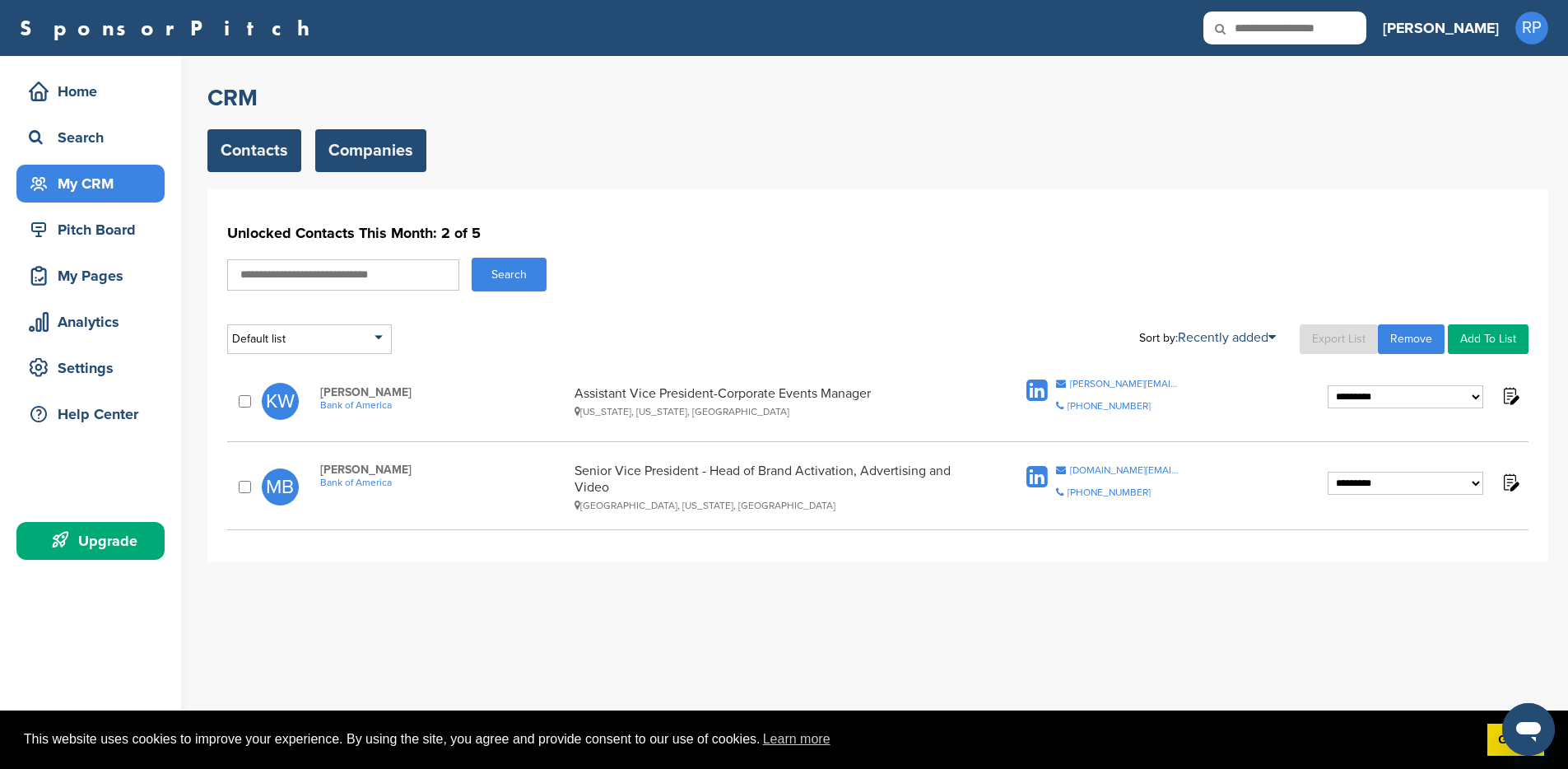
click at [359, 154] on link "Companies" at bounding box center [371, 151] width 111 height 43
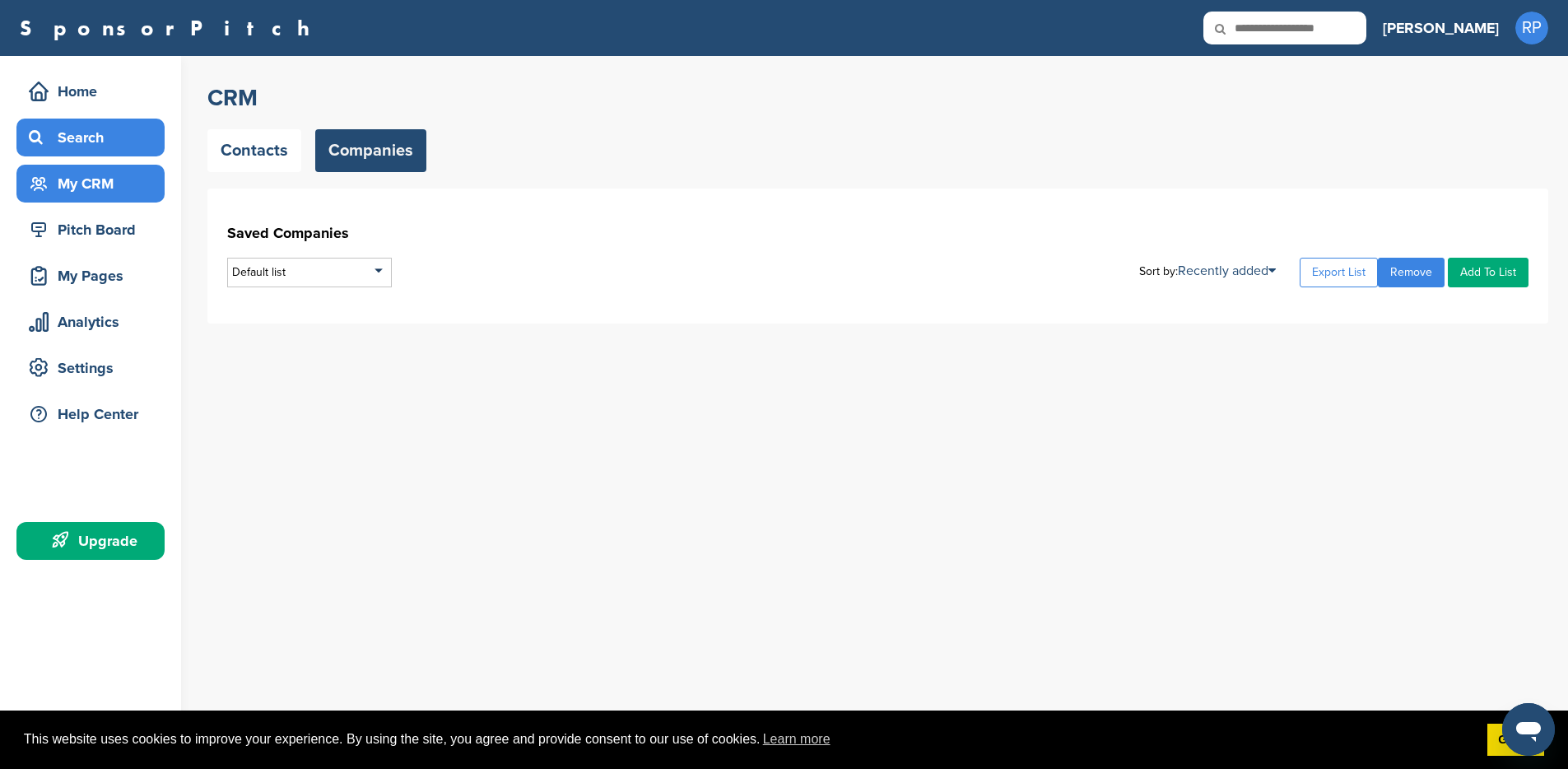
click at [97, 155] on div "Search" at bounding box center [90, 137] width 149 height 37
click at [101, 133] on div "Search" at bounding box center [95, 137] width 140 height 30
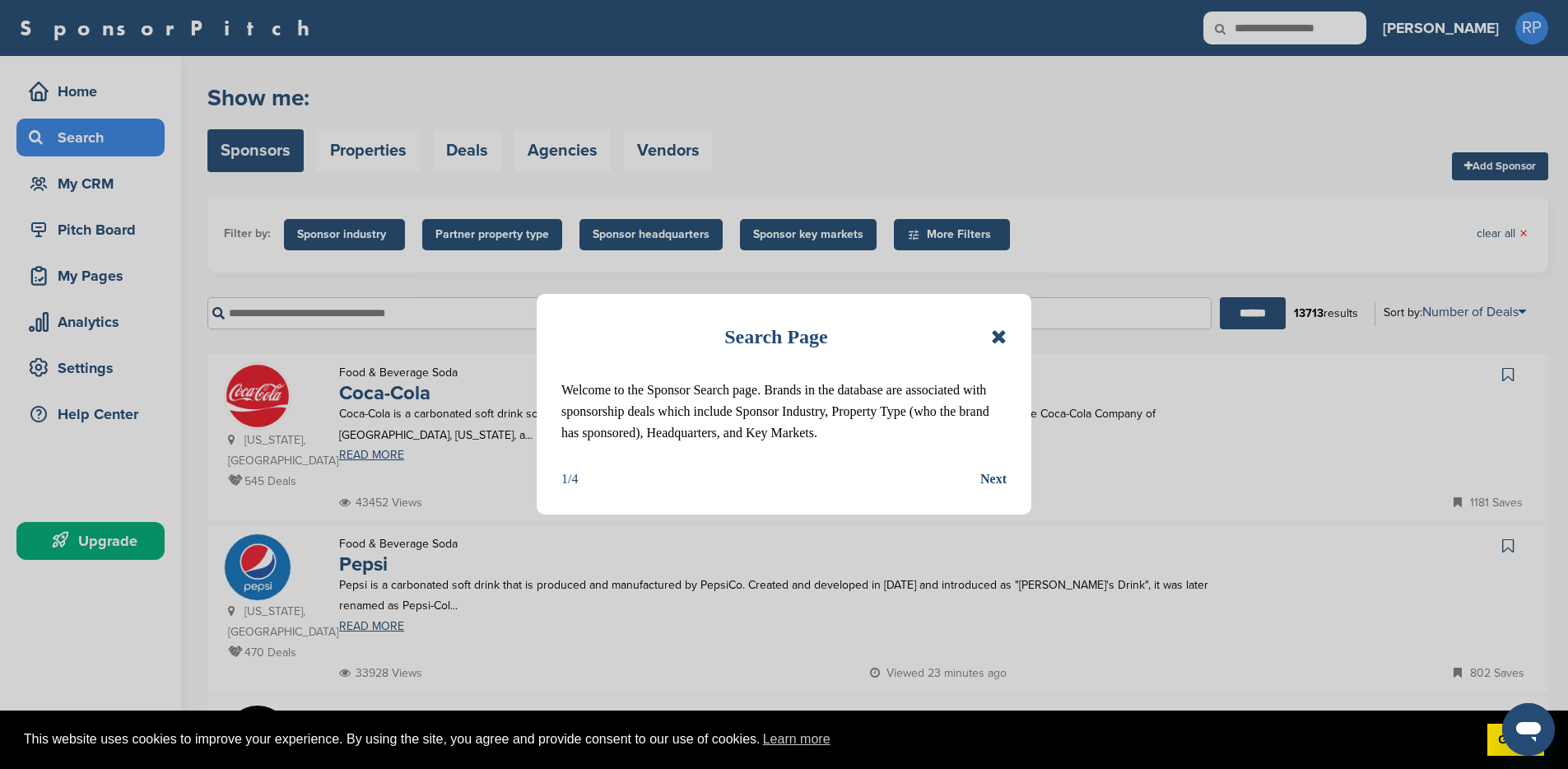
click at [1000, 336] on icon at bounding box center [999, 337] width 15 height 20
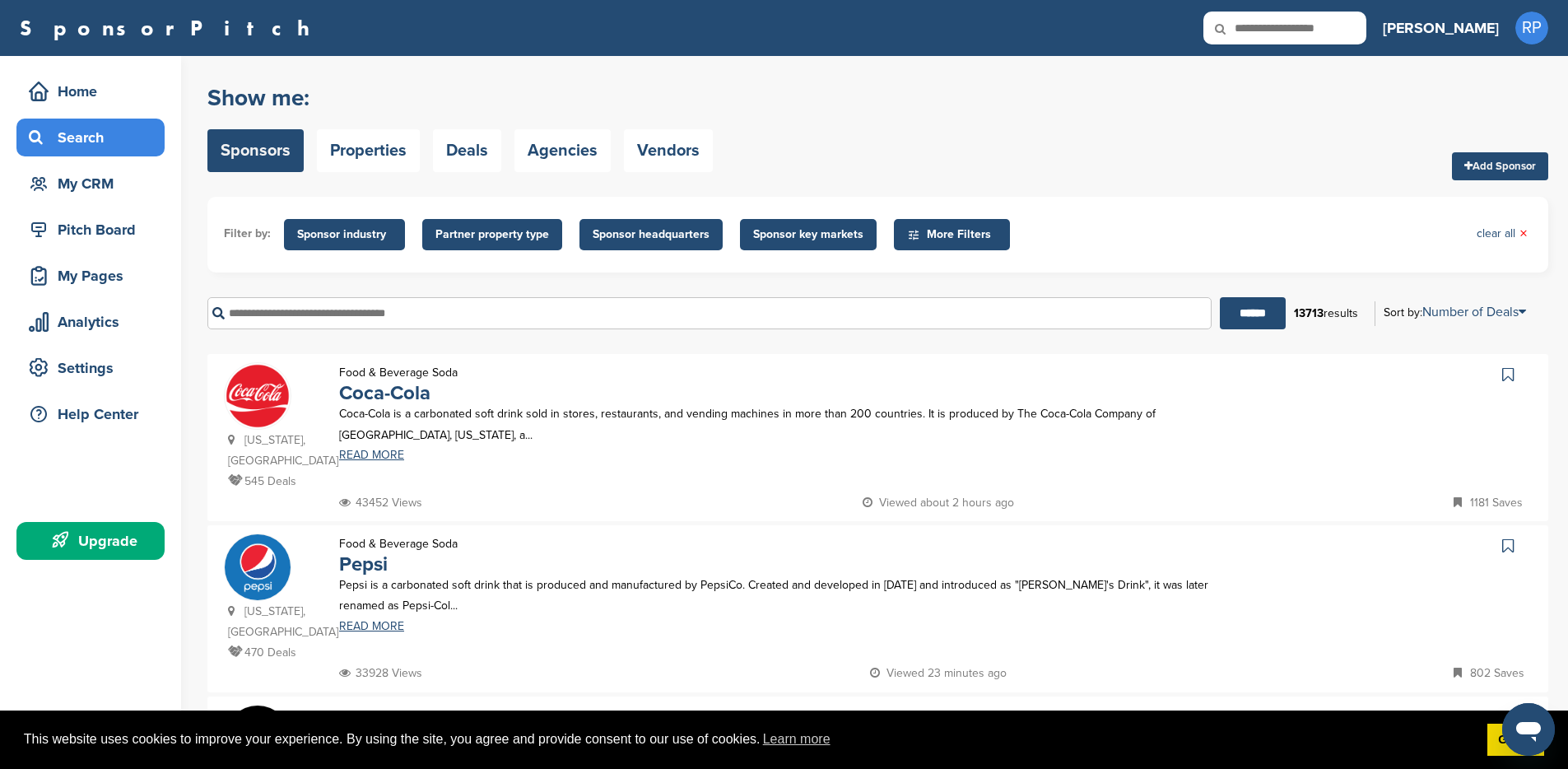
click at [420, 308] on input "text" at bounding box center [709, 313] width 1004 height 32
click at [906, 245] on span "More Filters" at bounding box center [951, 234] width 116 height 32
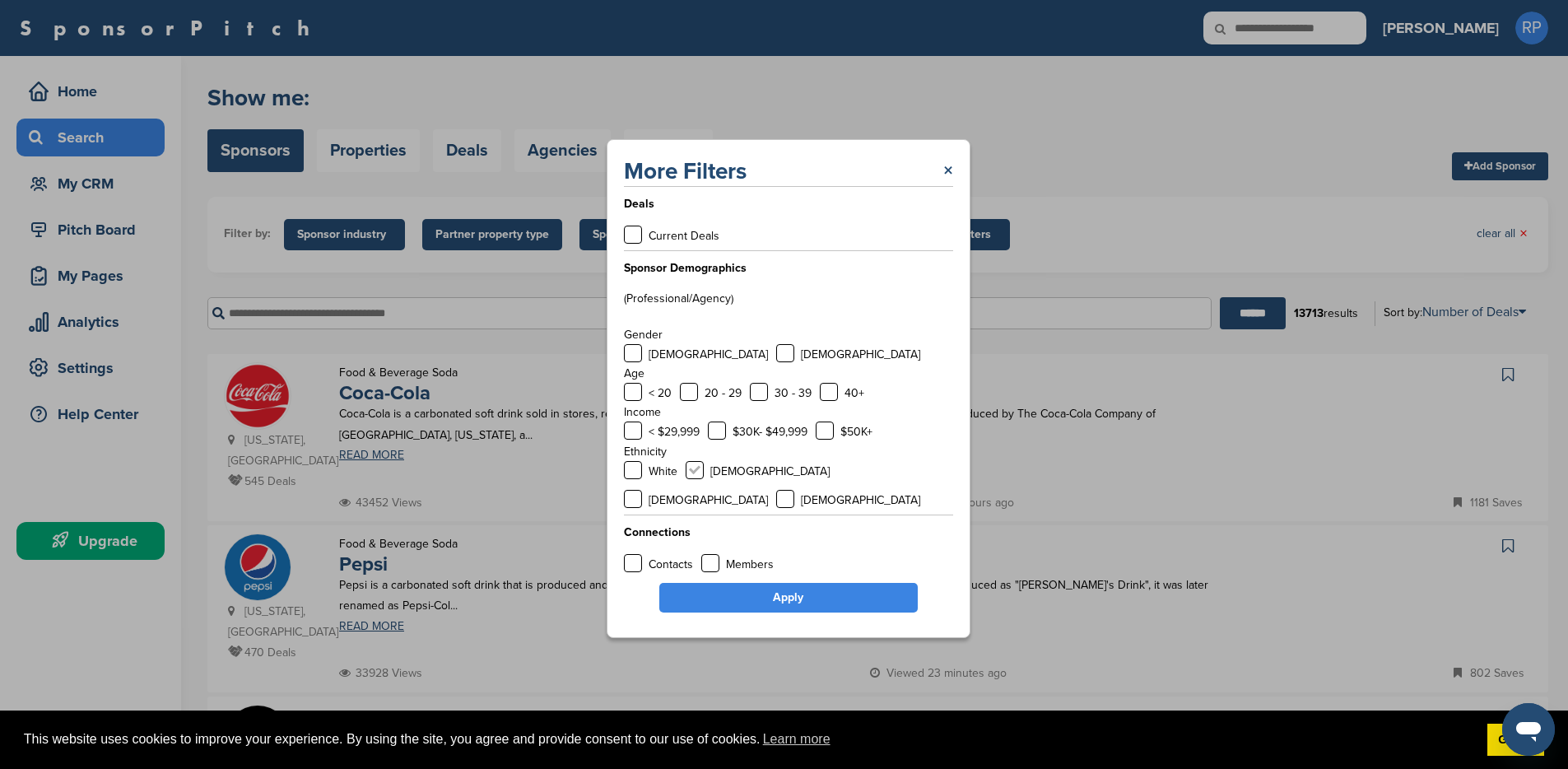
click at [697, 479] on label at bounding box center [694, 470] width 18 height 18
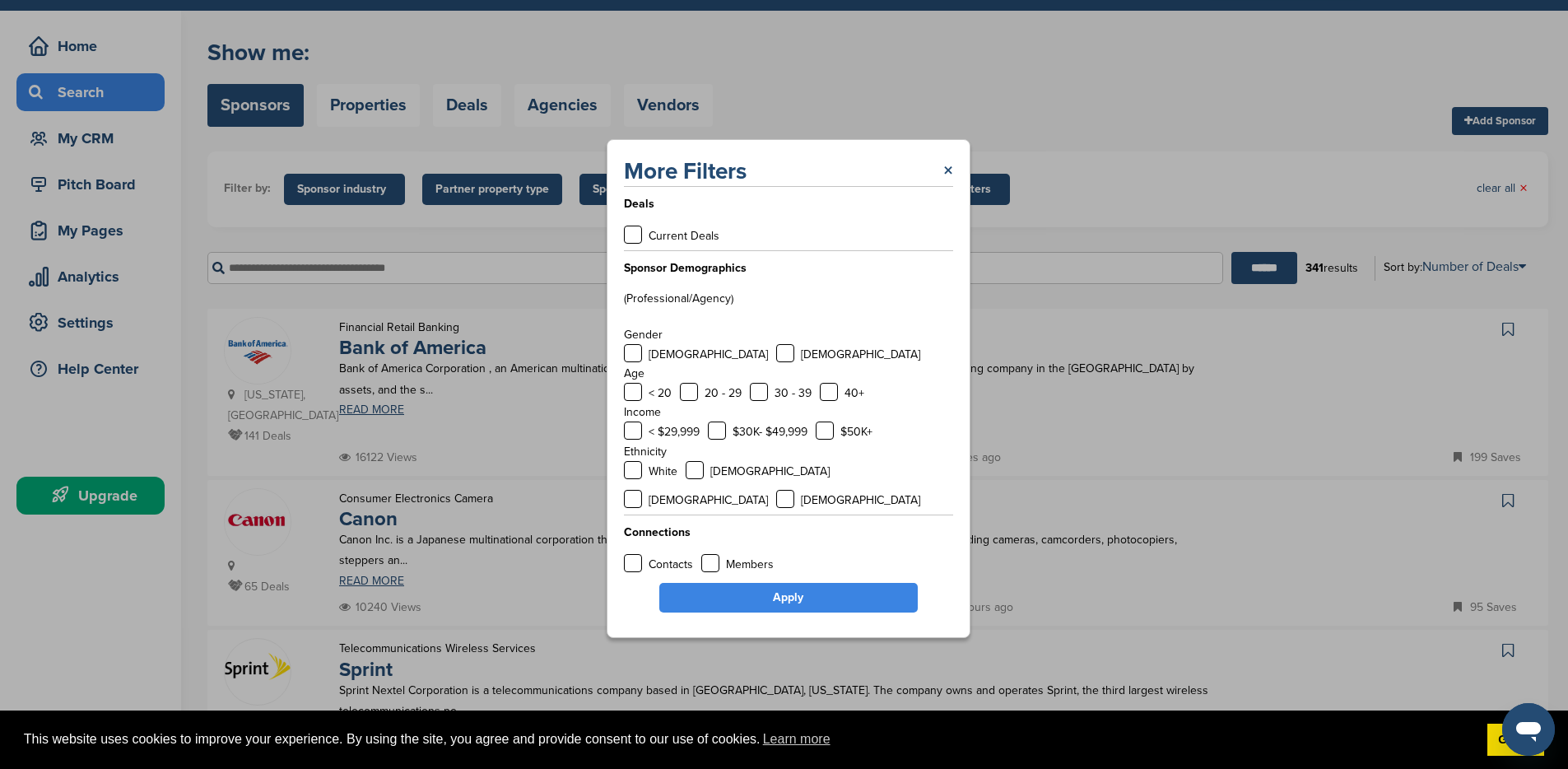
scroll to position [42, 0]
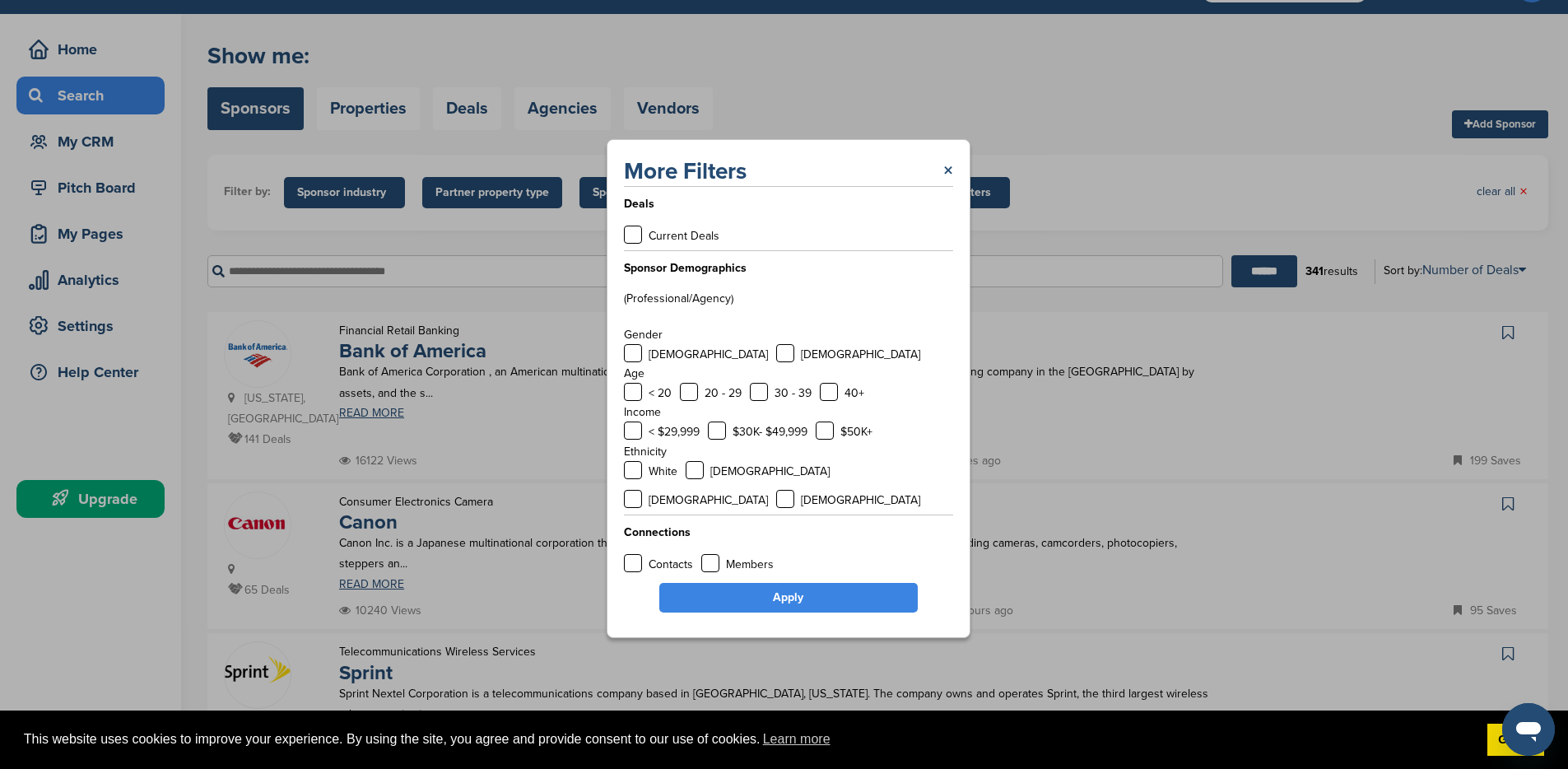
click at [794, 586] on link "Apply" at bounding box center [789, 597] width 259 height 30
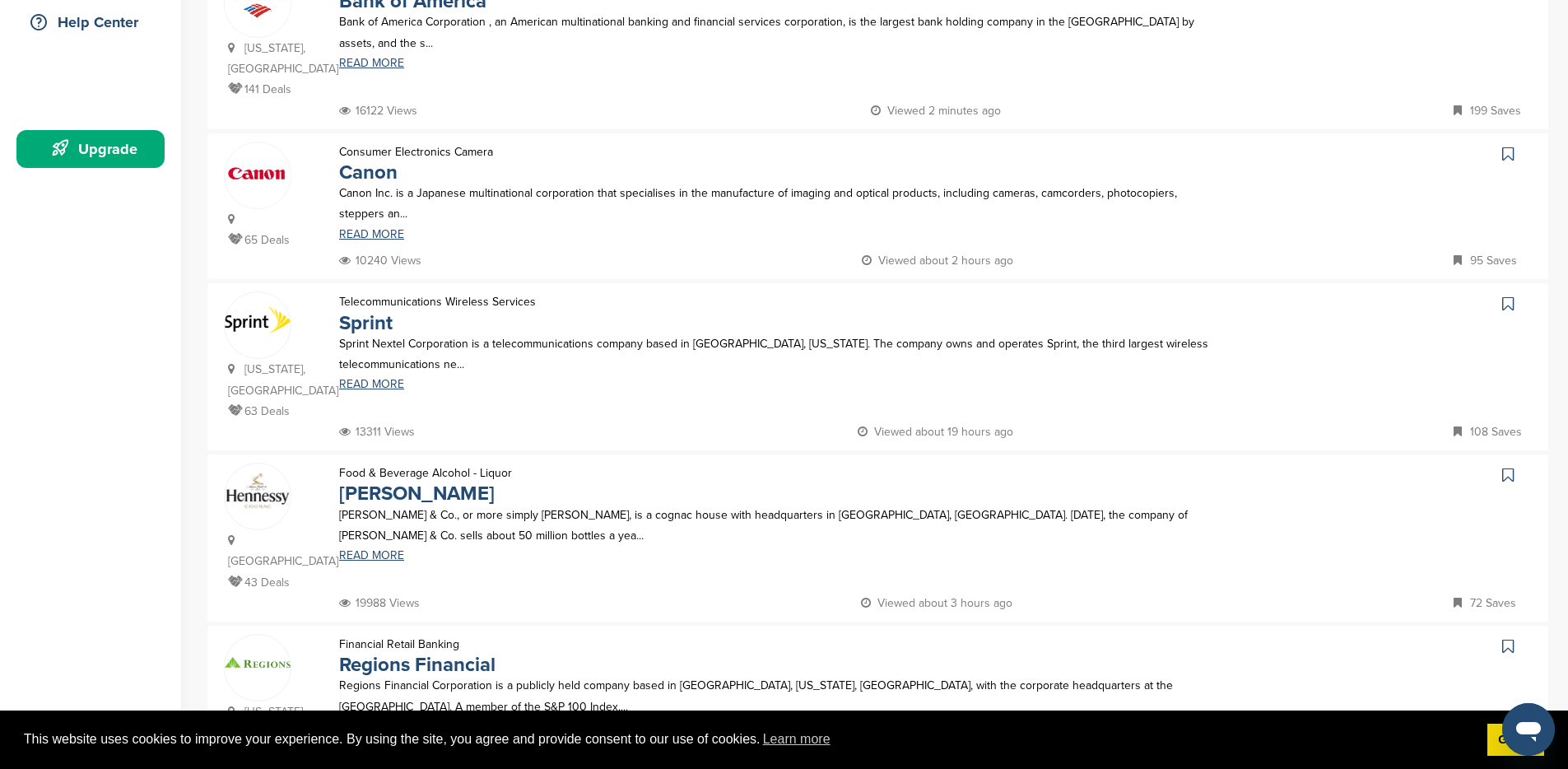
scroll to position [613, 0]
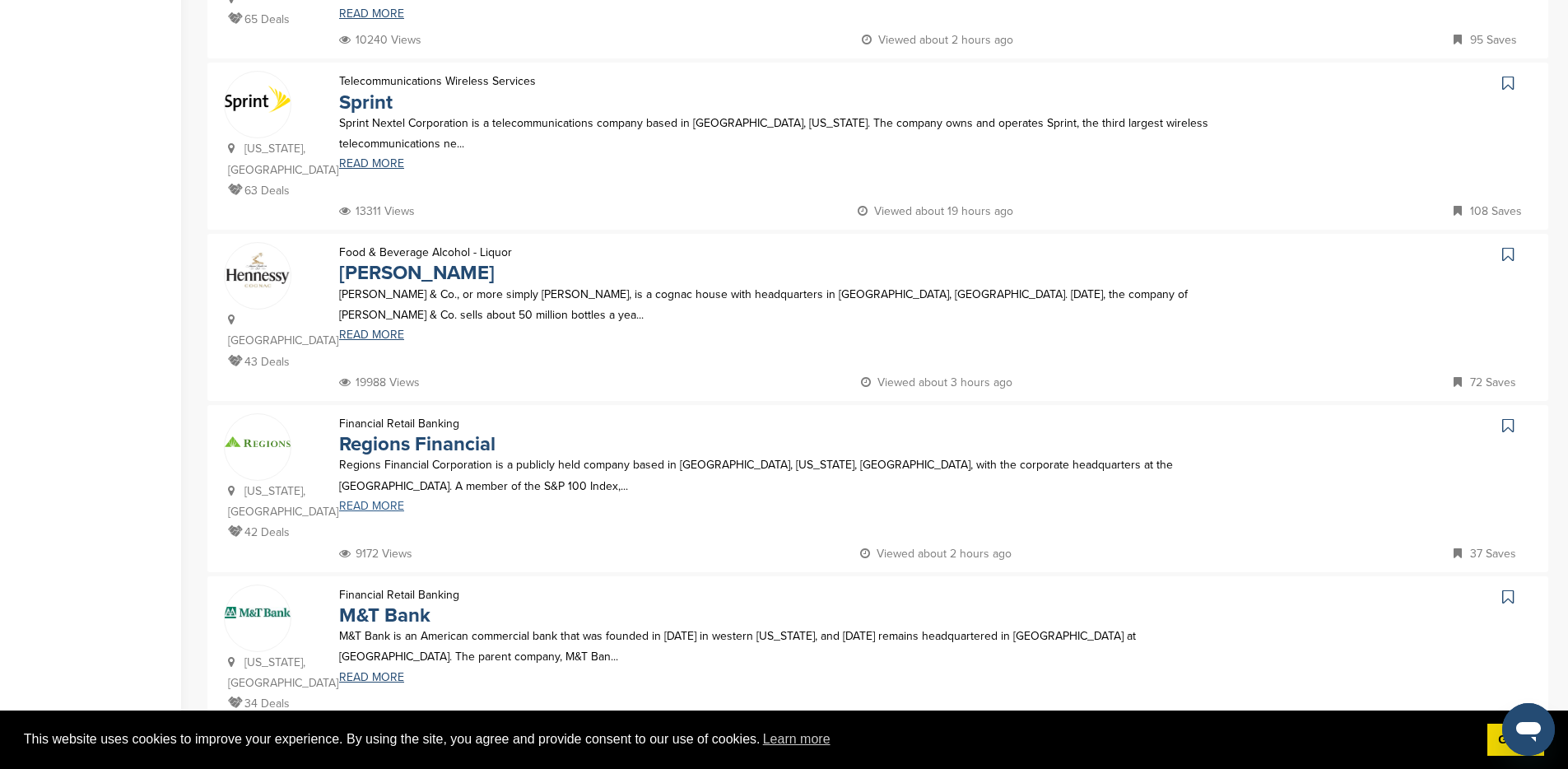
click at [388, 501] on link "READ MORE" at bounding box center [776, 506] width 874 height 12
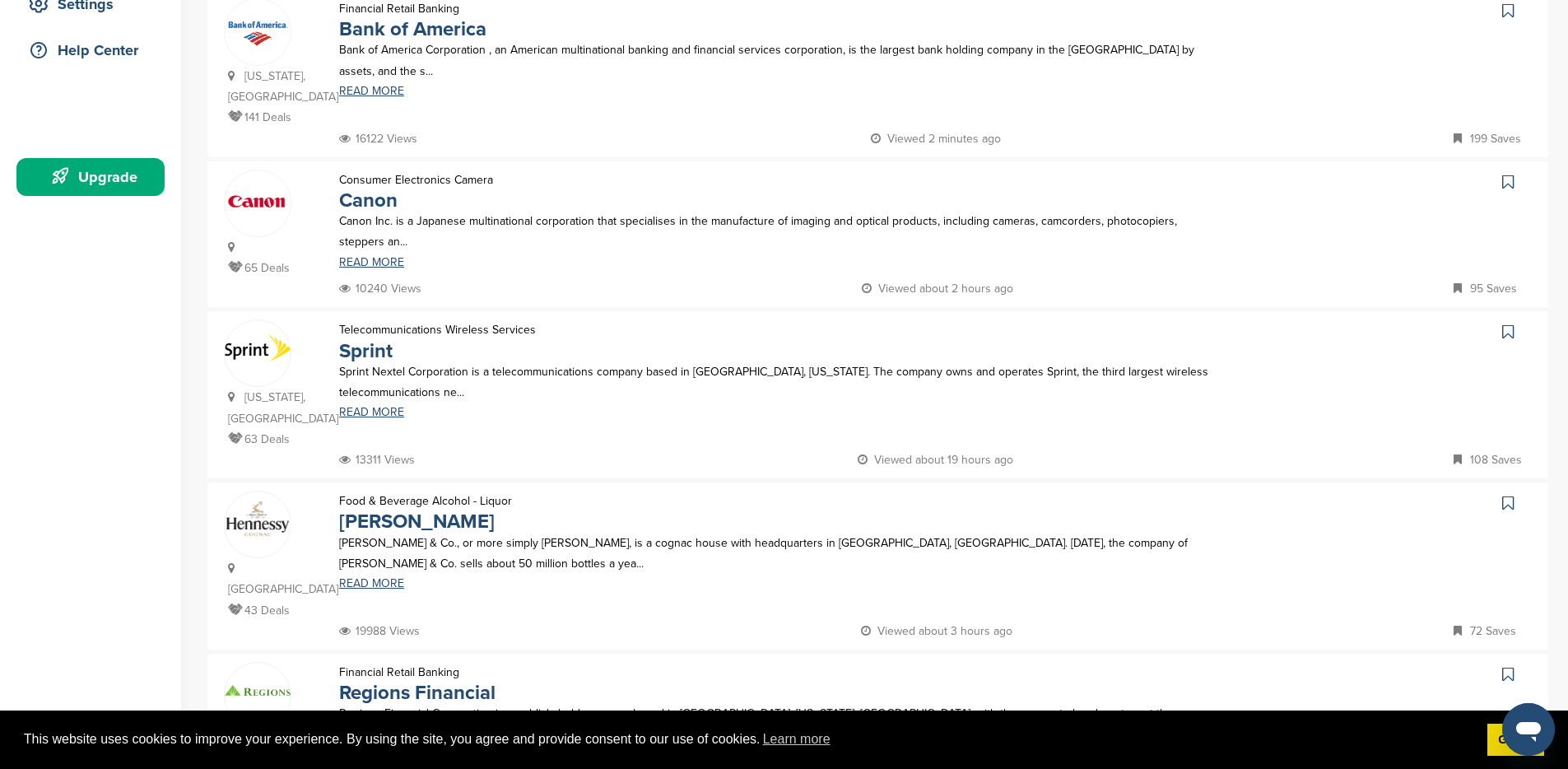
scroll to position [454, 0]
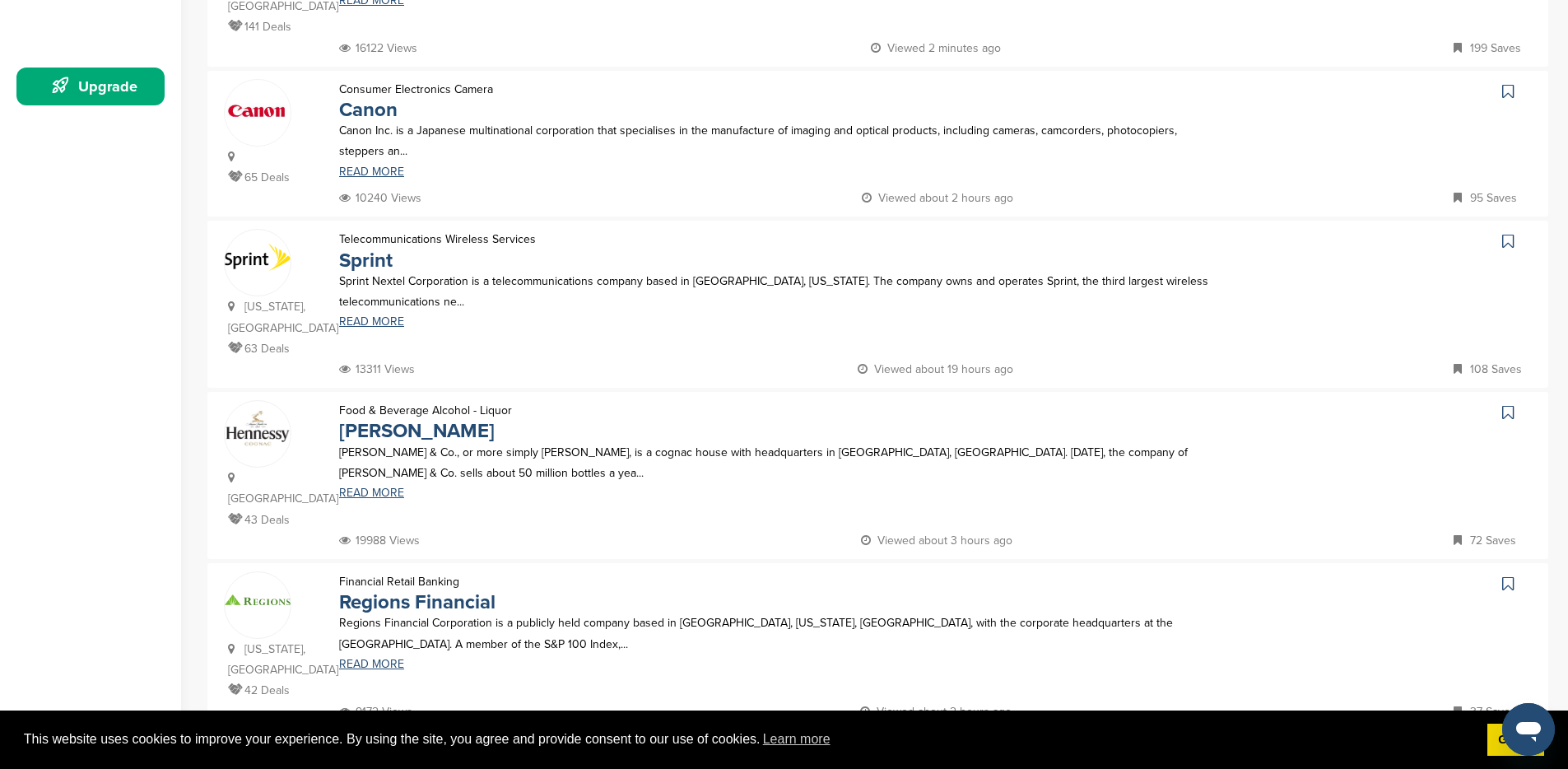
click at [1506, 575] on icon at bounding box center [1508, 583] width 12 height 16
click at [418, 419] on link "Hennessy" at bounding box center [417, 431] width 155 height 24
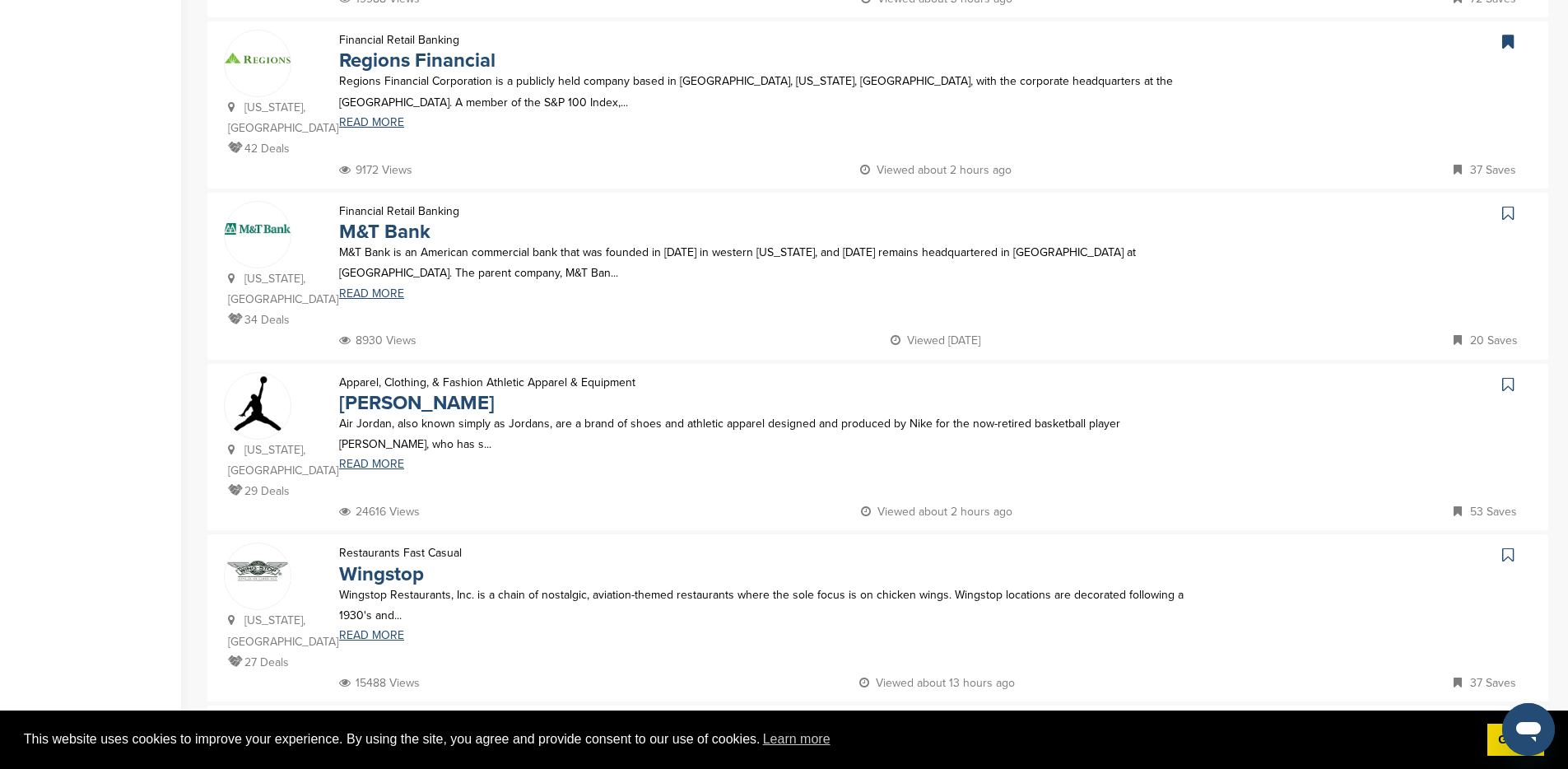
scroll to position [1004, 0]
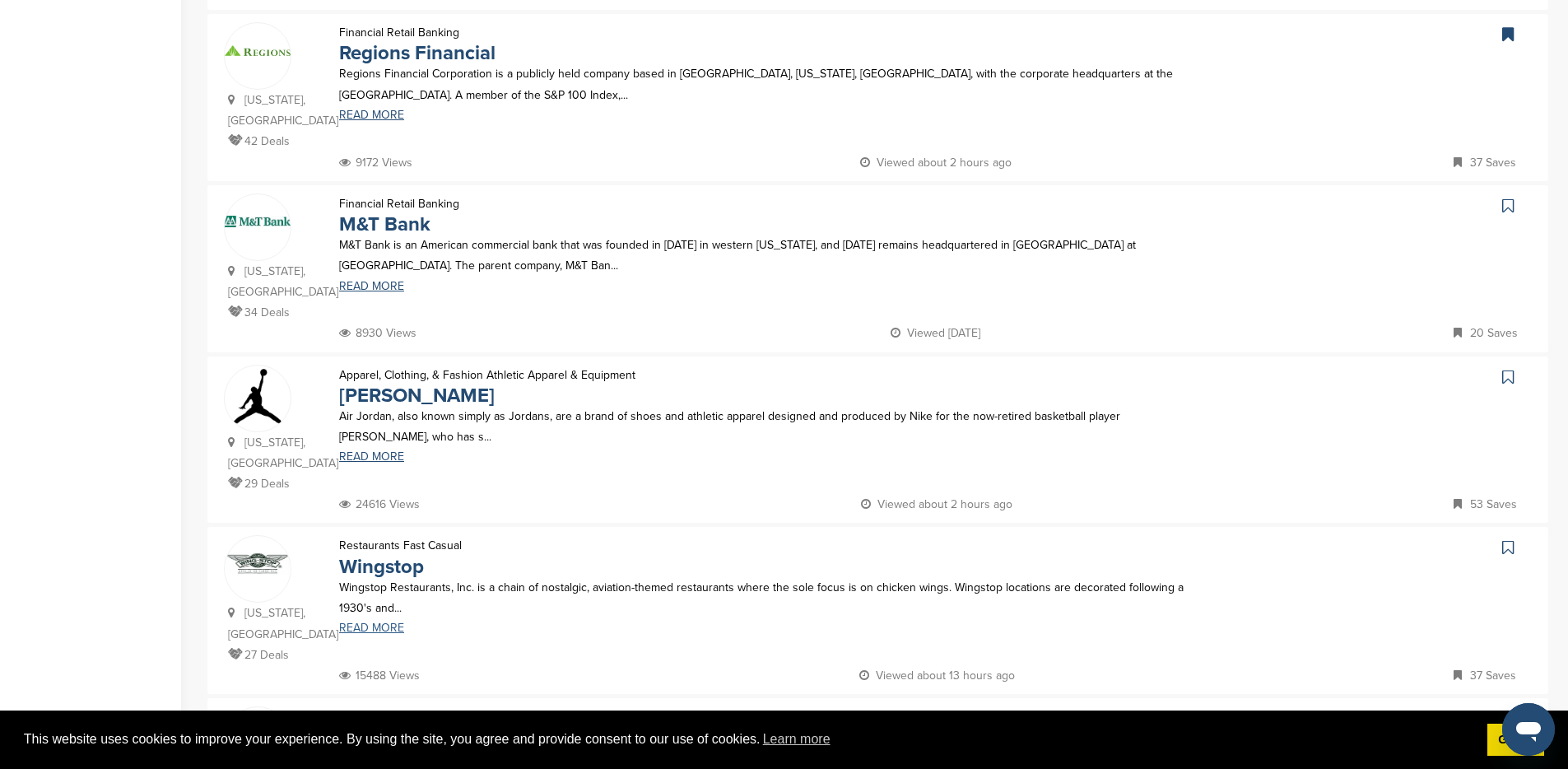
click at [389, 622] on link "READ MORE" at bounding box center [776, 628] width 874 height 12
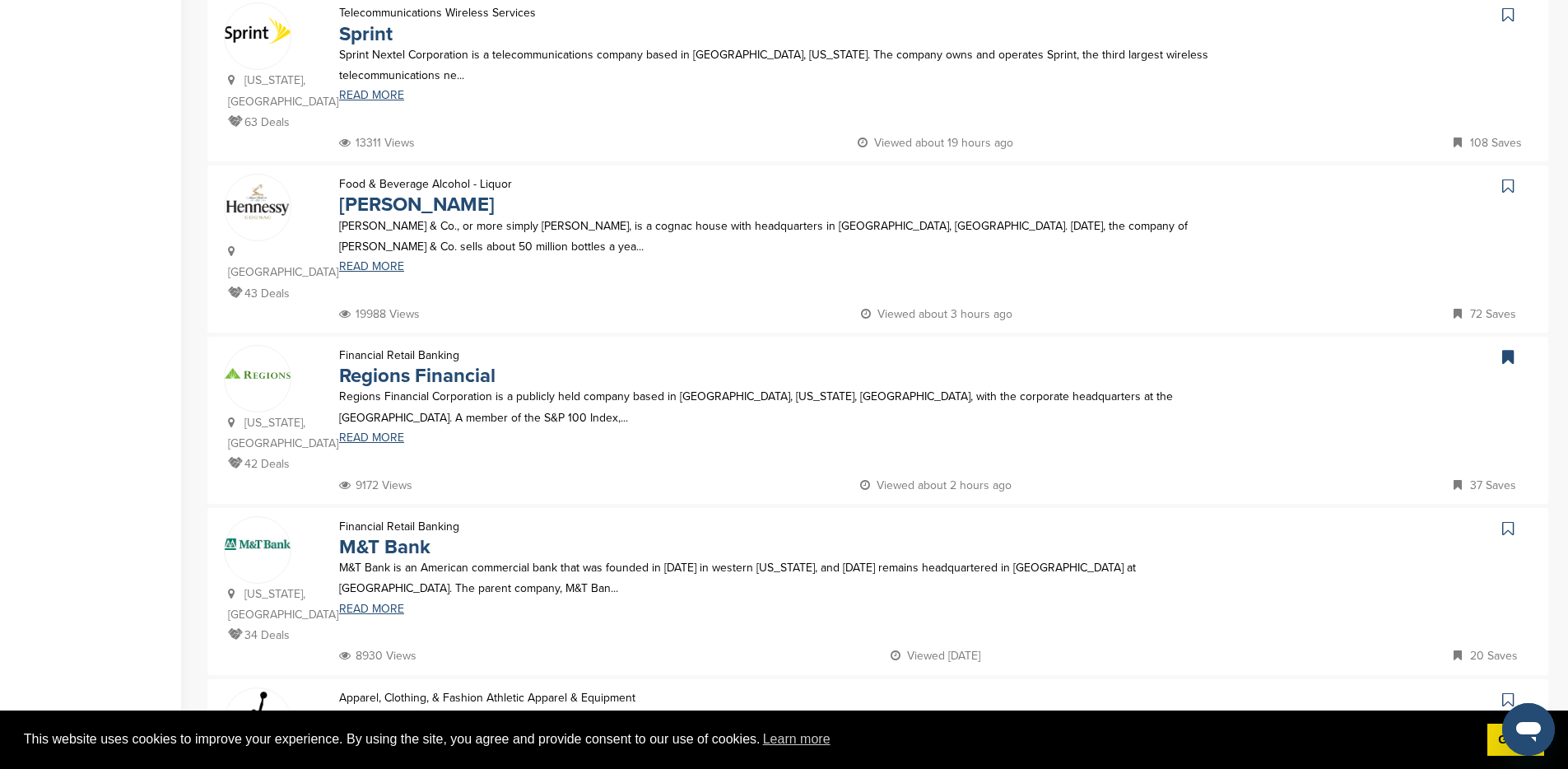
scroll to position [679, 0]
click at [1504, 179] on icon at bounding box center [1508, 187] width 12 height 16
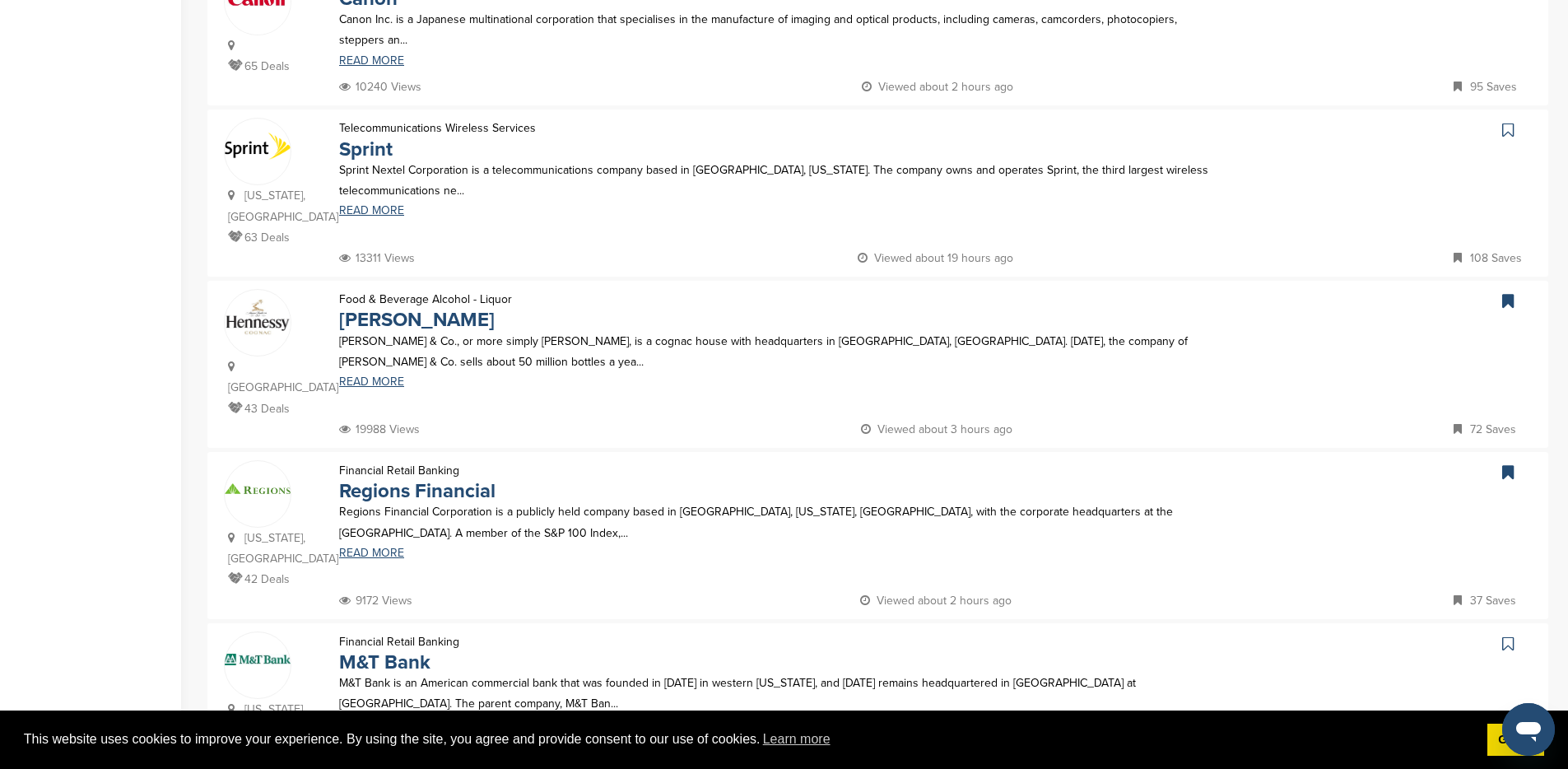
scroll to position [558, 0]
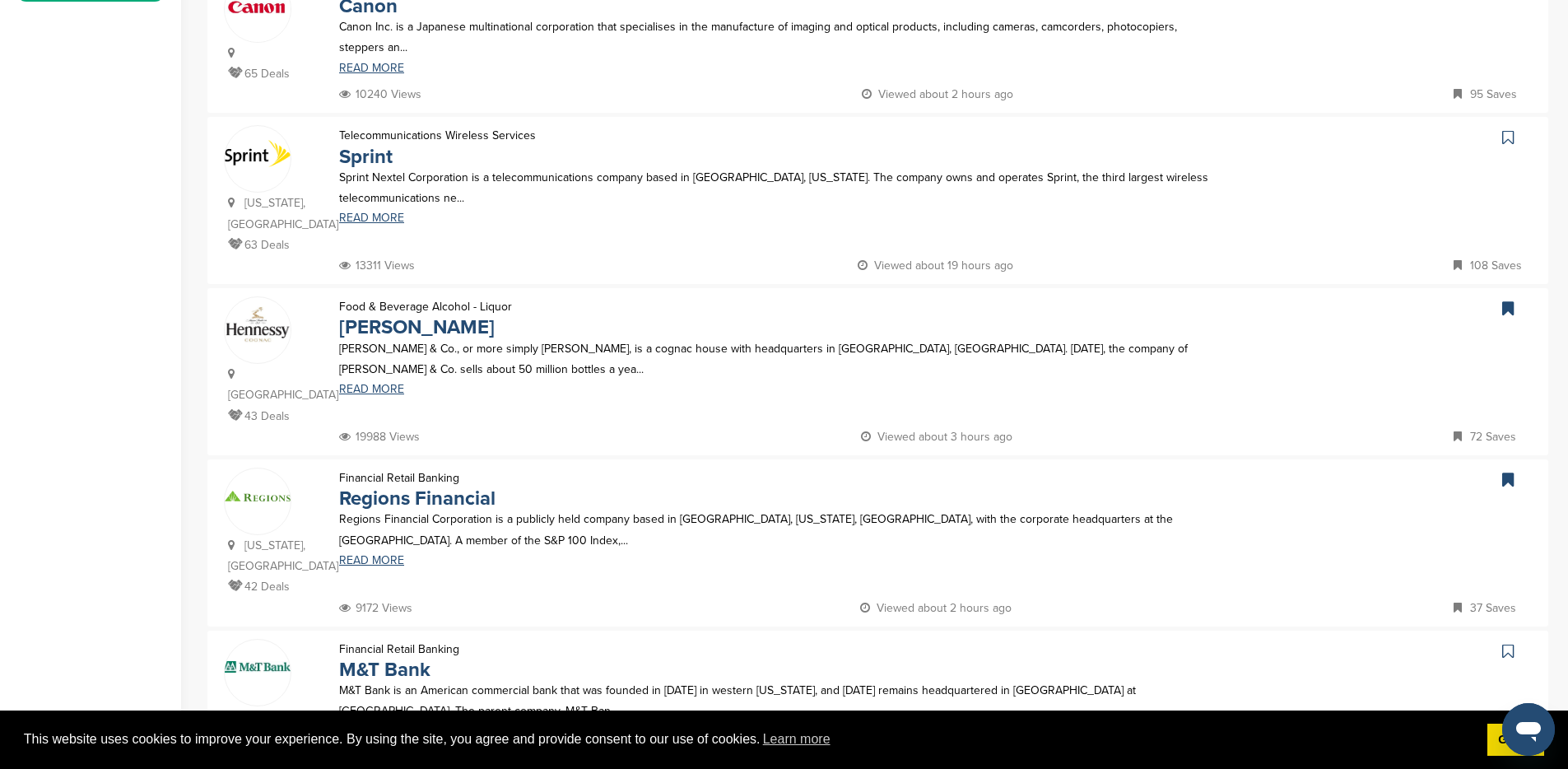
click at [1502, 138] on icon at bounding box center [1508, 137] width 12 height 16
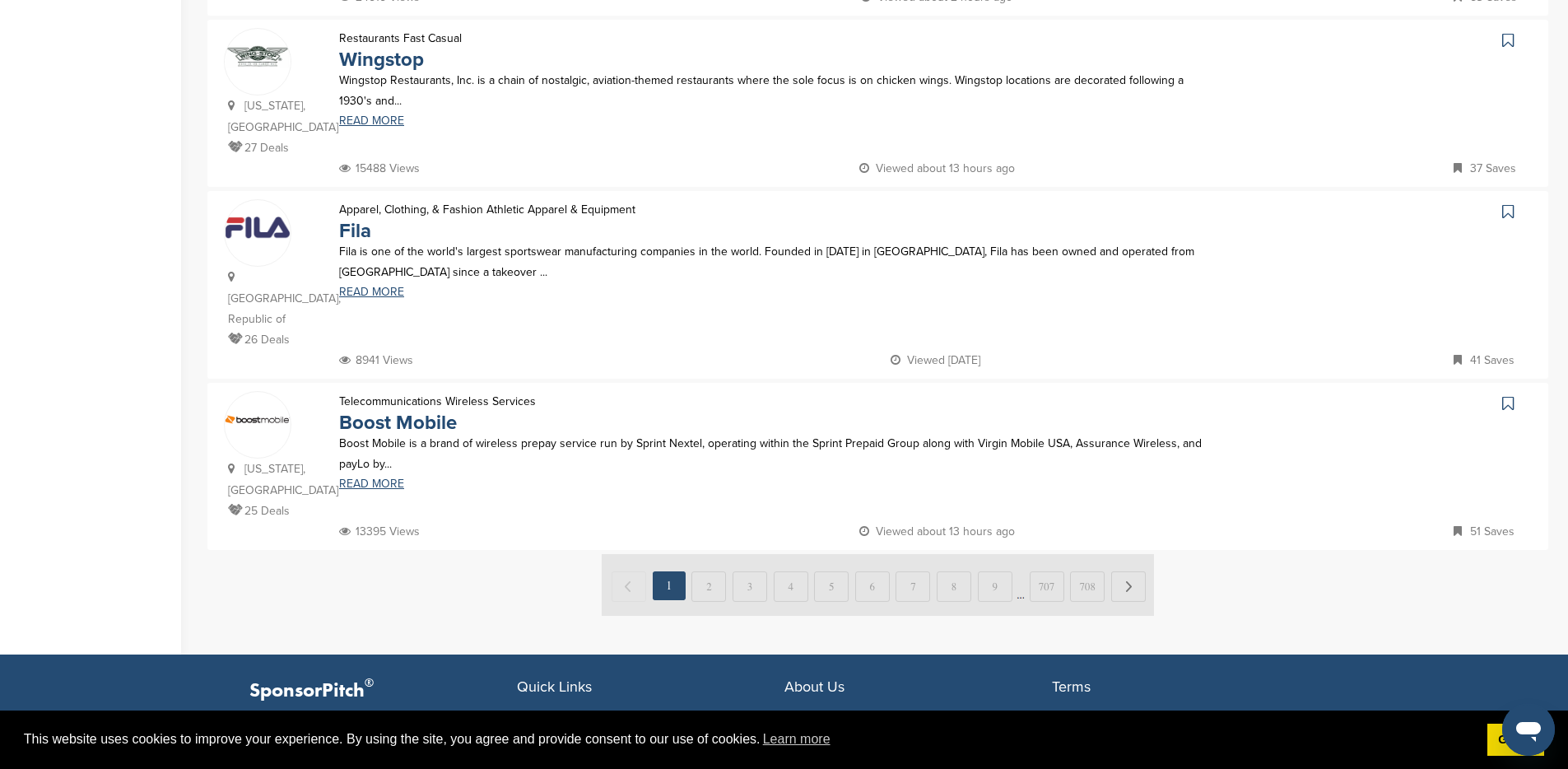
scroll to position [1198, 0]
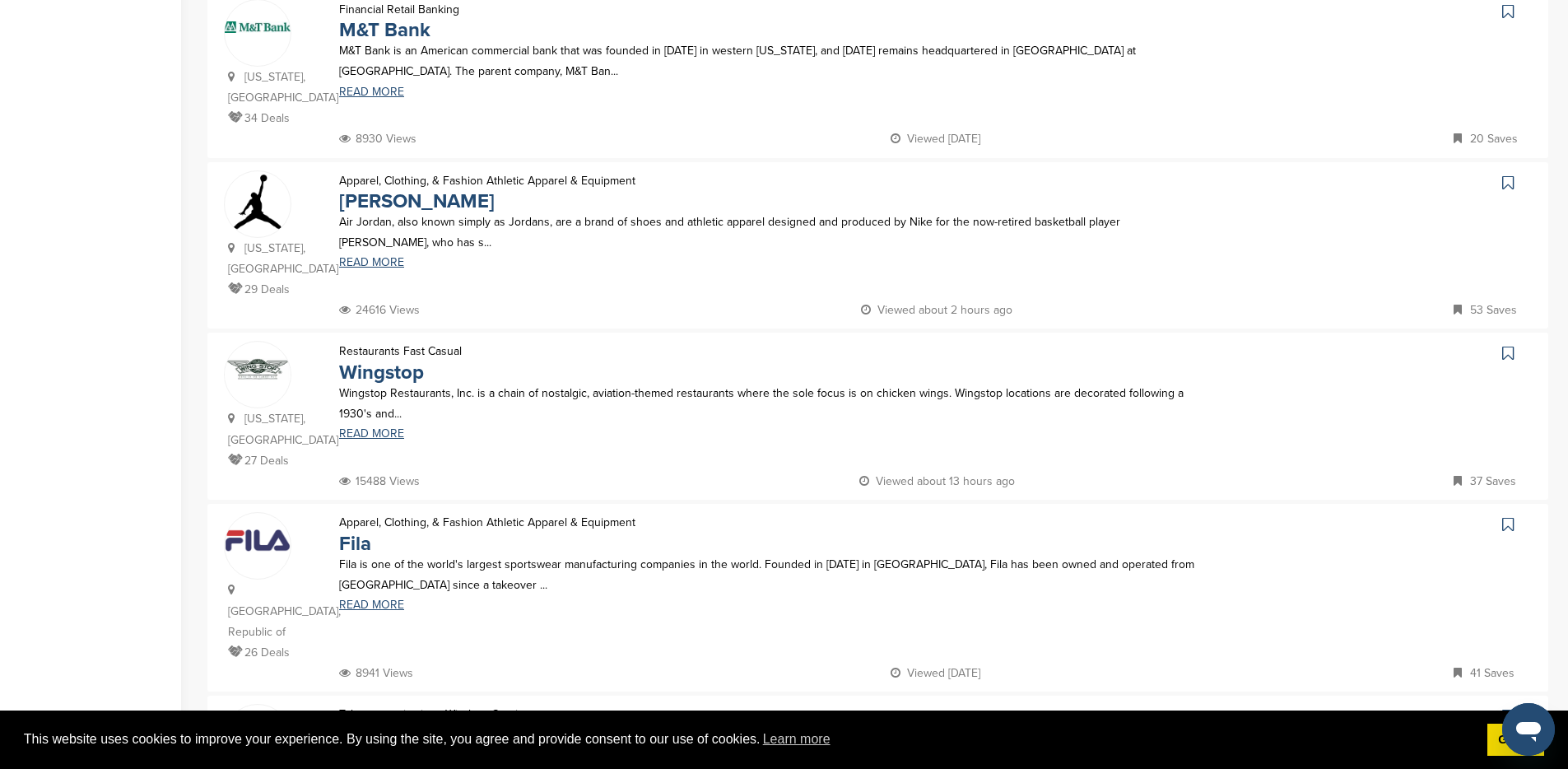
click at [1510, 345] on icon at bounding box center [1508, 353] width 12 height 16
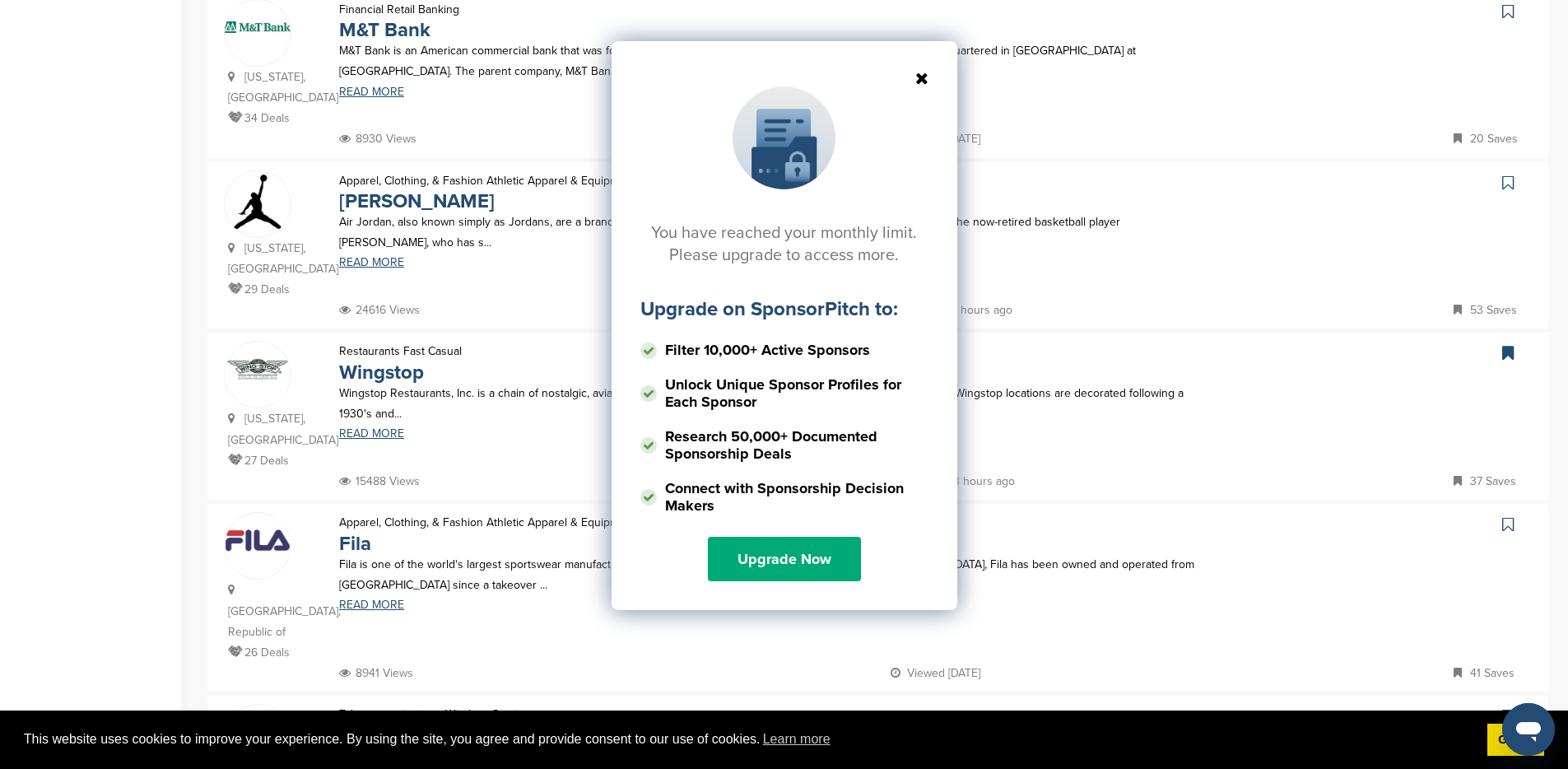
click at [924, 76] on icon at bounding box center [784, 78] width 288 height 16
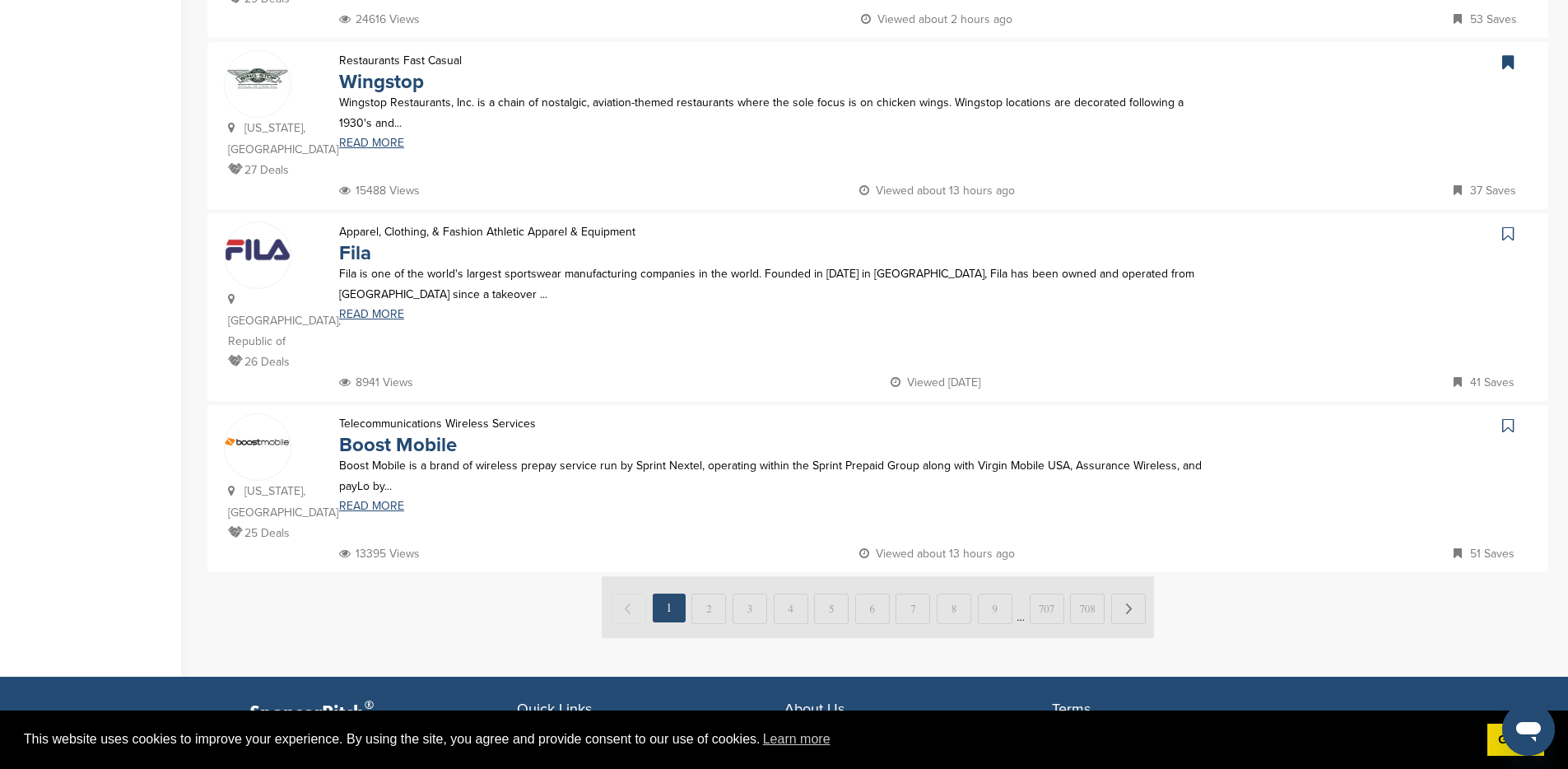
scroll to position [1490, 0]
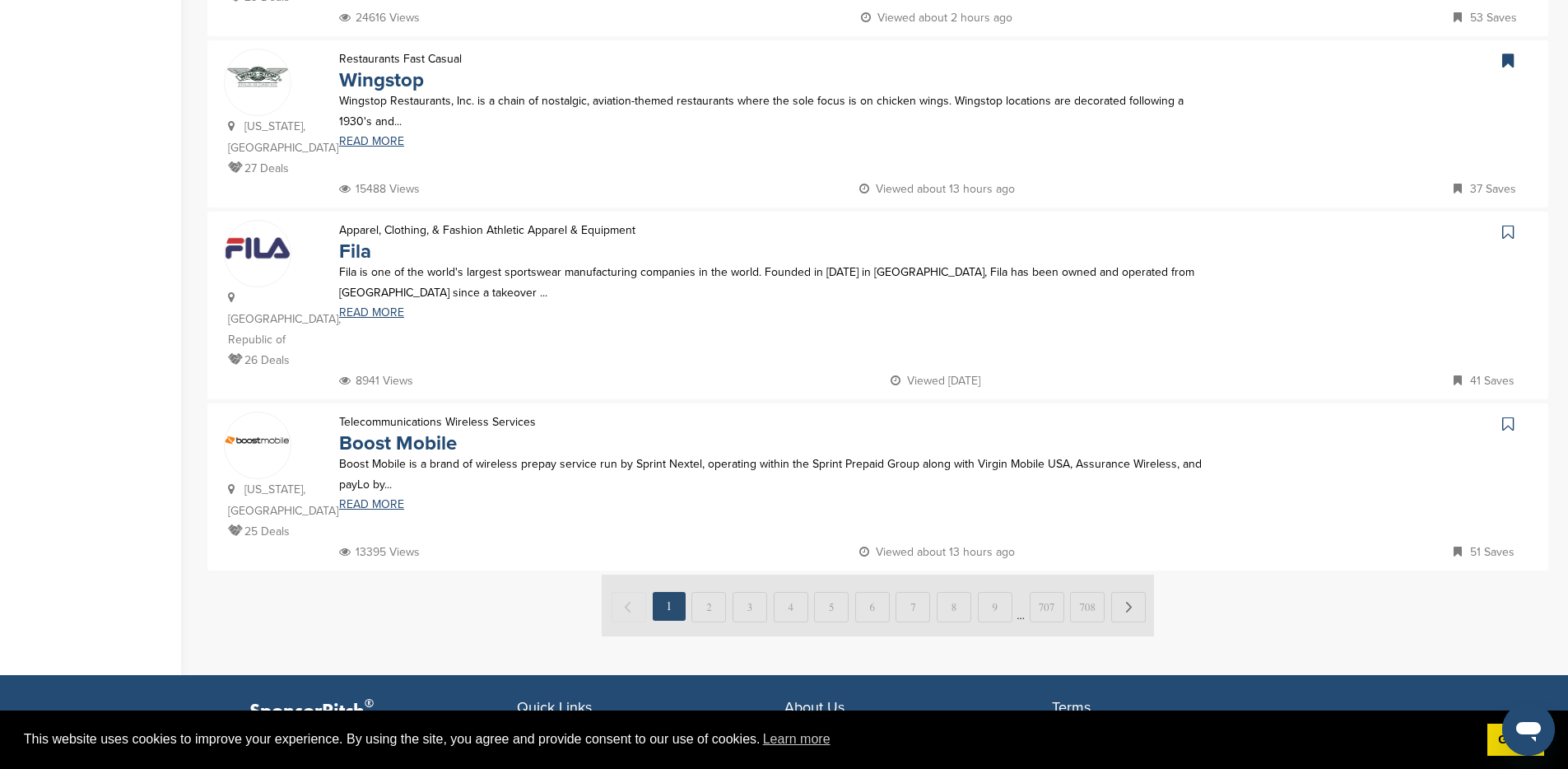
click at [1508, 416] on icon at bounding box center [1508, 424] width 12 height 16
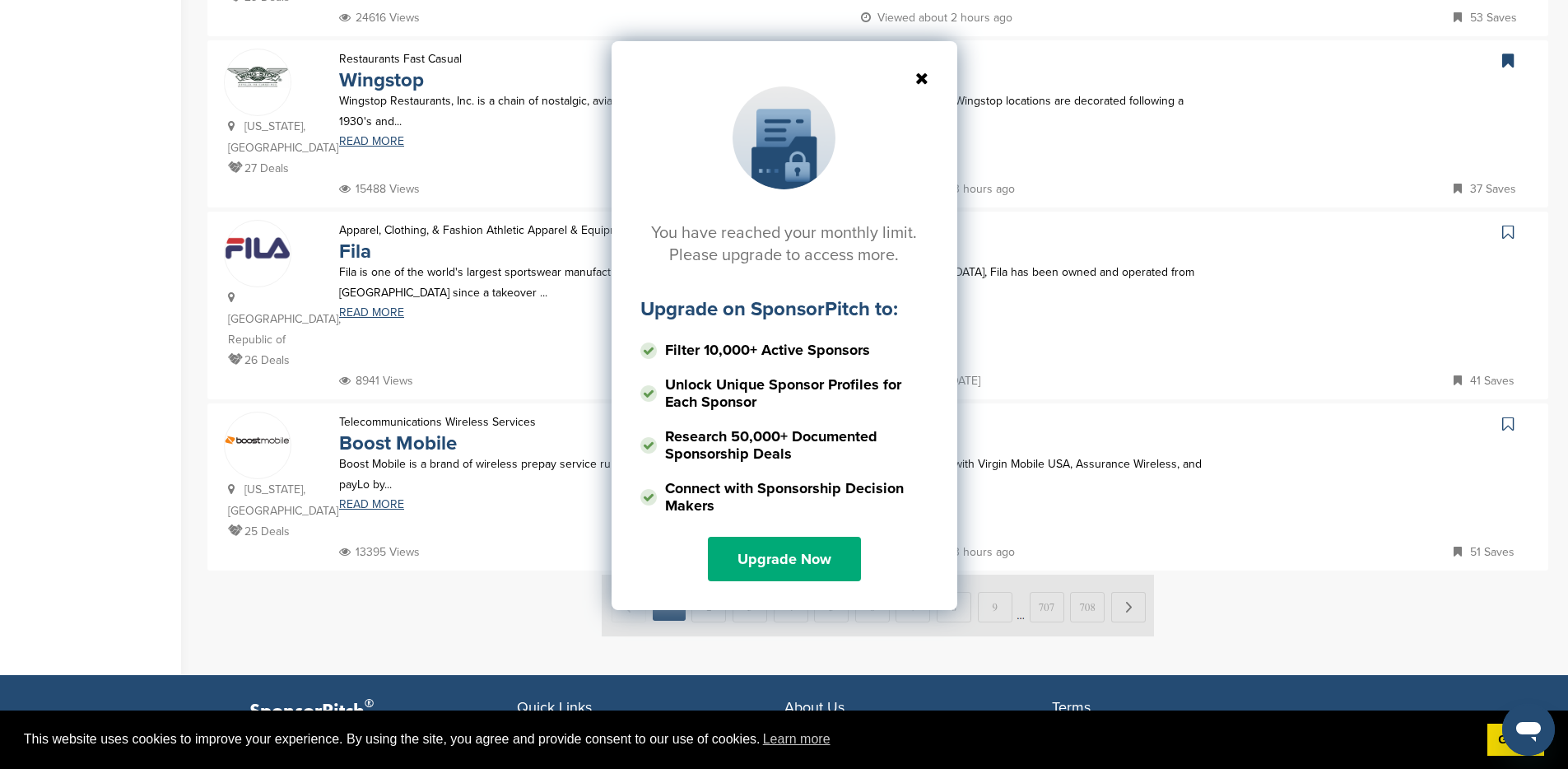
click at [923, 83] on icon at bounding box center [784, 78] width 288 height 16
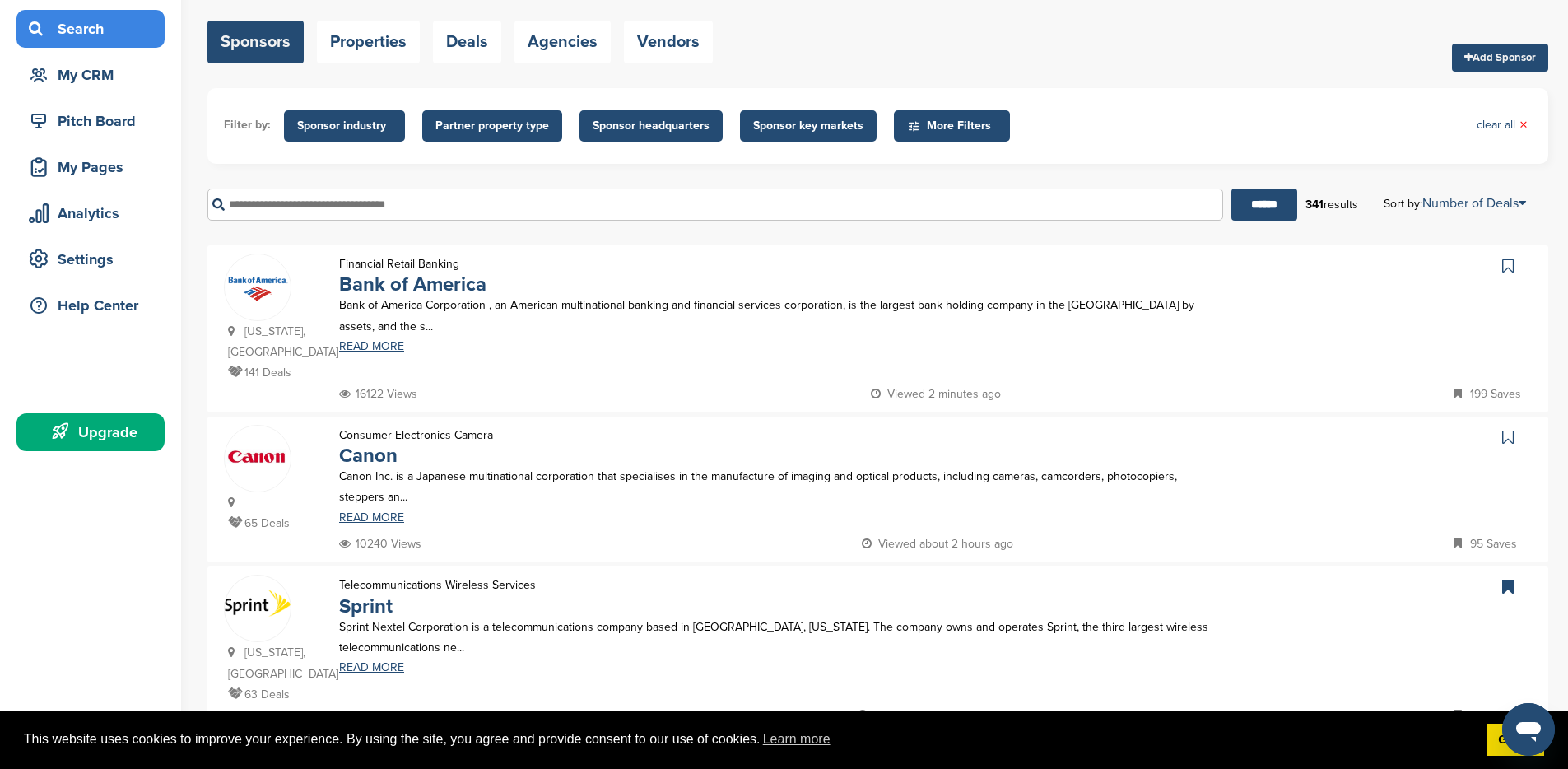
scroll to position [0, 0]
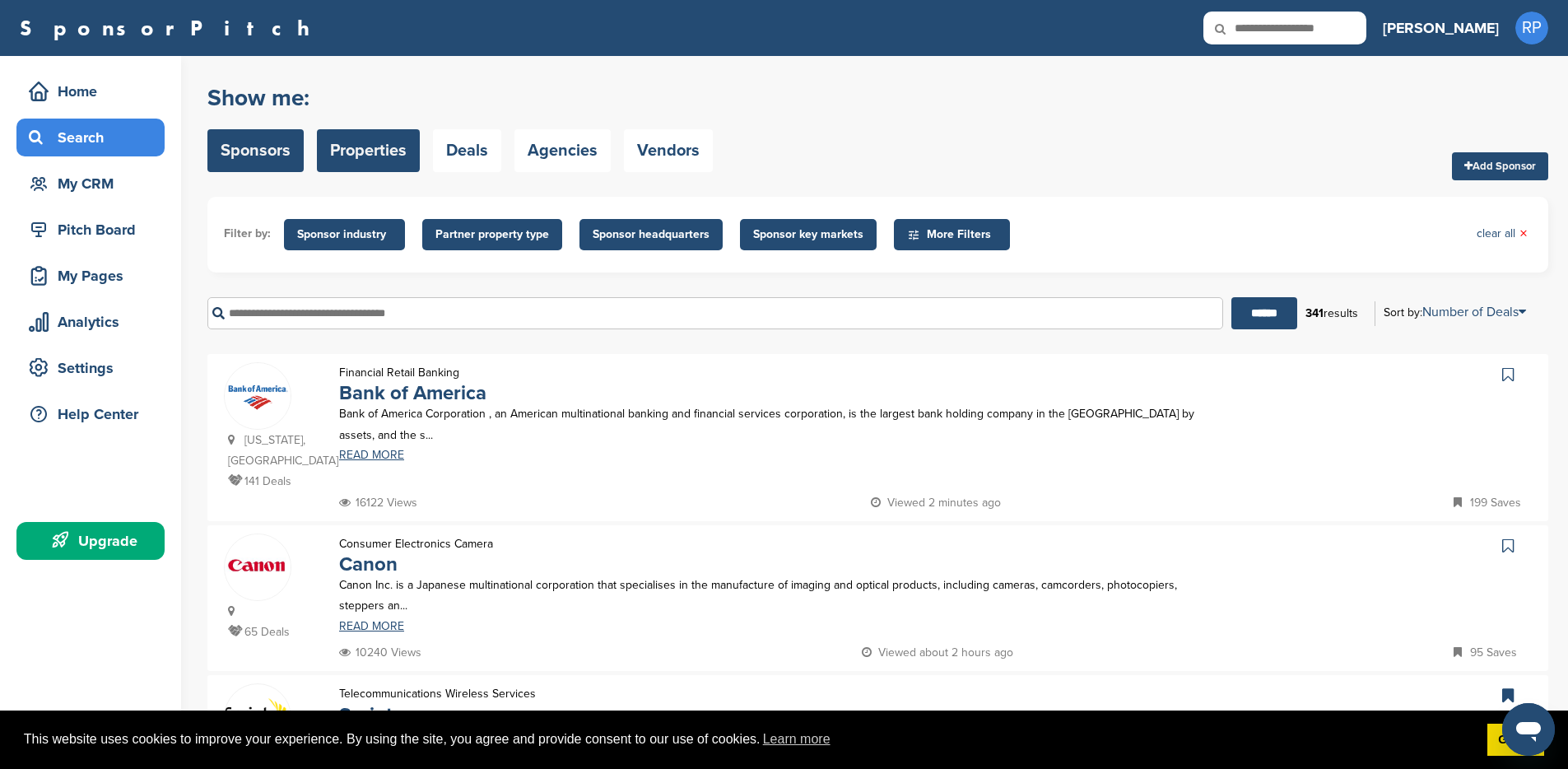
click at [336, 162] on link "Properties" at bounding box center [368, 151] width 103 height 43
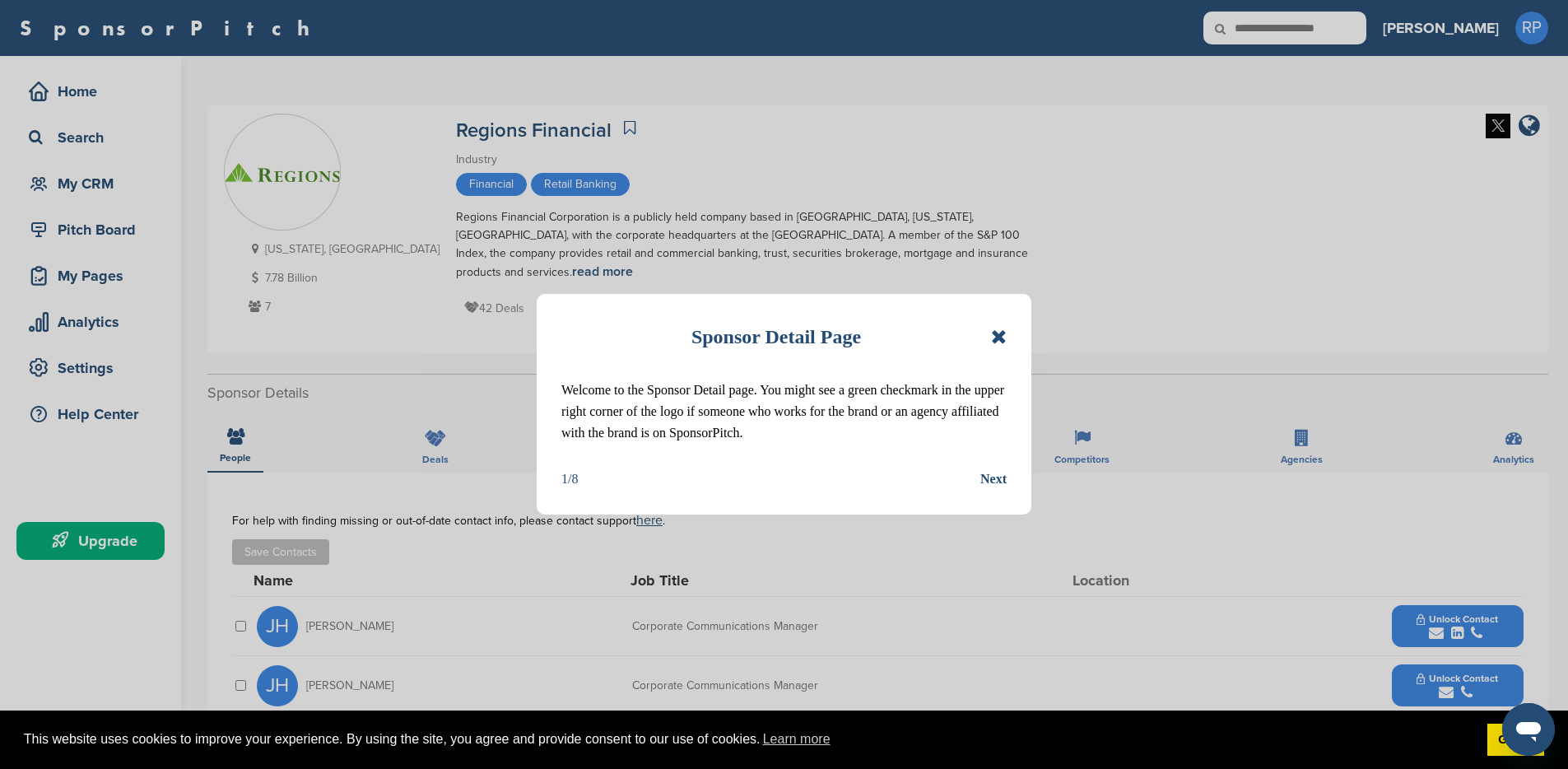
click at [992, 335] on icon at bounding box center [999, 337] width 15 height 20
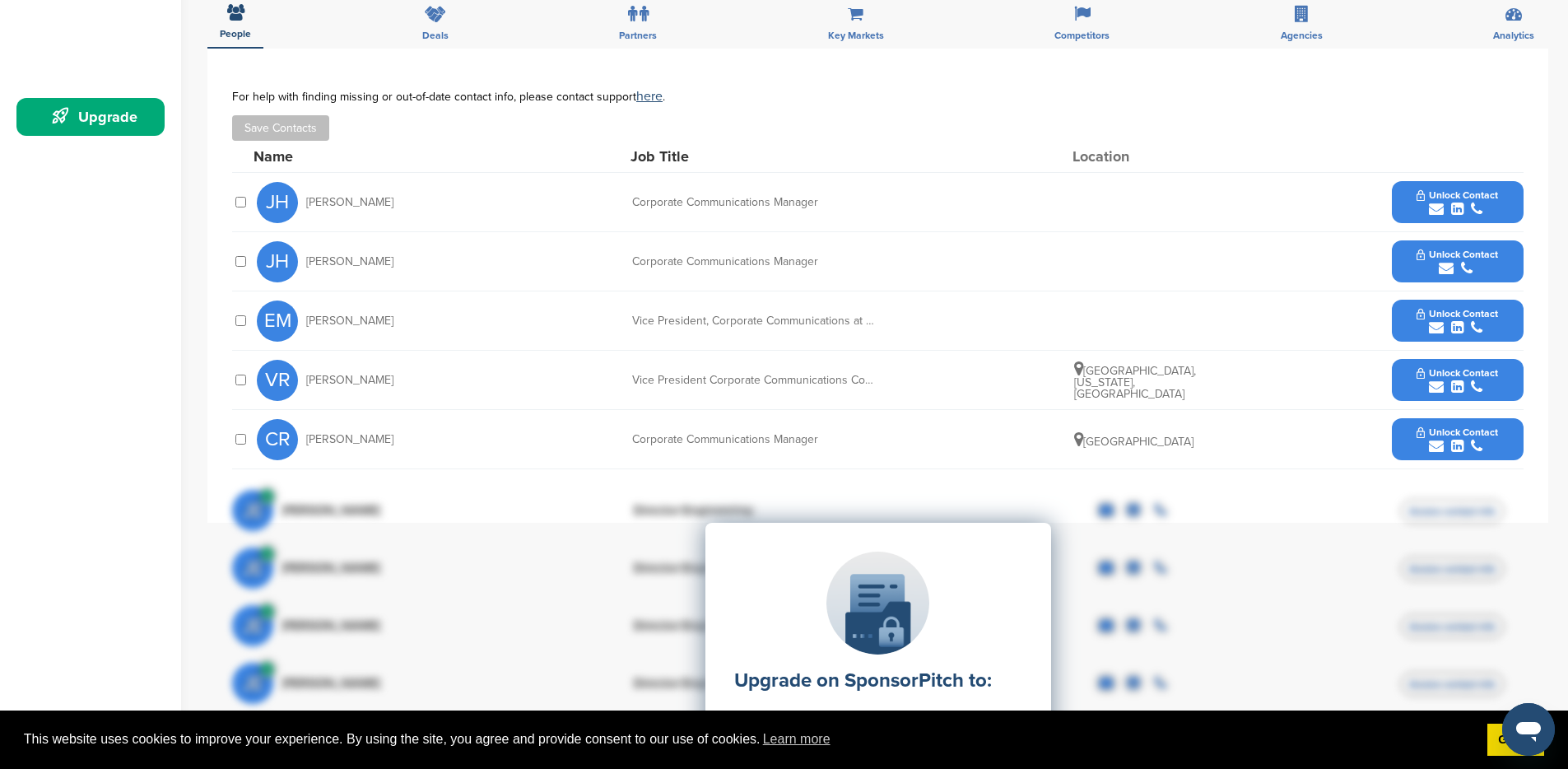
scroll to position [503, 0]
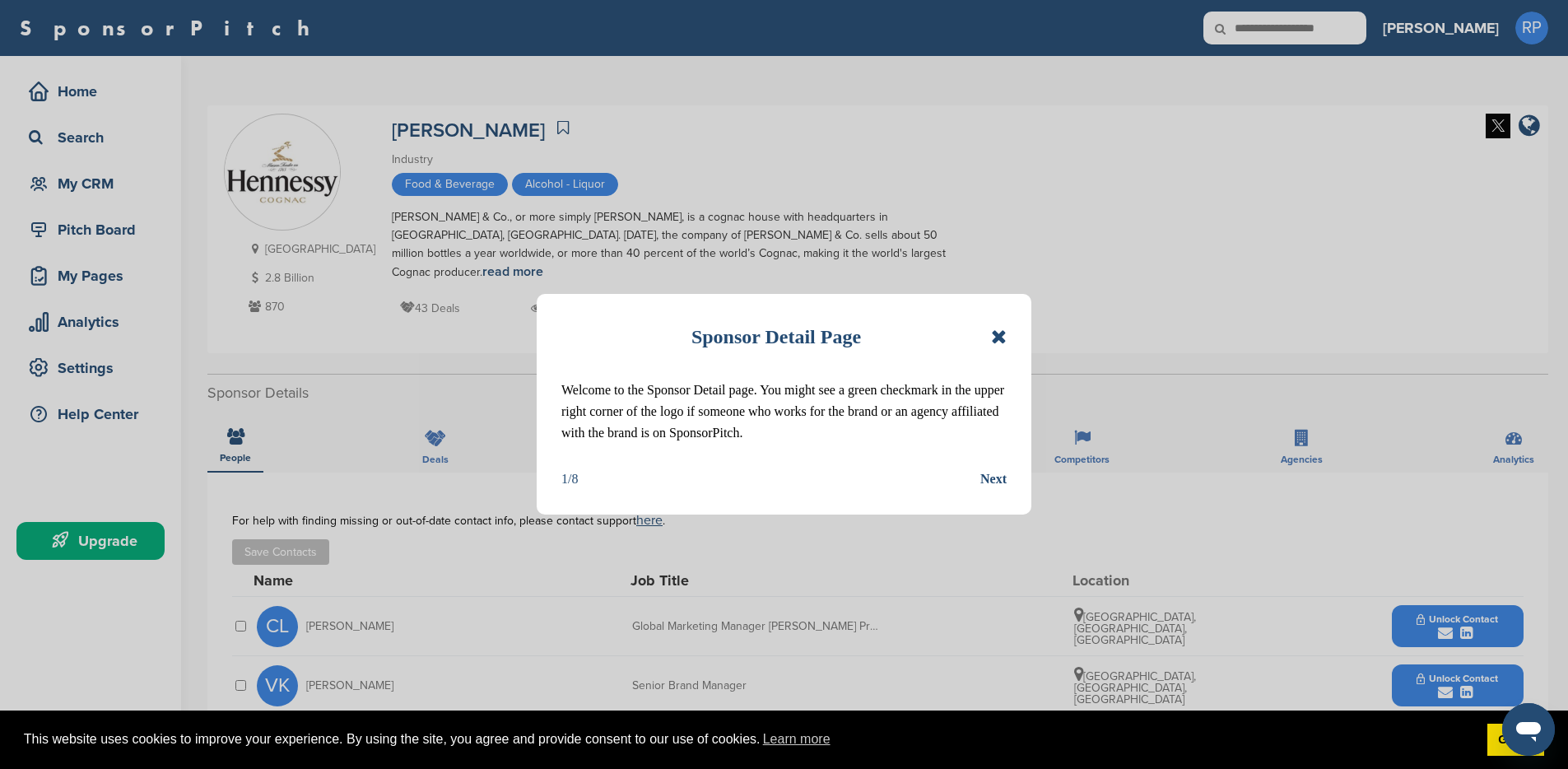
click at [991, 334] on icon at bounding box center [999, 337] width 15 height 20
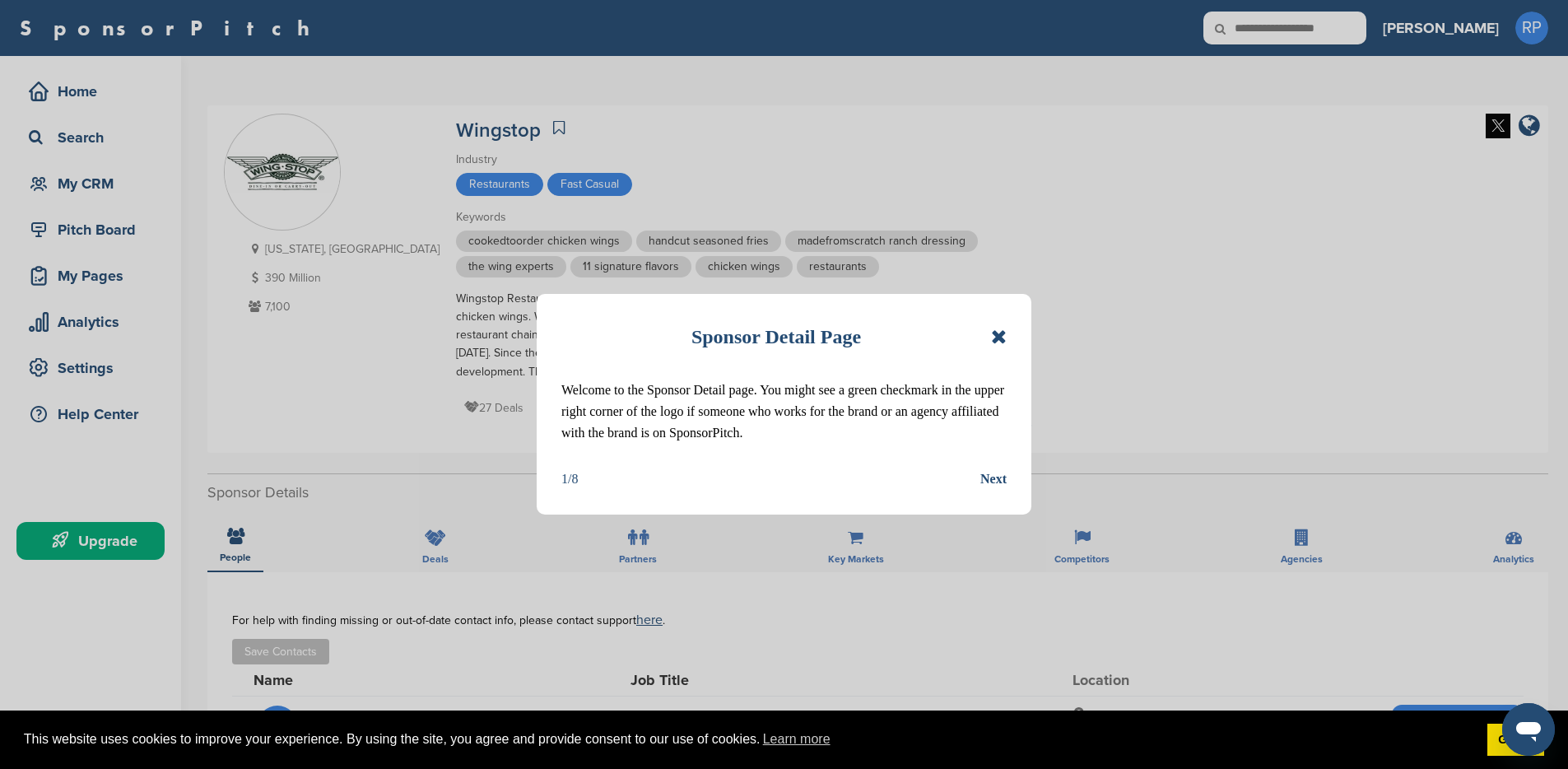
click at [994, 336] on icon at bounding box center [999, 337] width 15 height 20
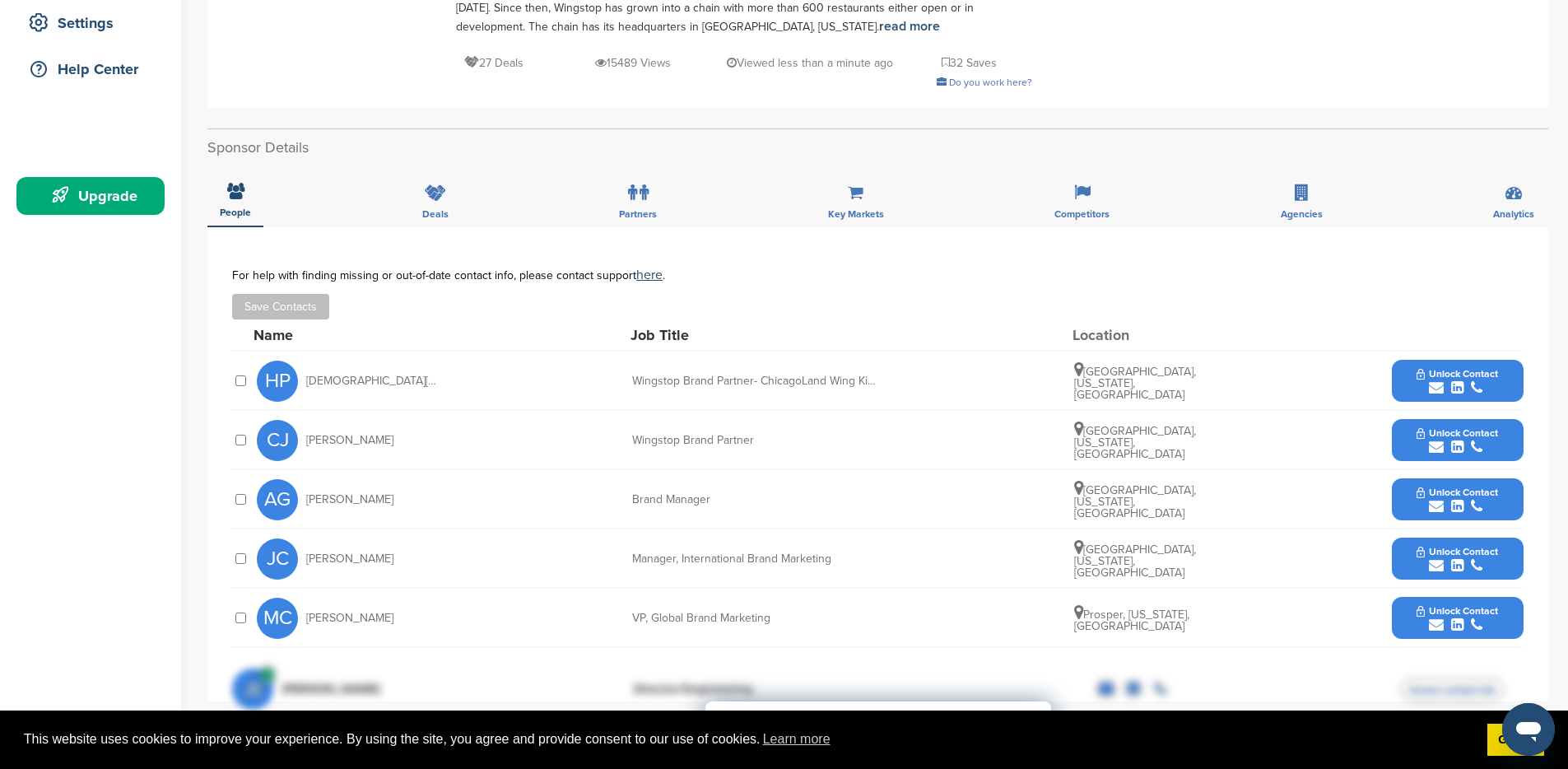
scroll to position [355, 0]
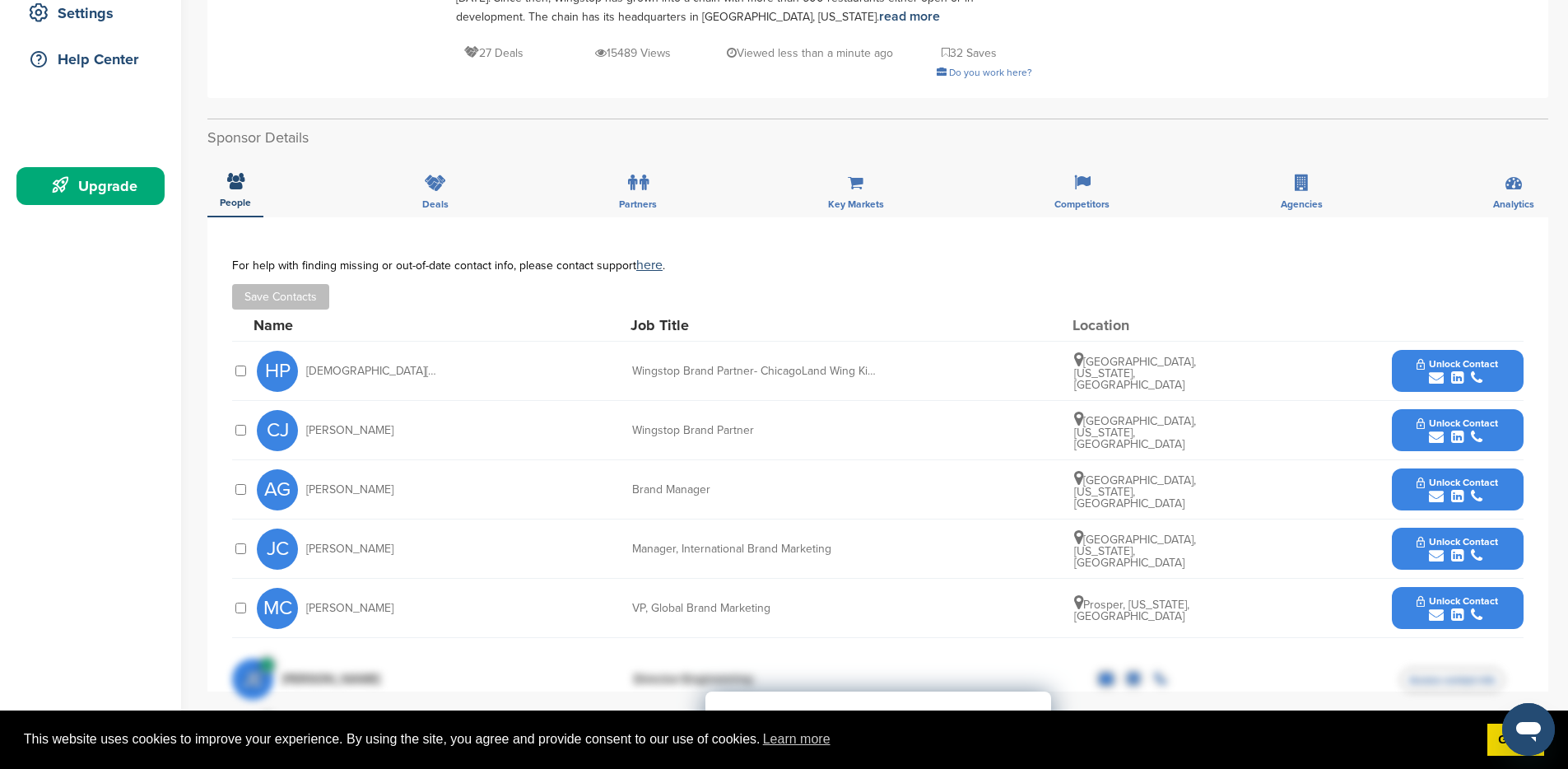
drag, startPoint x: 389, startPoint y: 490, endPoint x: 294, endPoint y: 491, distance: 95.0
click at [294, 491] on div "AG [PERSON_NAME]" at bounding box center [347, 489] width 181 height 41
copy div "[PERSON_NAME]"
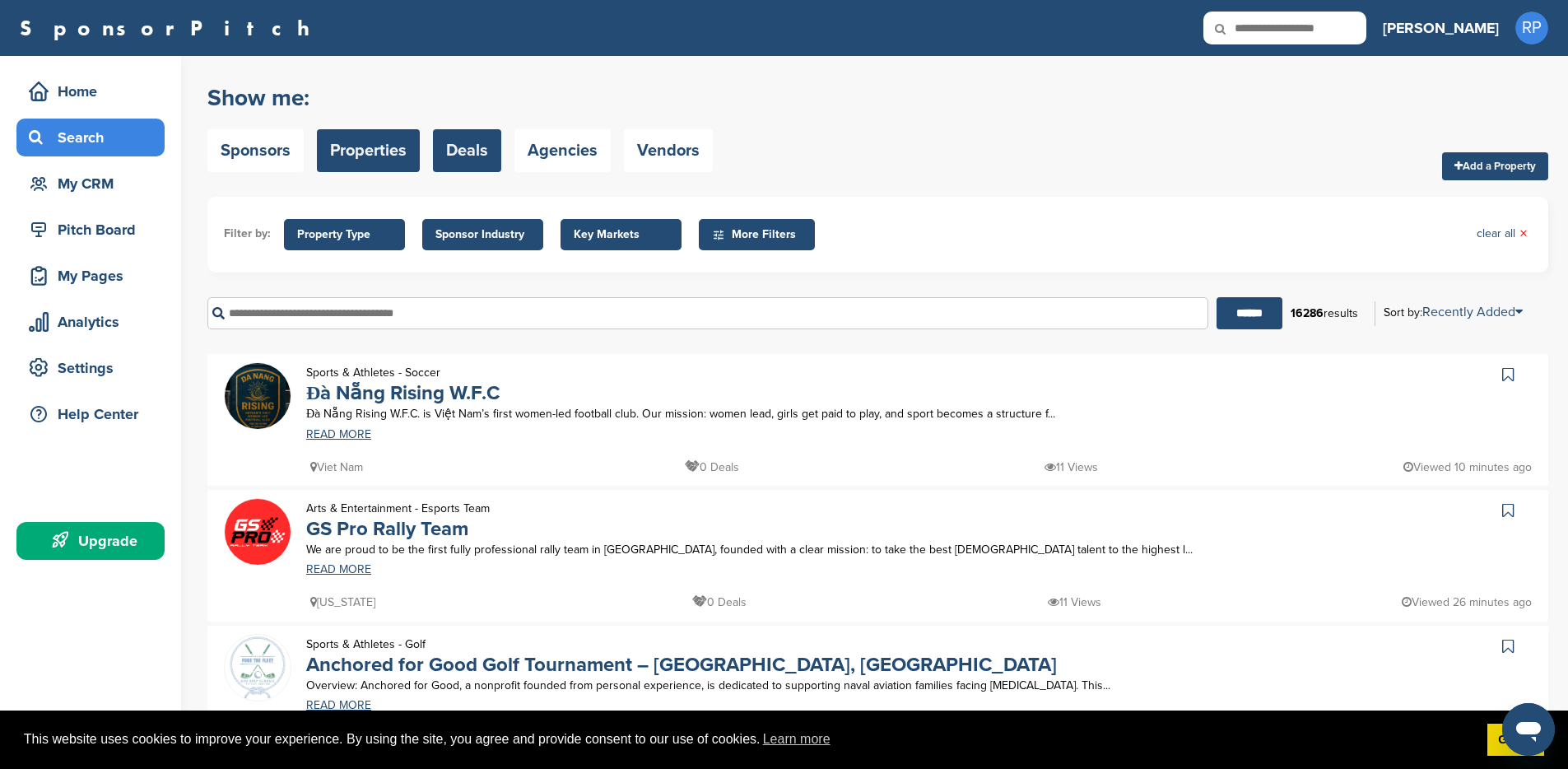
click at [475, 156] on link "Deals" at bounding box center [467, 151] width 68 height 43
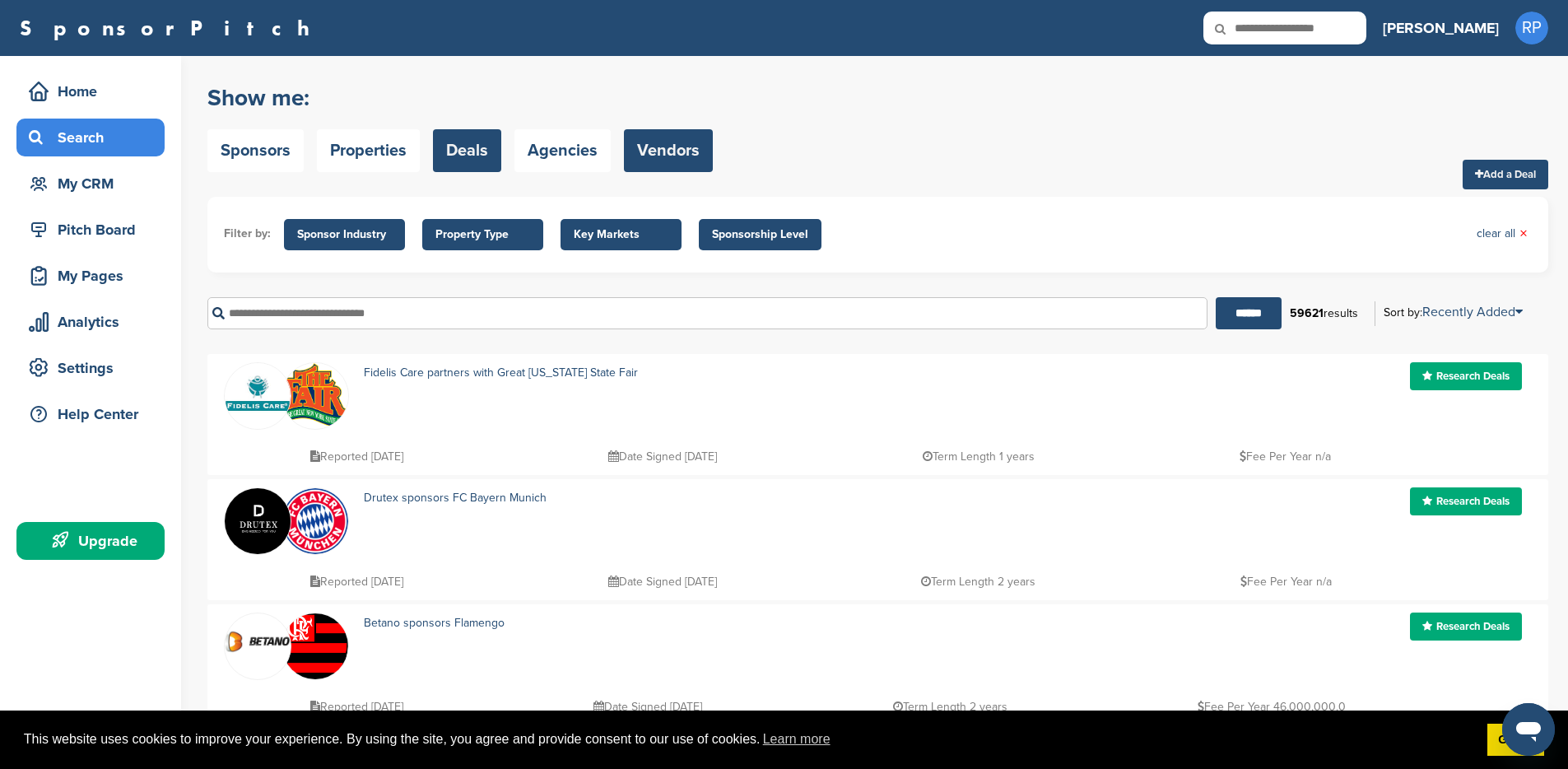
click at [646, 158] on link "Vendors" at bounding box center [668, 151] width 89 height 43
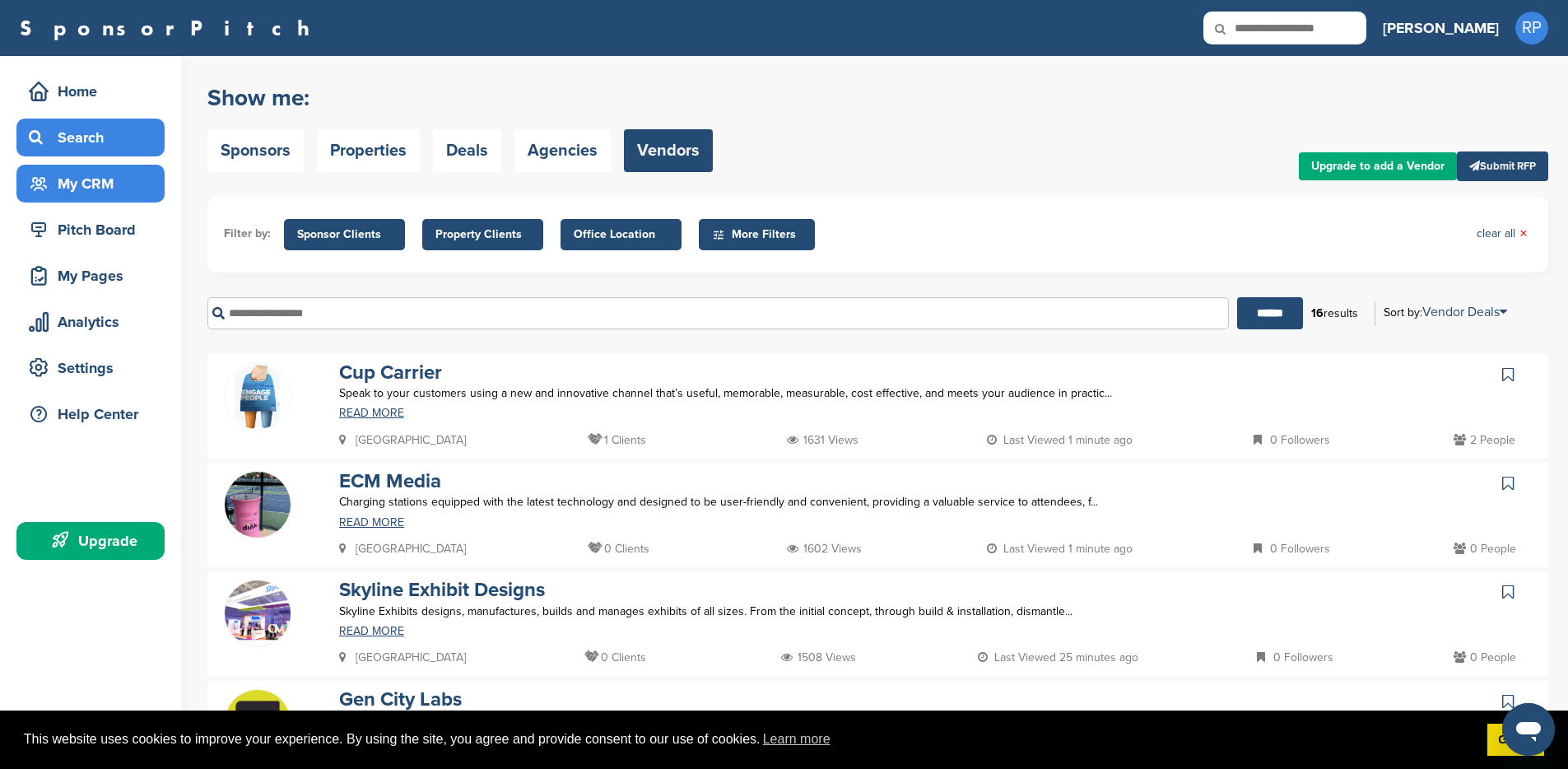
click at [112, 186] on div "My CRM" at bounding box center [95, 183] width 140 height 30
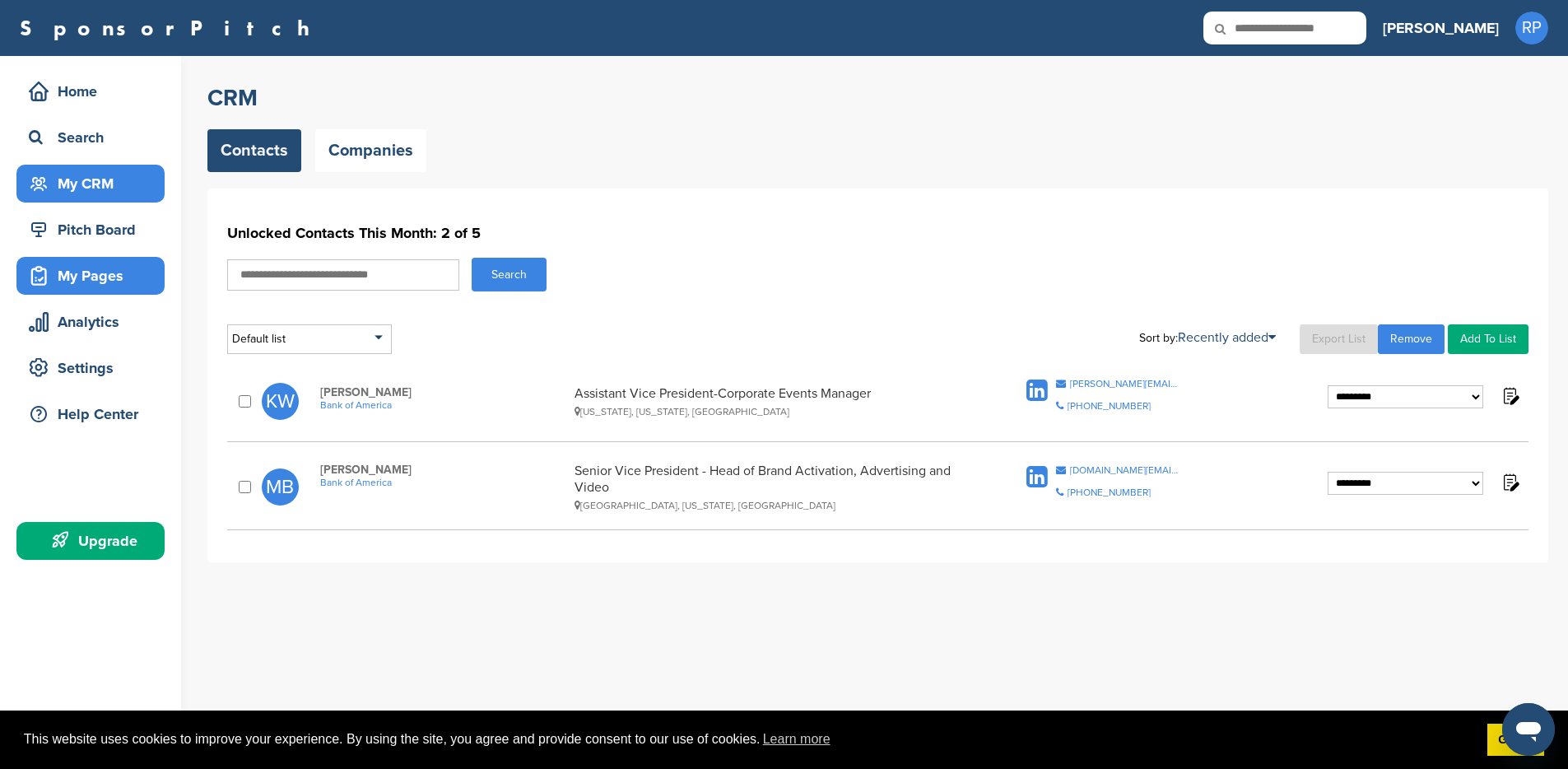
click at [102, 282] on div "My Pages" at bounding box center [95, 275] width 140 height 30
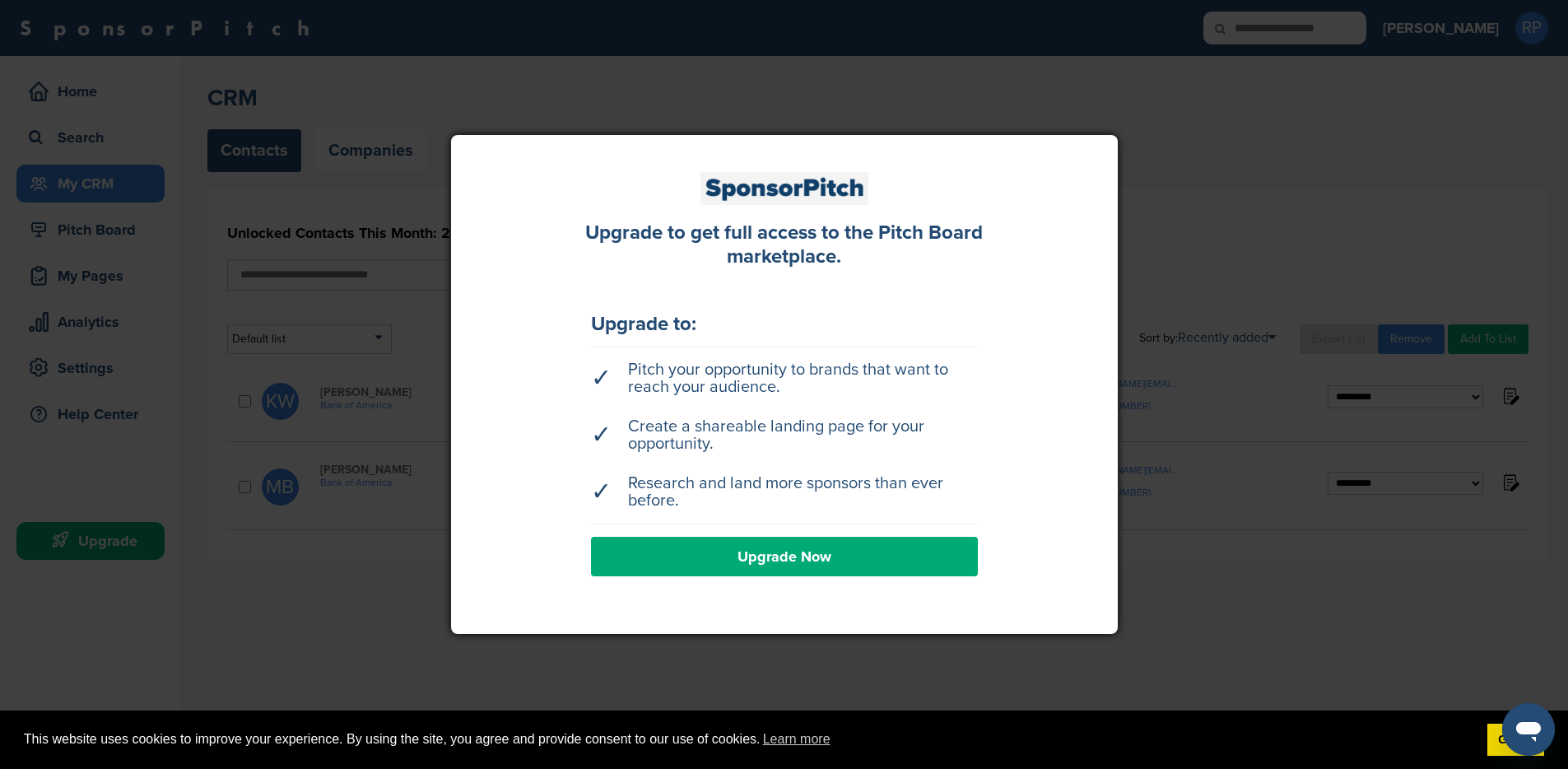
click at [1164, 256] on div at bounding box center [784, 384] width 1568 height 769
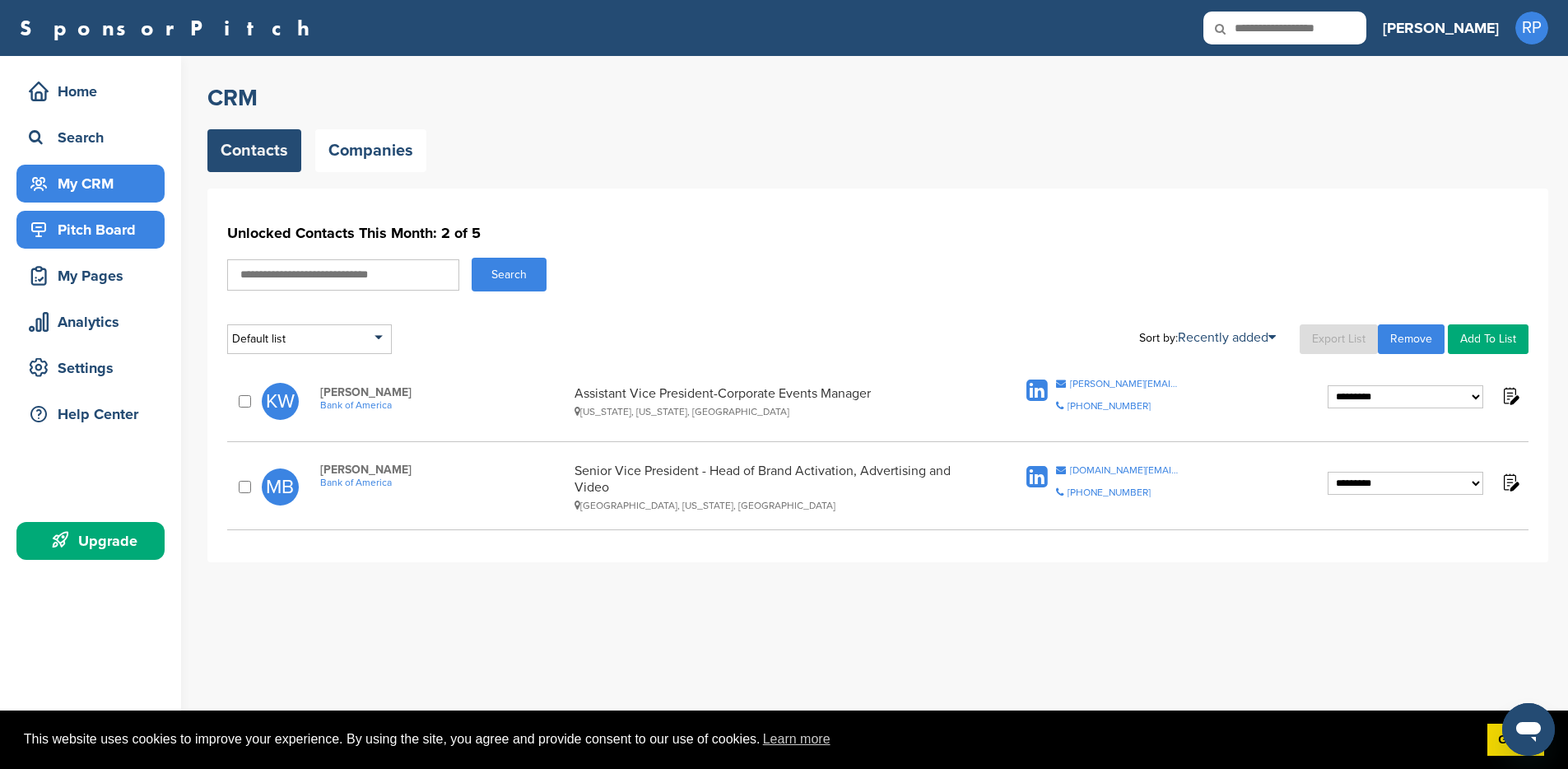
click at [83, 228] on div "Pitch Board" at bounding box center [95, 229] width 140 height 30
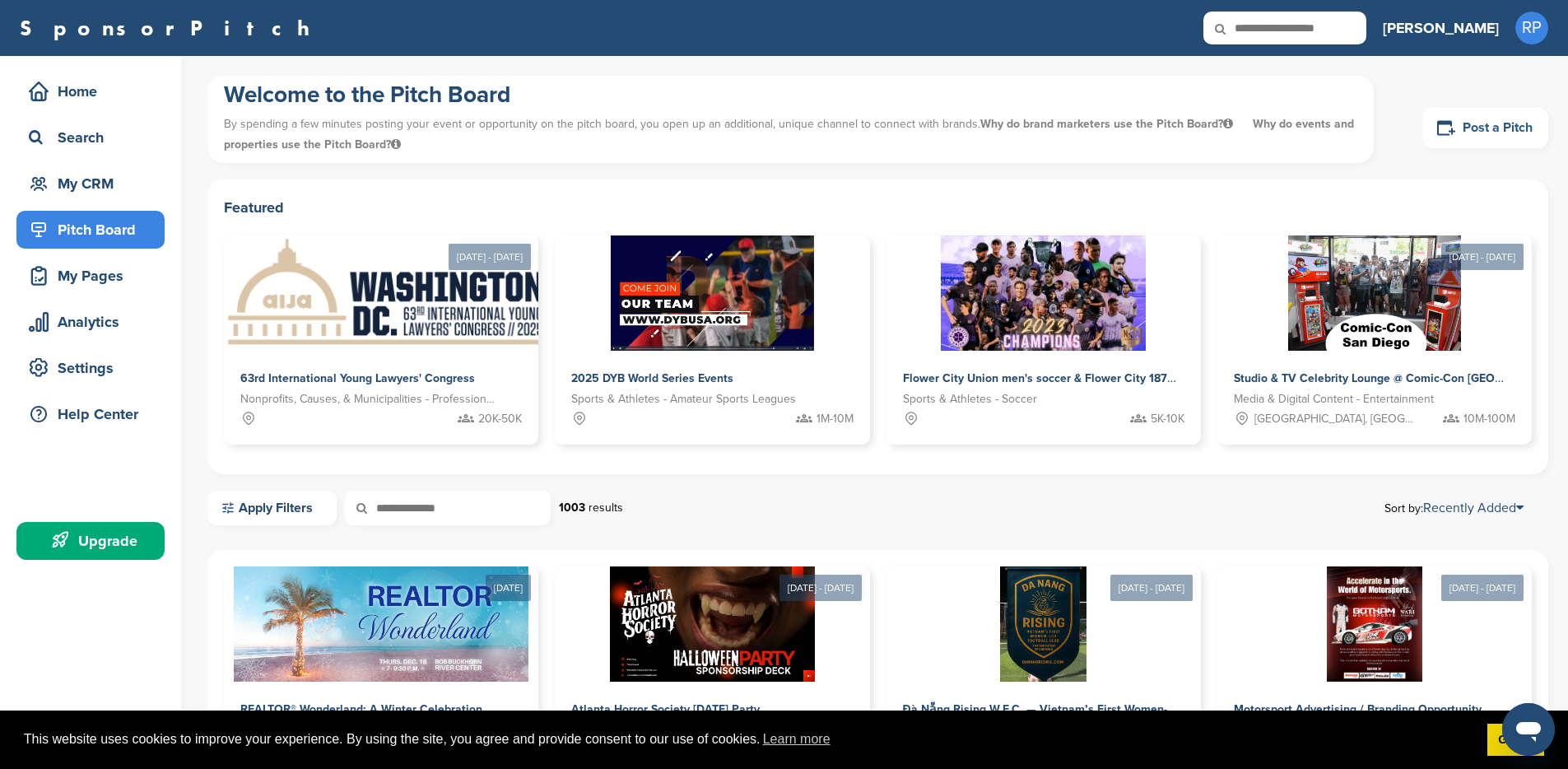
click at [1459, 134] on link "Post a Pitch" at bounding box center [1486, 128] width 126 height 40
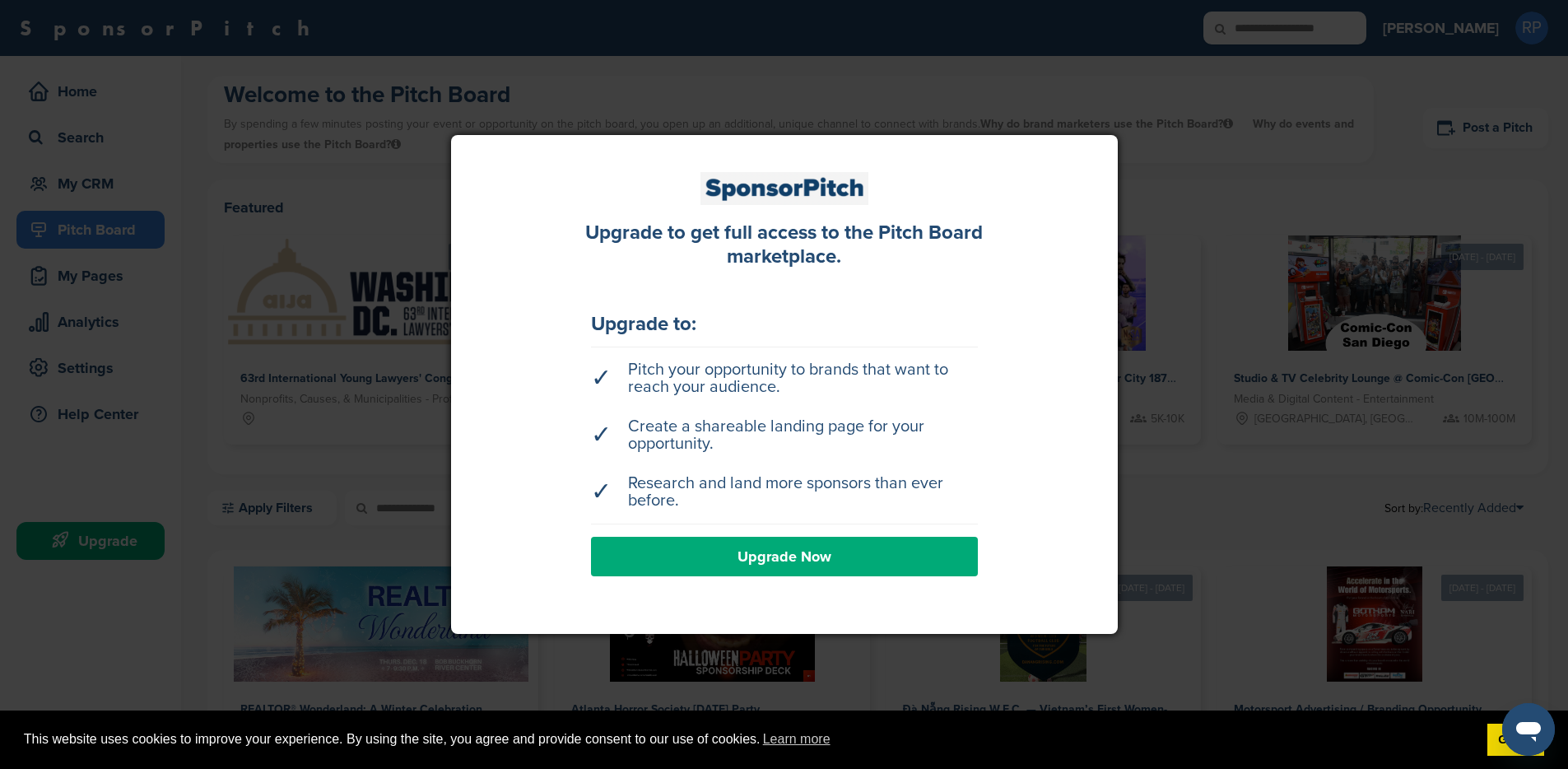
click at [803, 546] on link "Upgrade Now" at bounding box center [785, 556] width 387 height 39
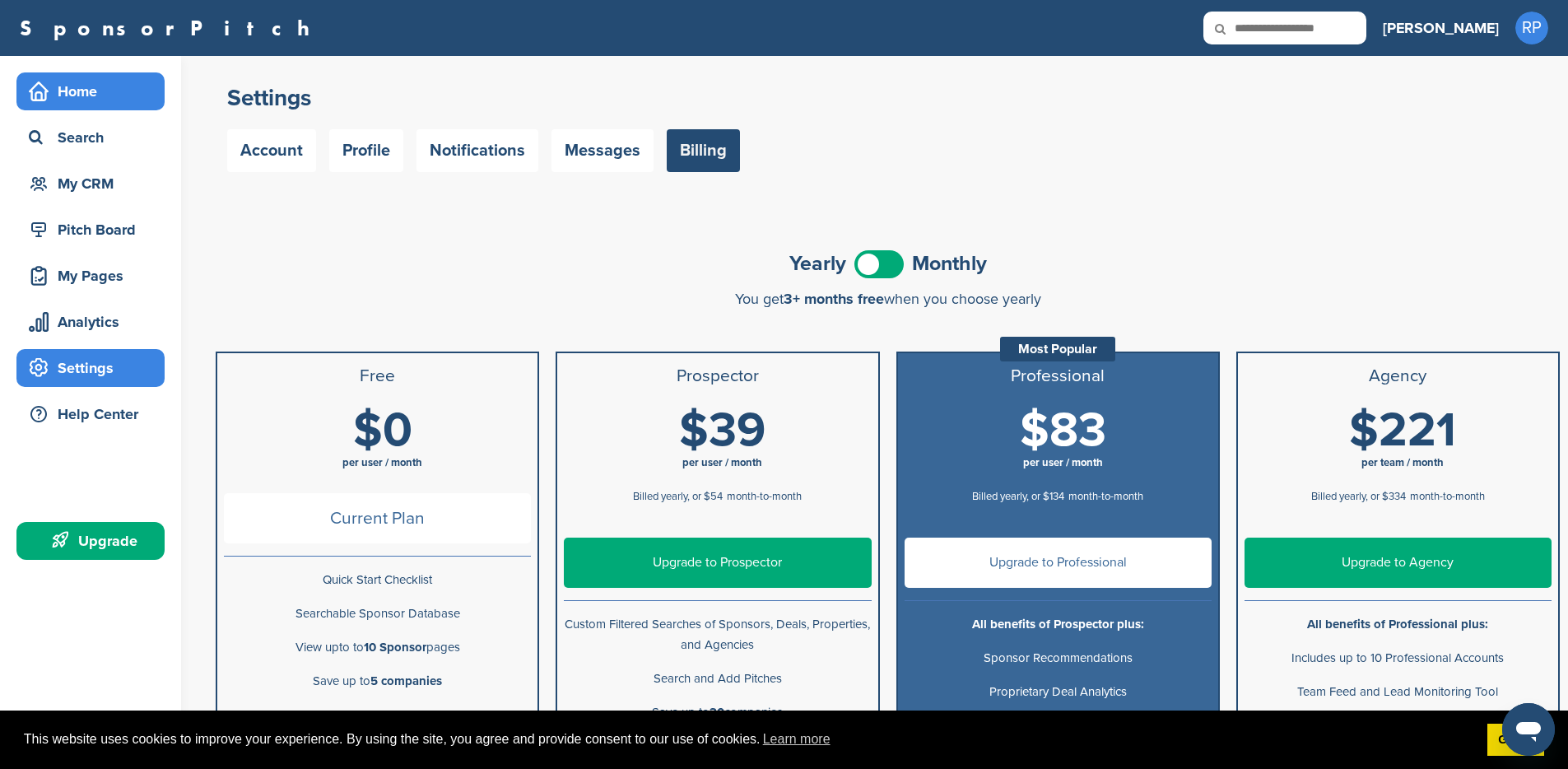
click at [102, 97] on div "Home" at bounding box center [95, 91] width 140 height 30
